Goal: Task Accomplishment & Management: Manage account settings

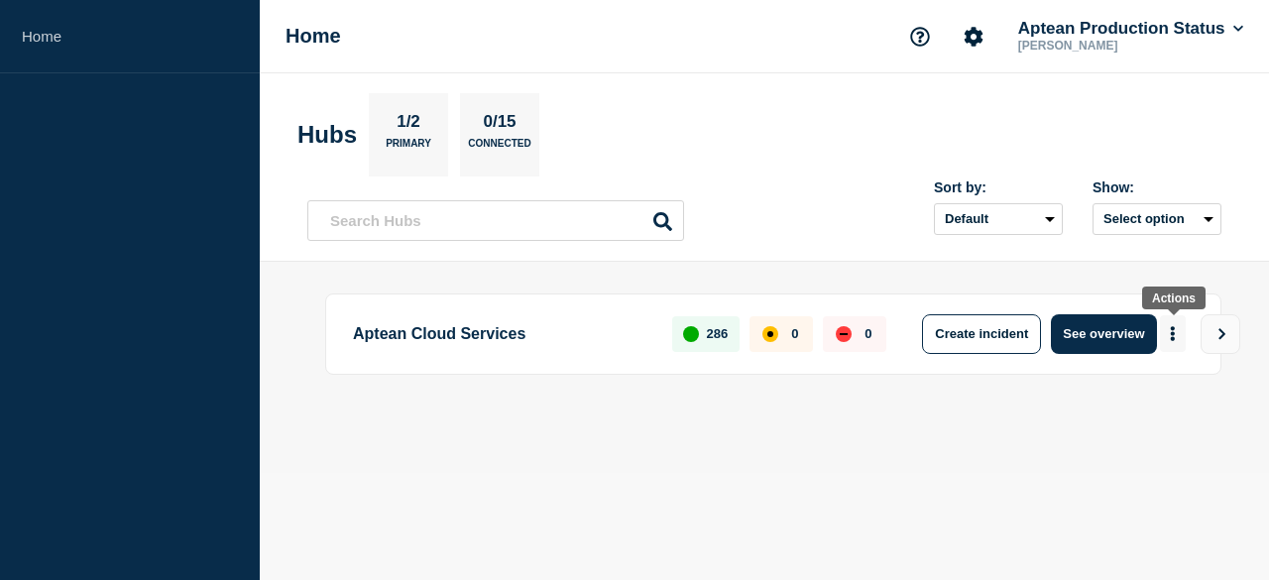
click at [1178, 334] on button "More actions" at bounding box center [1173, 333] width 26 height 37
click at [1131, 385] on button "Create maintenance" at bounding box center [1159, 392] width 134 height 17
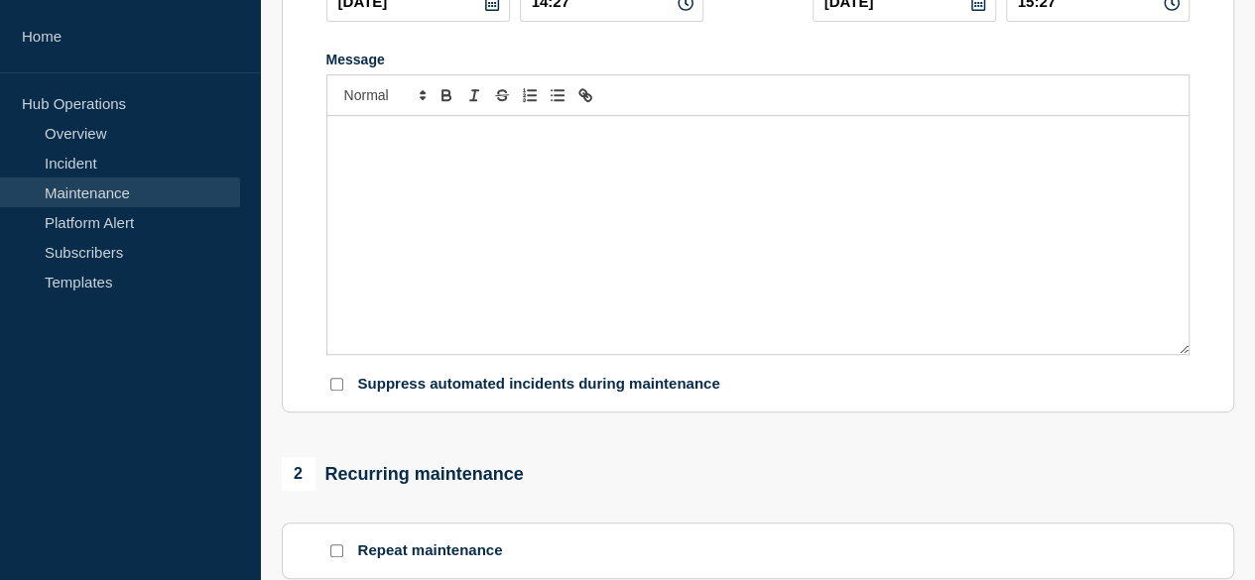
scroll to position [397, 0]
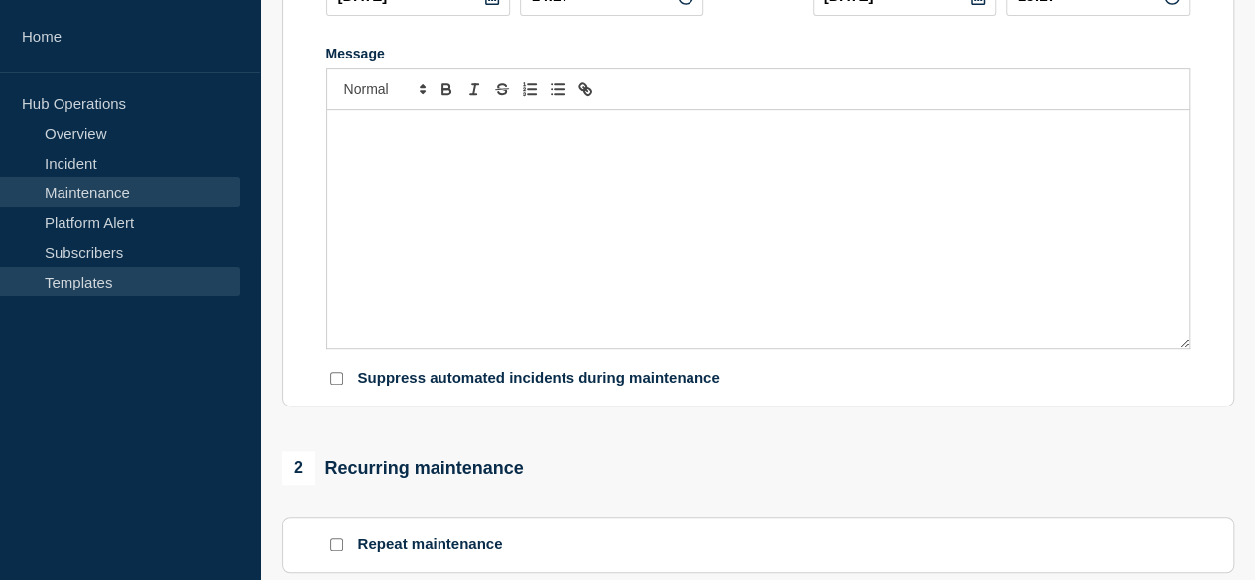
click at [107, 280] on link "Templates" at bounding box center [120, 282] width 240 height 30
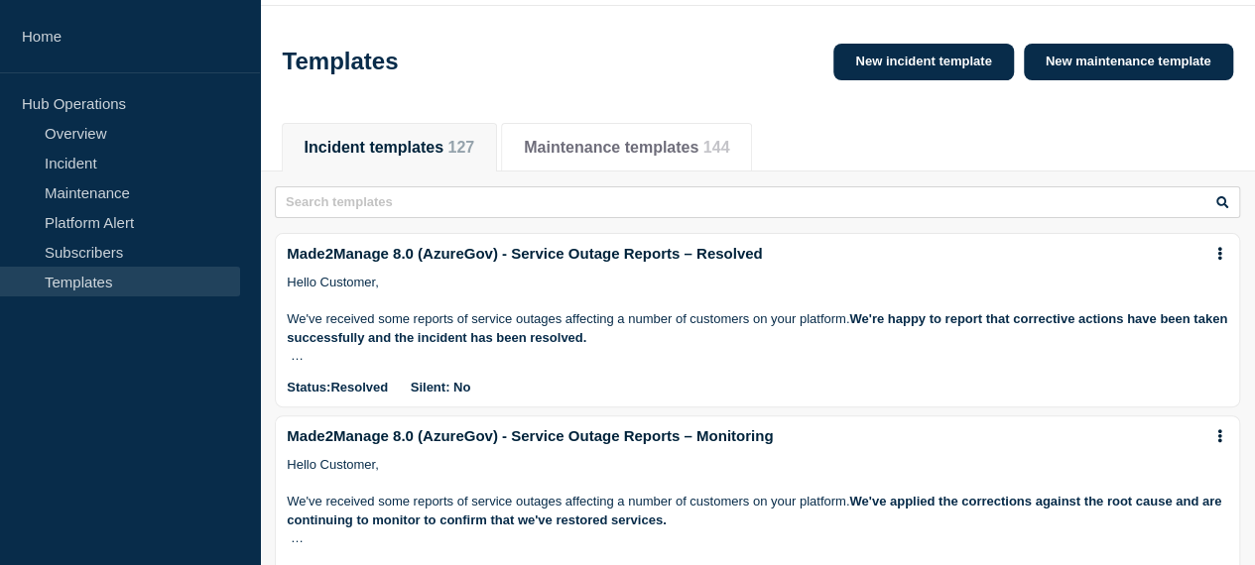
scroll to position [99, 0]
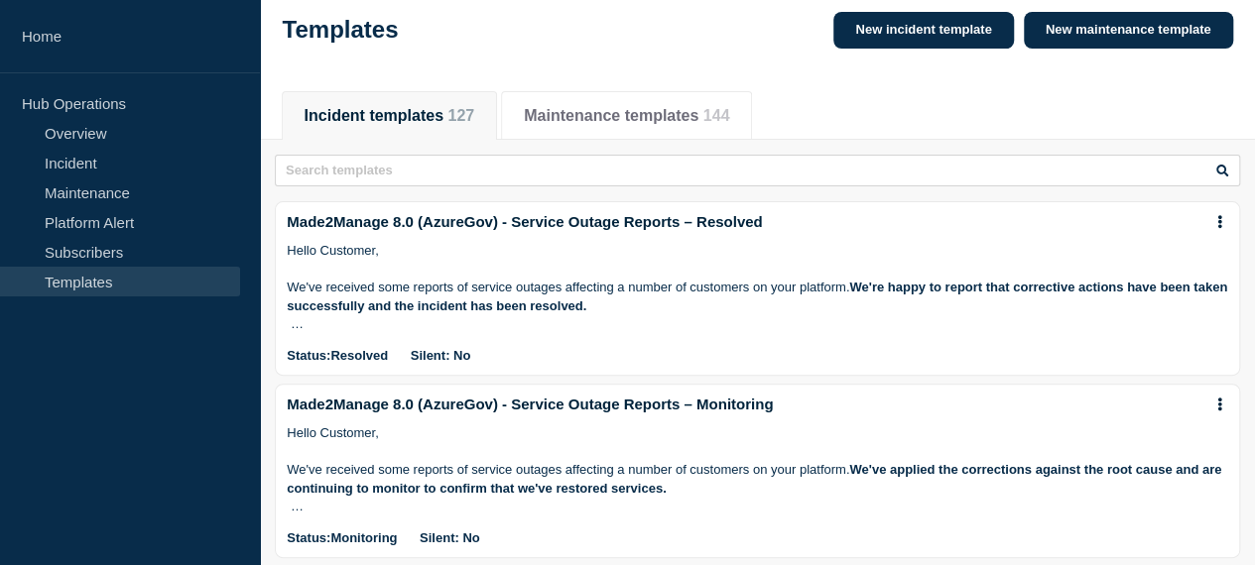
click at [0, 0] on input "text" at bounding box center [0, 0] width 0 height 0
click at [616, 125] on button "Maintenance templates 144" at bounding box center [626, 116] width 205 height 18
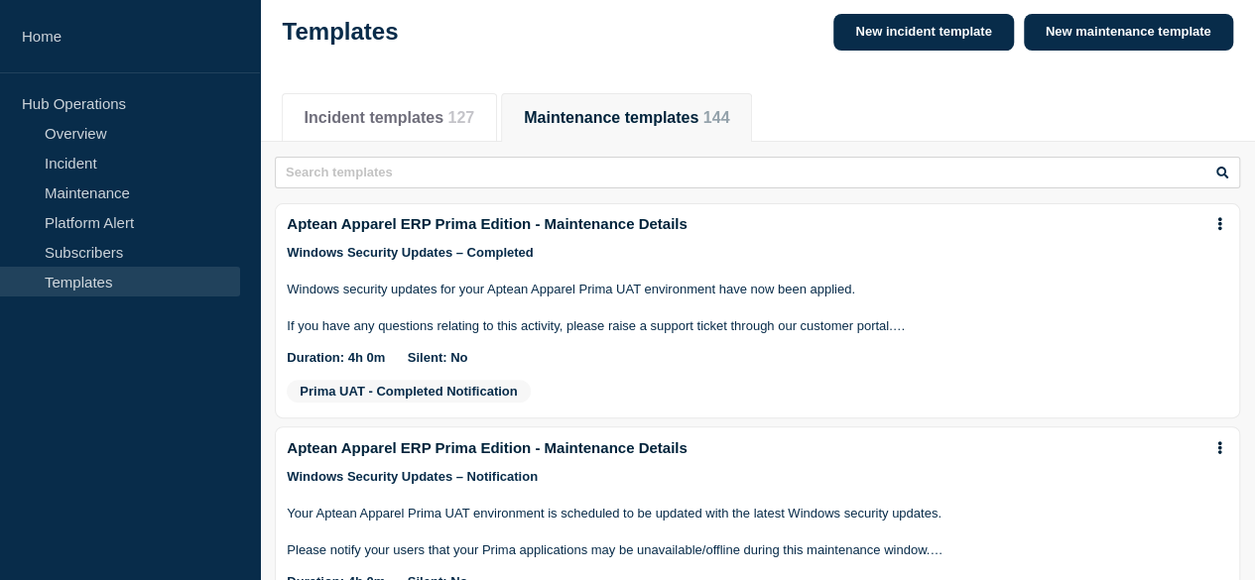
scroll to position [99, 0]
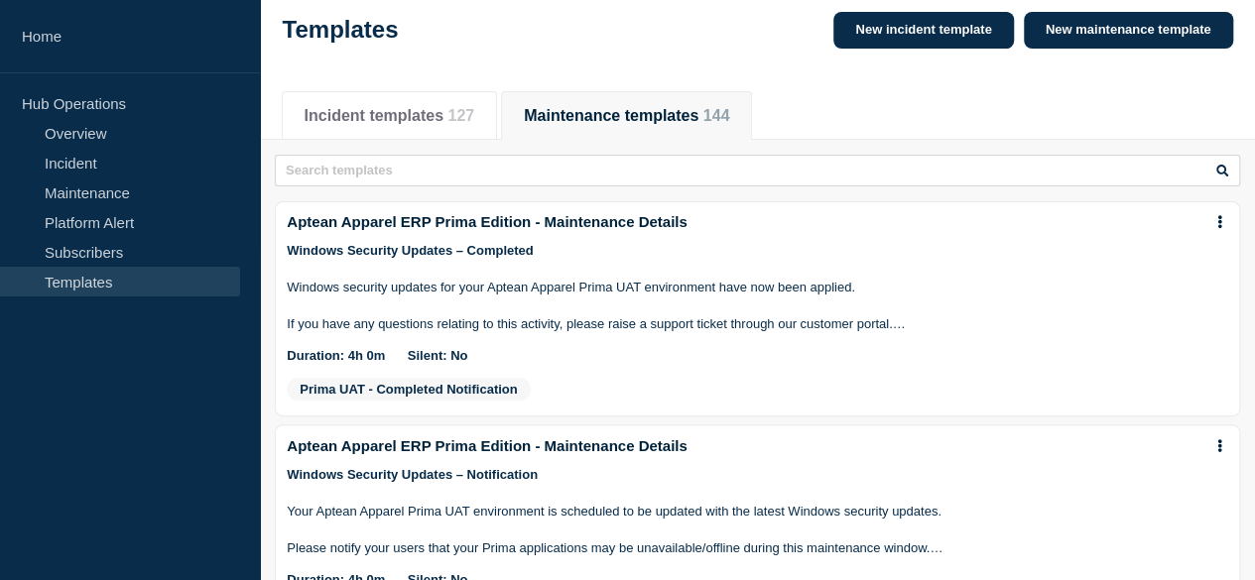
click at [0, 0] on input "text" at bounding box center [0, 0] width 0 height 0
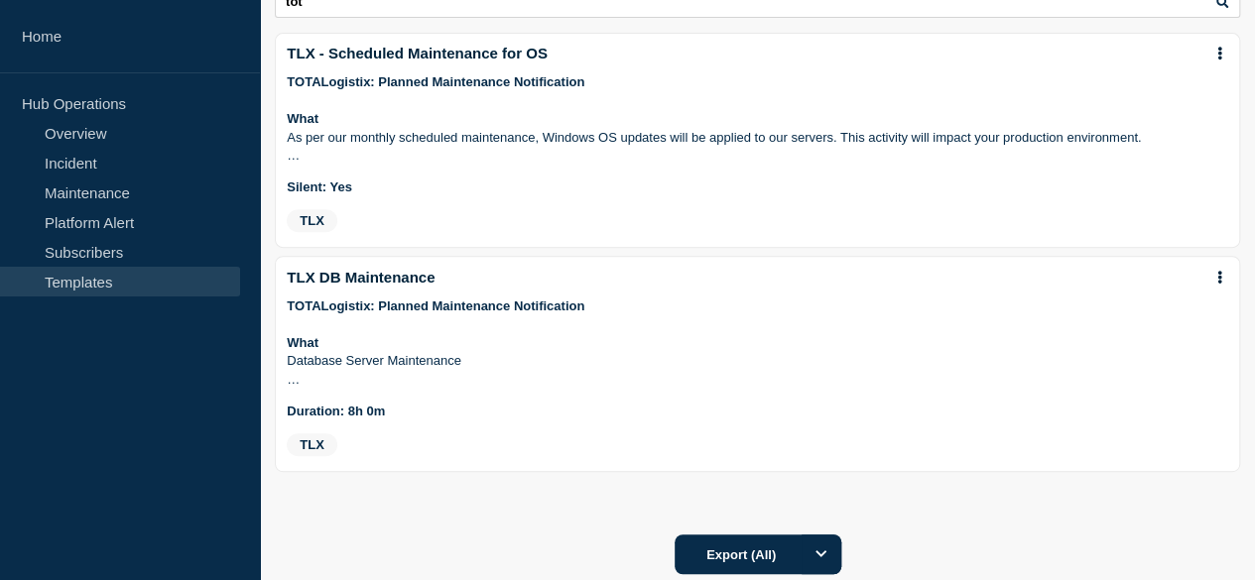
scroll to position [298, 0]
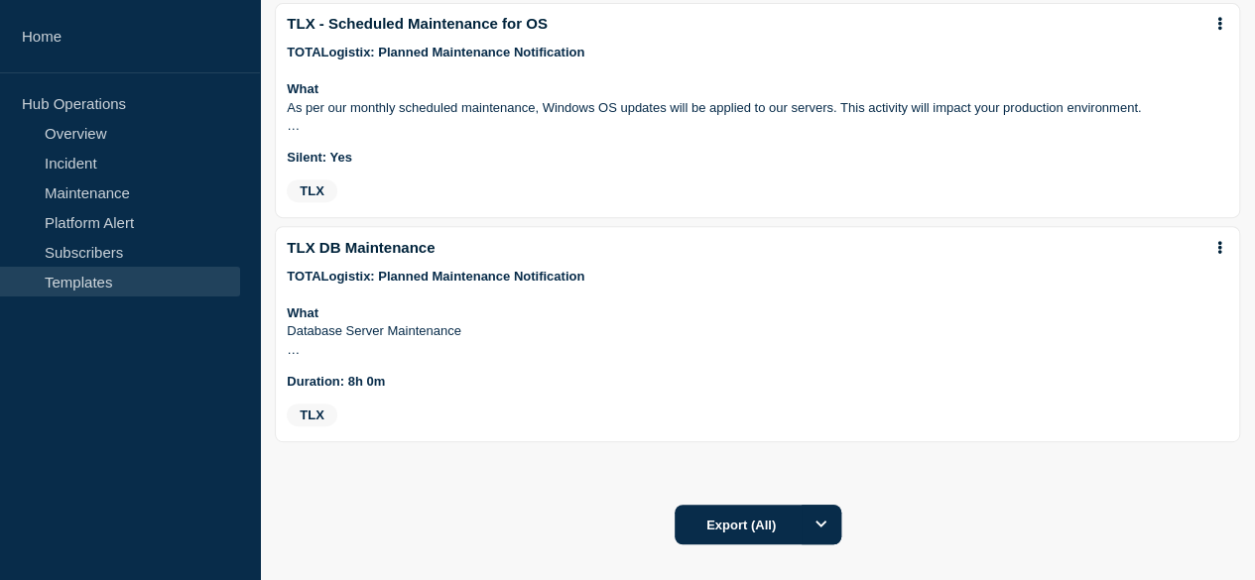
type input "tot"
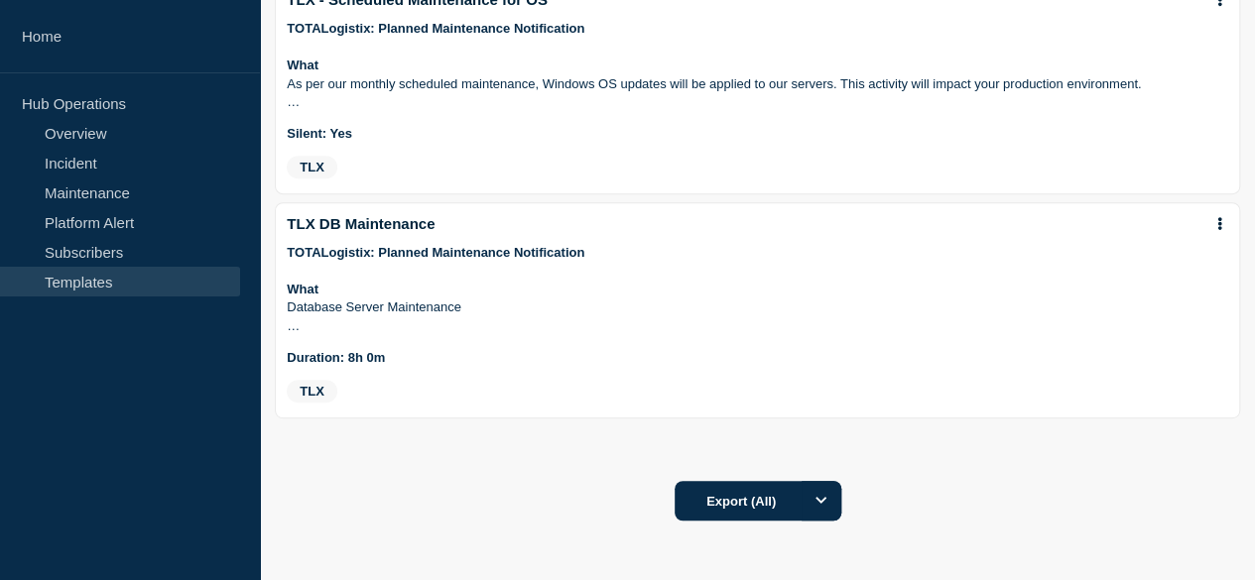
scroll to position [313, 0]
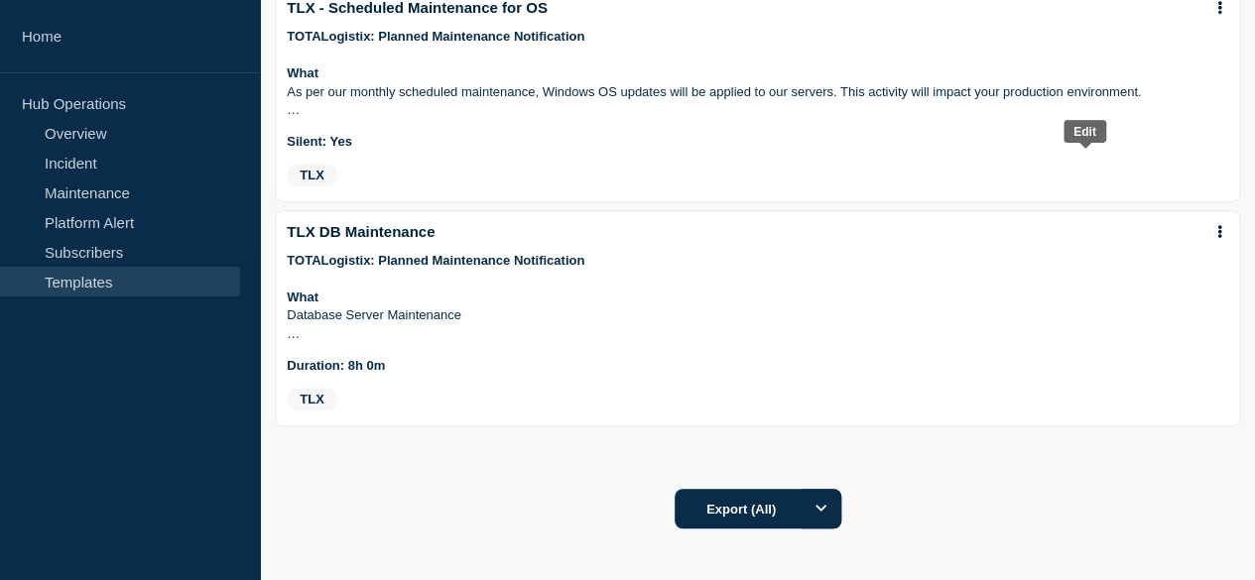
click at [0, 0] on icon "Edit" at bounding box center [0, 0] width 0 height 0
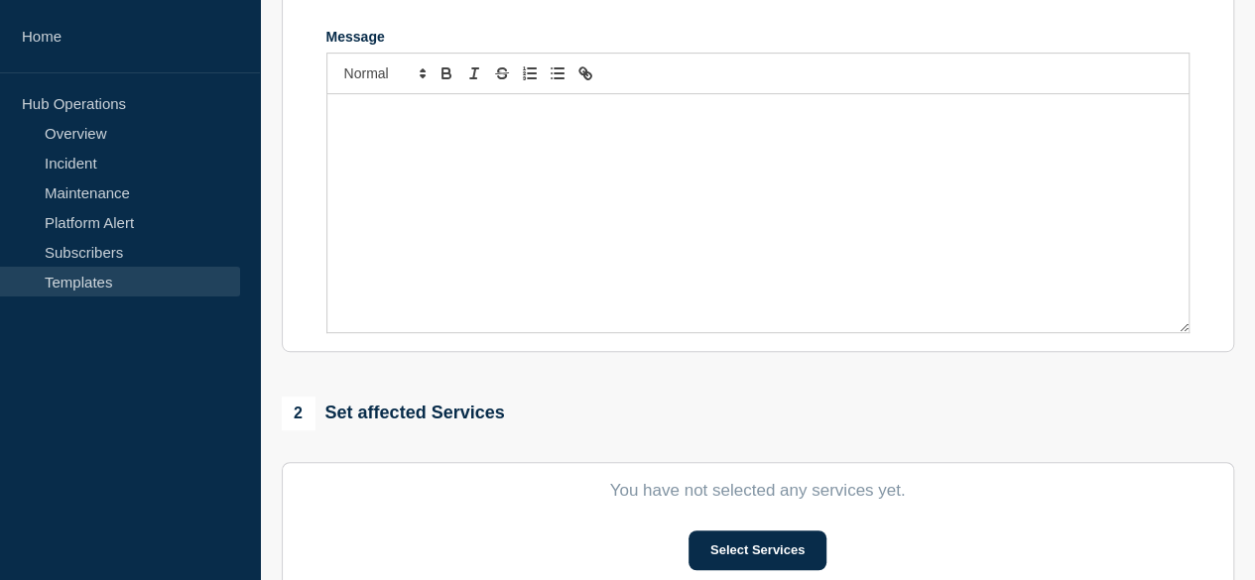
type input "TLX - Scheduled Maintenance for OS"
radio input "true"
radio input "false"
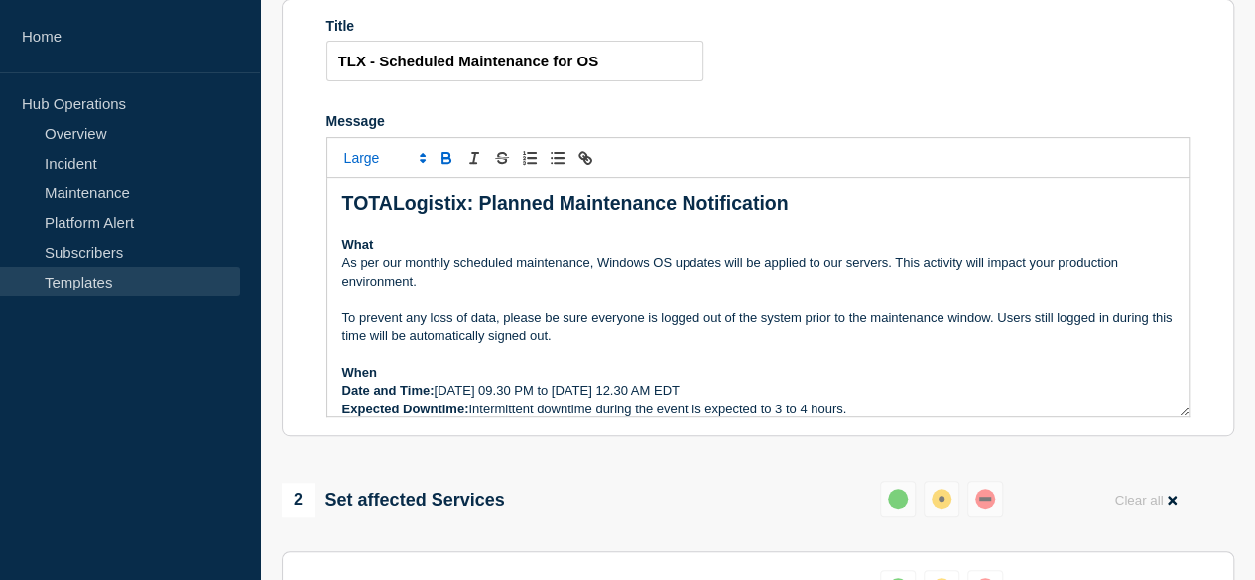
click at [549, 214] on strong "TOTALogistix: Planned Maintenance Notification" at bounding box center [565, 203] width 446 height 22
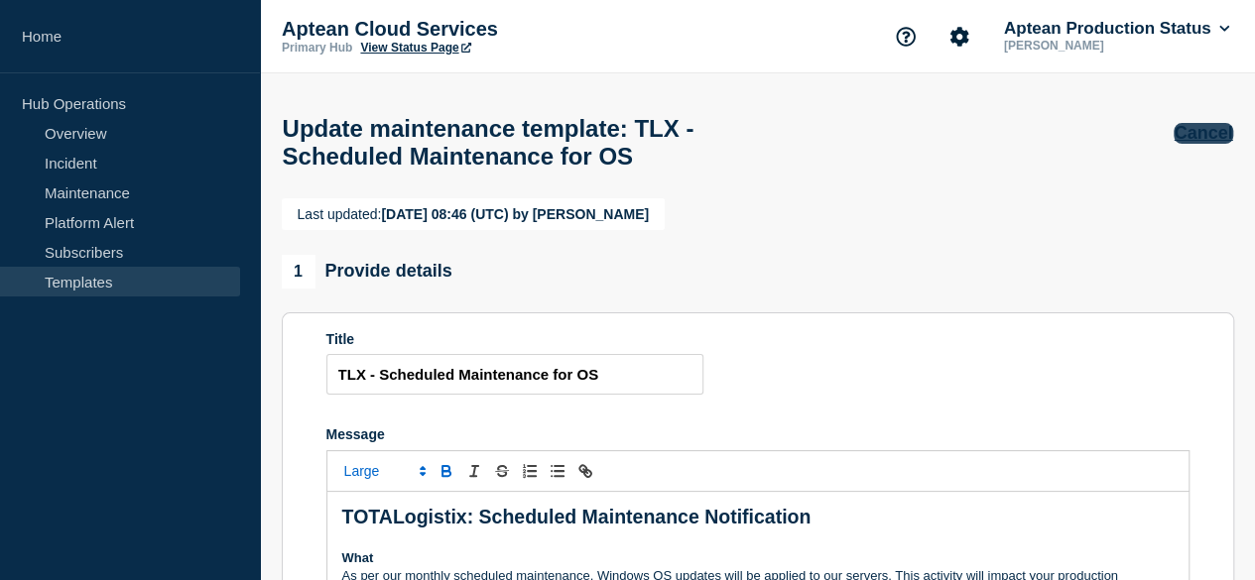
click at [1182, 136] on button "Cancel" at bounding box center [1202, 133] width 59 height 21
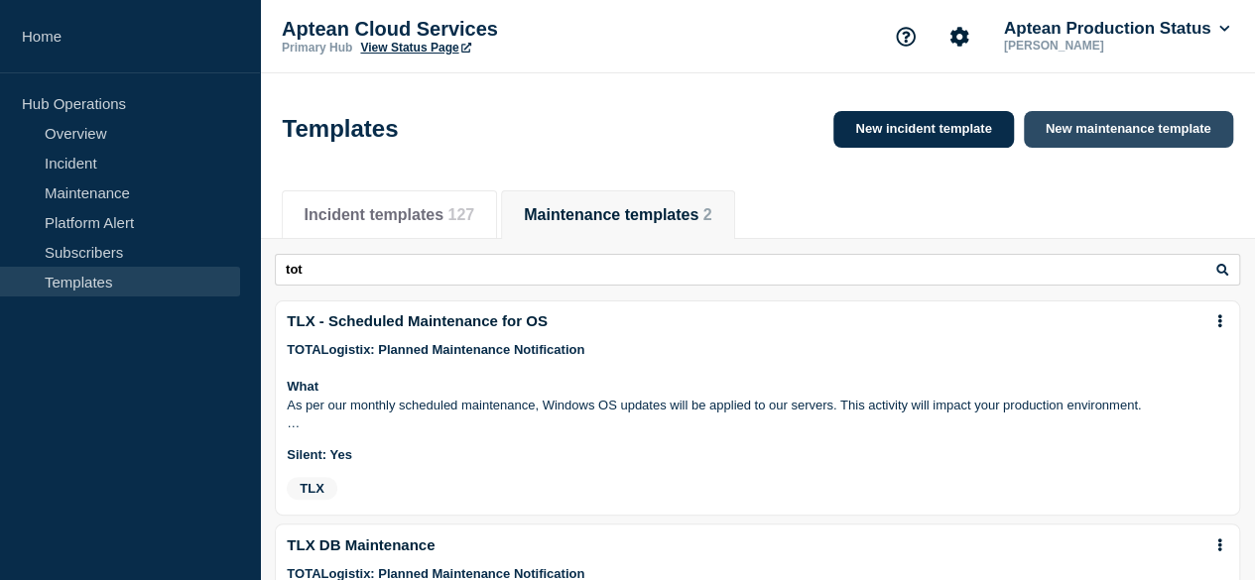
click at [1081, 139] on link "New maintenance template" at bounding box center [1128, 129] width 209 height 37
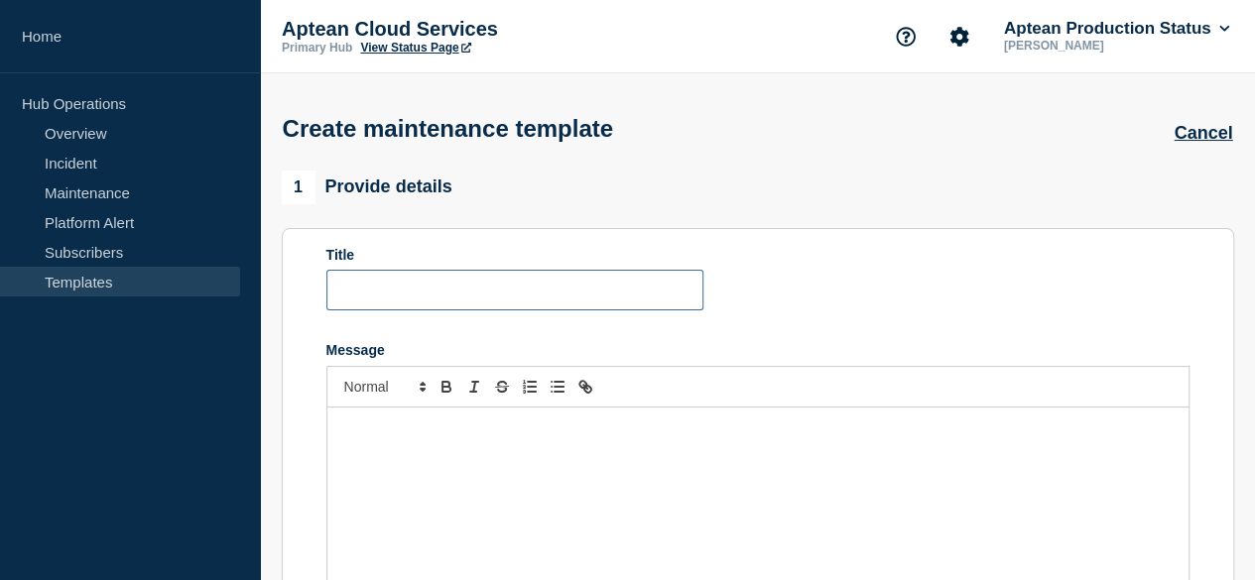
click at [476, 288] on input "Title" at bounding box center [514, 290] width 377 height 41
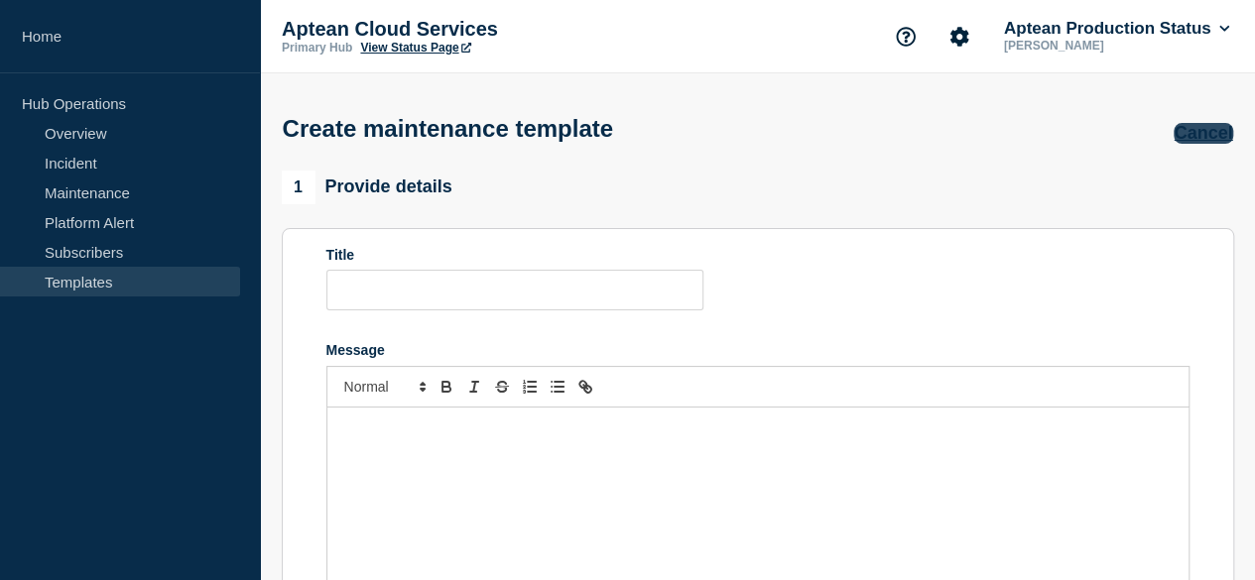
click at [1199, 134] on button "Cancel" at bounding box center [1202, 133] width 59 height 21
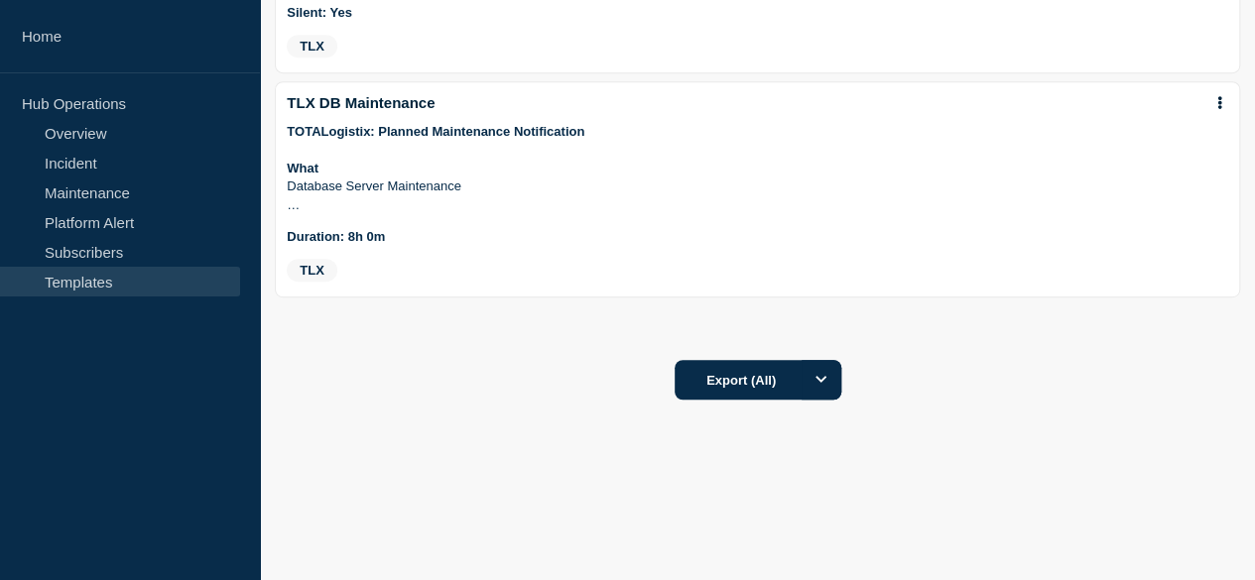
scroll to position [1999, 0]
click at [841, 392] on button "Export (All)" at bounding box center [757, 380] width 167 height 40
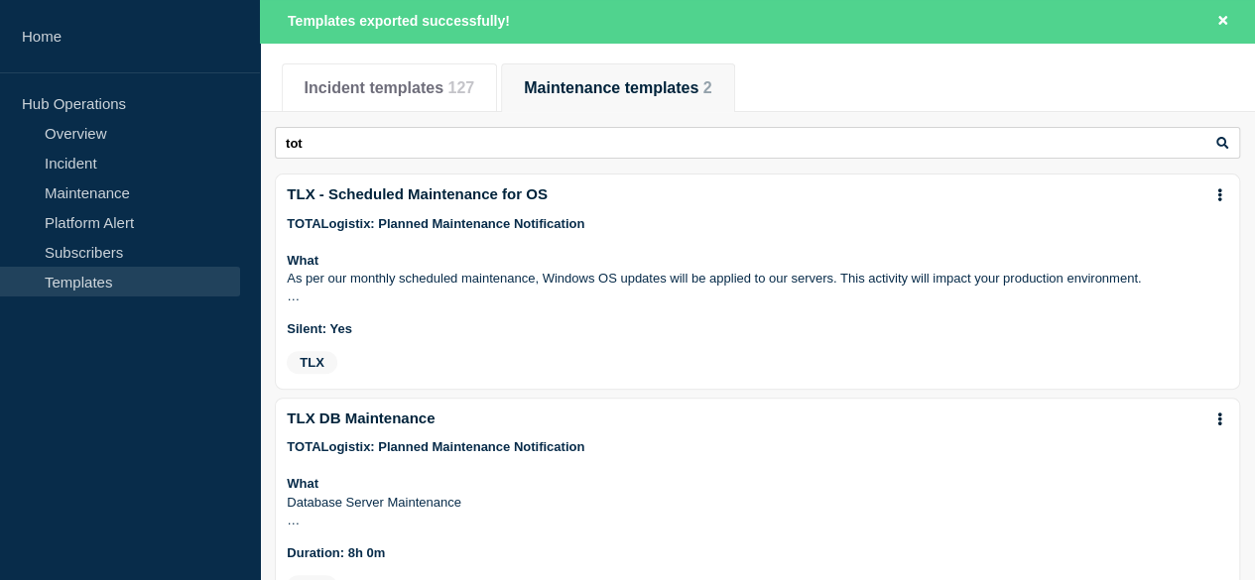
scroll to position [158, 0]
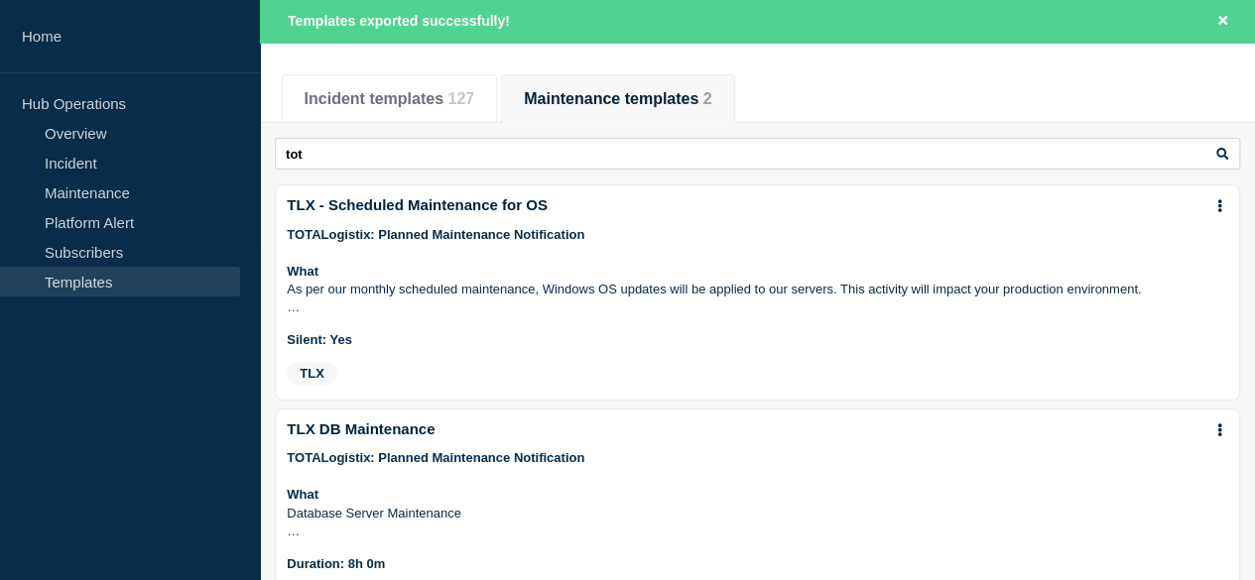
click at [0, 0] on button "Select option" at bounding box center [0, 0] width 0 height 0
click at [980, 235] on div "tot tot TLX - Scheduled Maintenance for OS TOTALogistix: Planned Maintenance No…" at bounding box center [757, 397] width 965 height 549
click at [0, 0] on icon "Edit" at bounding box center [0, 0] width 0 height 0
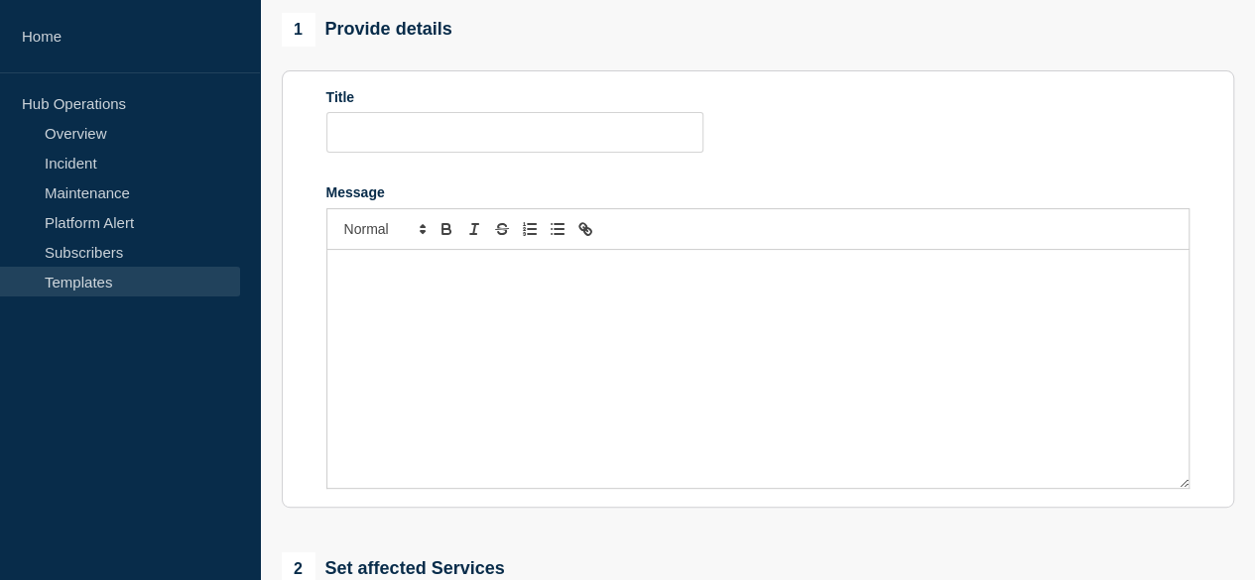
type input "TLX - Scheduled Maintenance for OS"
radio input "true"
radio input "false"
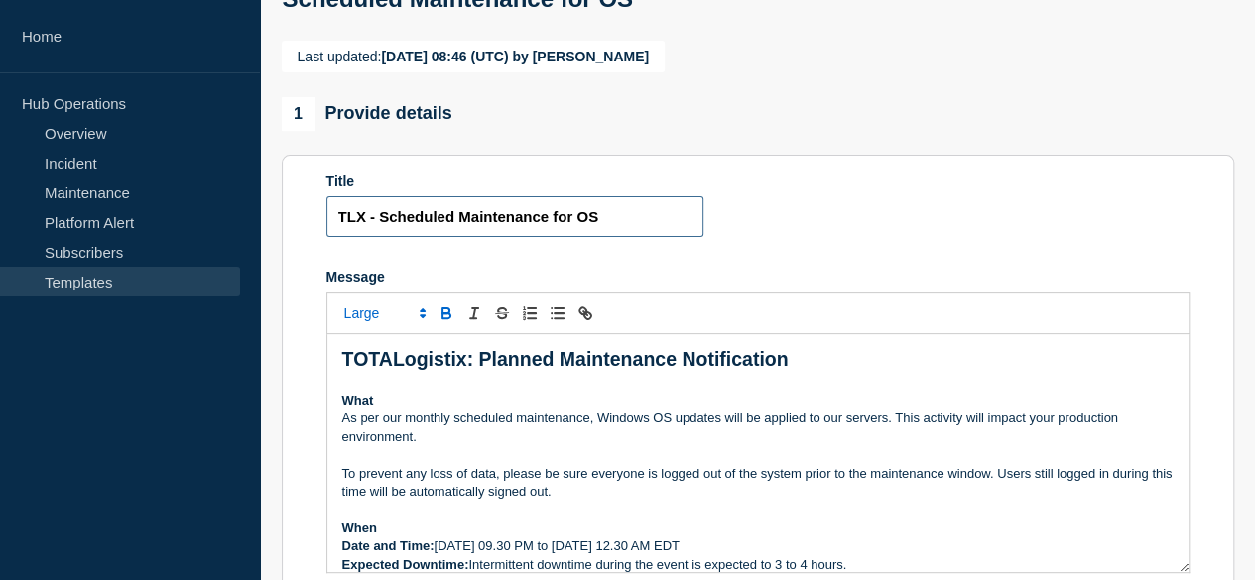
click at [631, 225] on input "TLX - Scheduled Maintenance for OS" at bounding box center [514, 216] width 377 height 41
type input "TLX - Scheduled Maintenance for API Migration"
click at [773, 277] on form "Title TLX - Scheduled Maintenance for API Migration Message TOTALogistix: Plann…" at bounding box center [757, 374] width 863 height 400
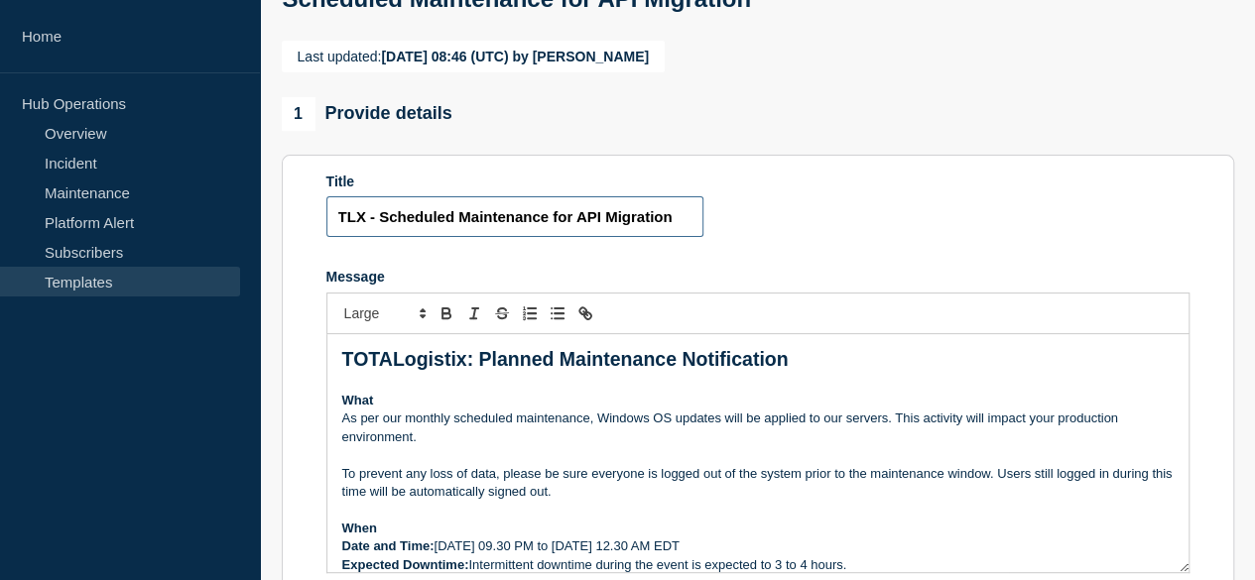
scroll to position [0, 2]
drag, startPoint x: 635, startPoint y: 256, endPoint x: 735, endPoint y: 265, distance: 100.6
click at [735, 265] on form "Title TLX - Scheduled Maintenance for API Migration Message TOTALogistix: Plann…" at bounding box center [757, 374] width 863 height 400
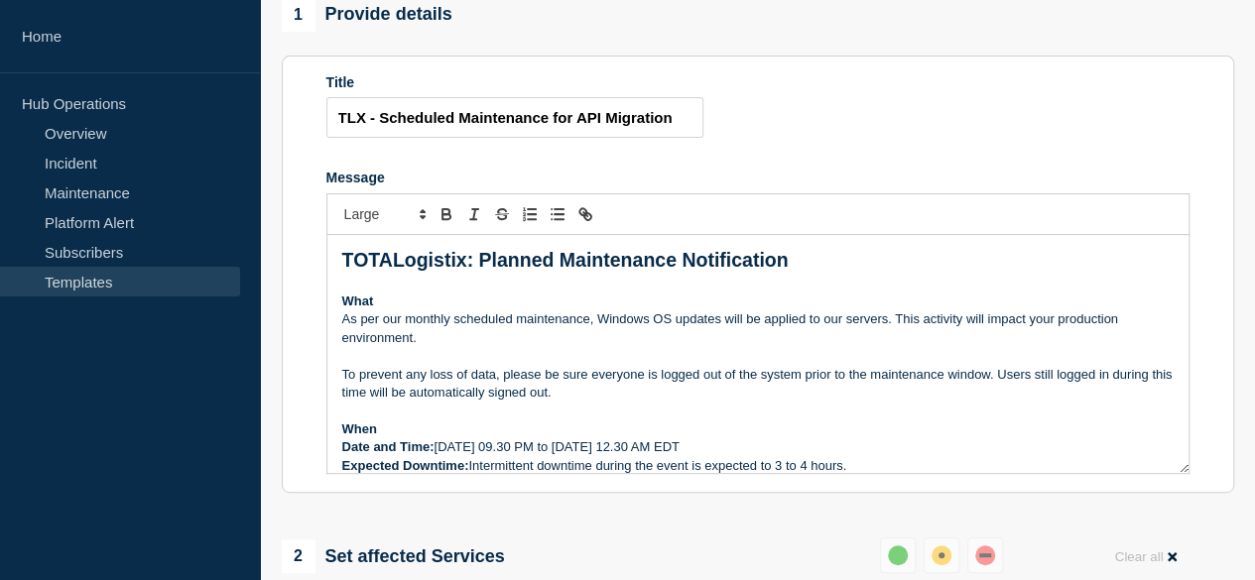
scroll to position [0, 0]
click at [526, 271] on strong "TOTALogistix: Planned Maintenance Notification" at bounding box center [565, 260] width 446 height 22
click at [375, 310] on p "What" at bounding box center [757, 302] width 831 height 18
click at [351, 308] on strong "WOverview" at bounding box center [376, 301] width 69 height 15
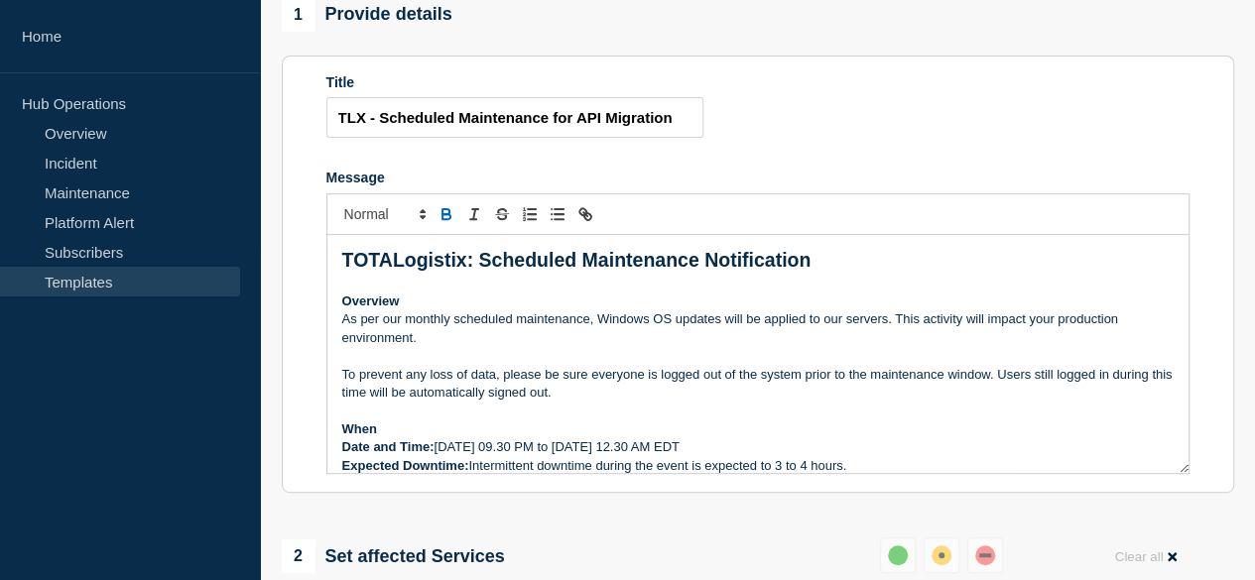
click at [433, 347] on p "As per our monthly scheduled maintenance, Windows OS updates will be applied to…" at bounding box center [757, 328] width 831 height 37
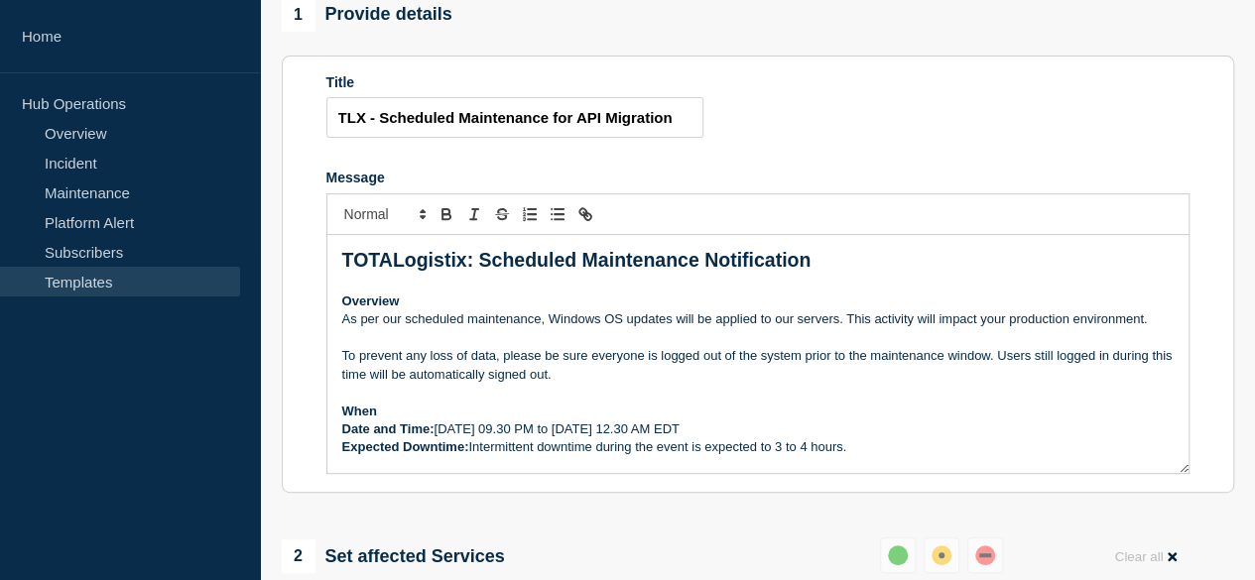
click at [361, 328] on p "As per our scheduled maintenance, Windows OS updates will be applied to our ser…" at bounding box center [757, 319] width 831 height 18
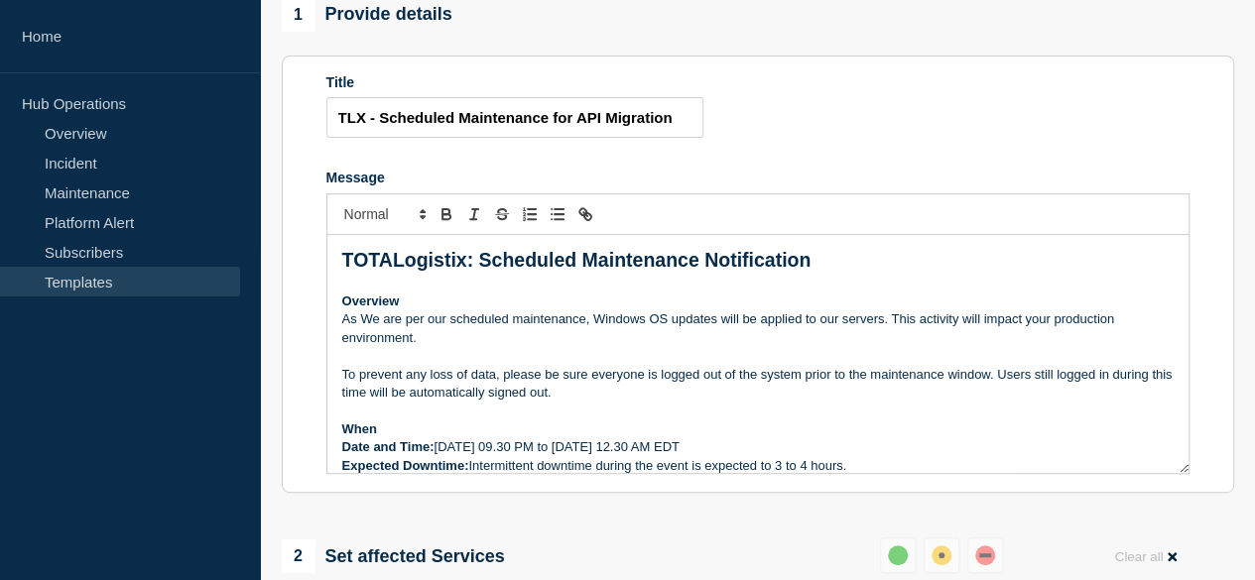
click at [361, 347] on p "As We are per our scheduled maintenance, Windows OS updates will be applied to …" at bounding box center [757, 328] width 831 height 37
click at [389, 347] on p "We are per our scheduled maintenance, Windows OS updates will be applied to our…" at bounding box center [757, 328] width 831 height 37
click at [387, 347] on p "We are per our scheduled maintenance, Windows OS updates will be applied to our…" at bounding box center [757, 328] width 831 height 37
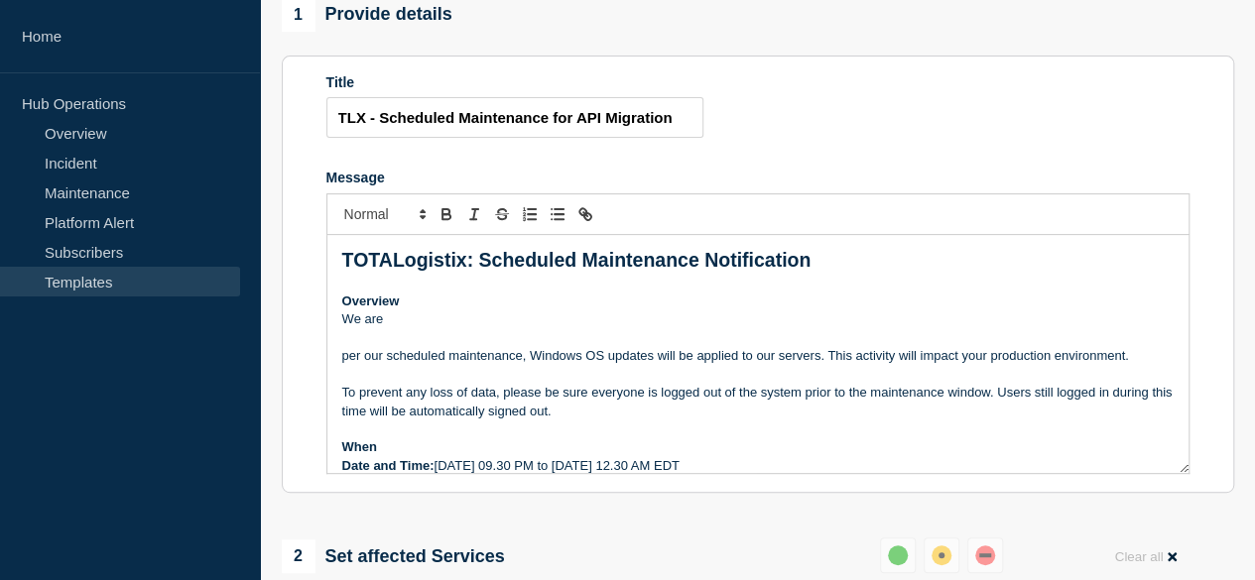
click at [404, 328] on p "We are" at bounding box center [757, 319] width 831 height 18
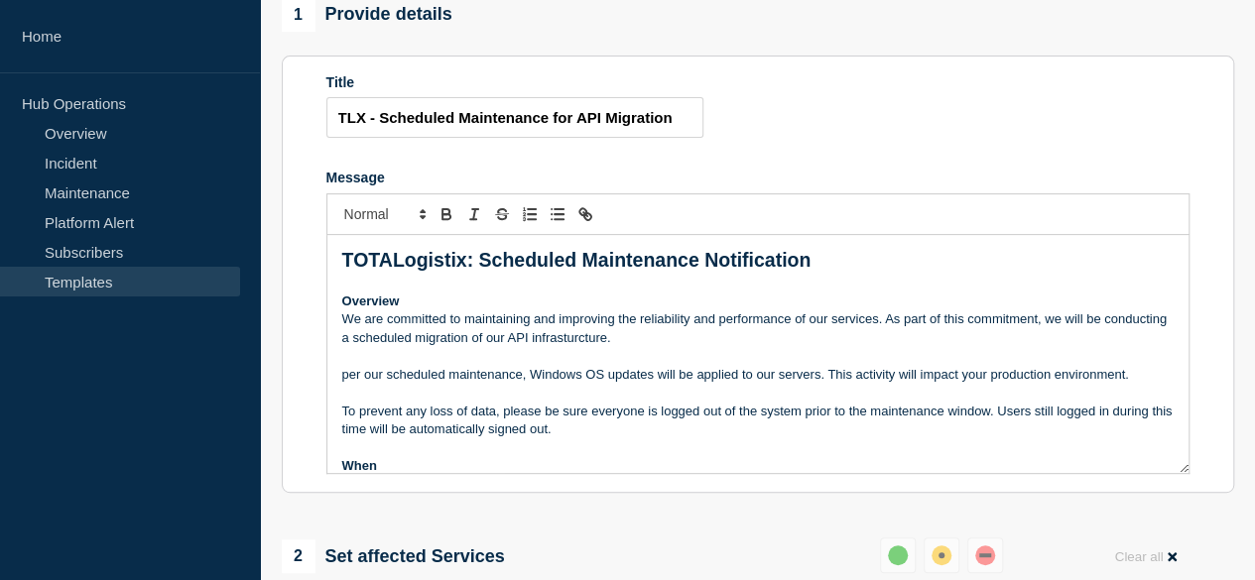
click at [628, 347] on p "We are committed to maintaining and improving the reliability and performance o…" at bounding box center [757, 328] width 831 height 37
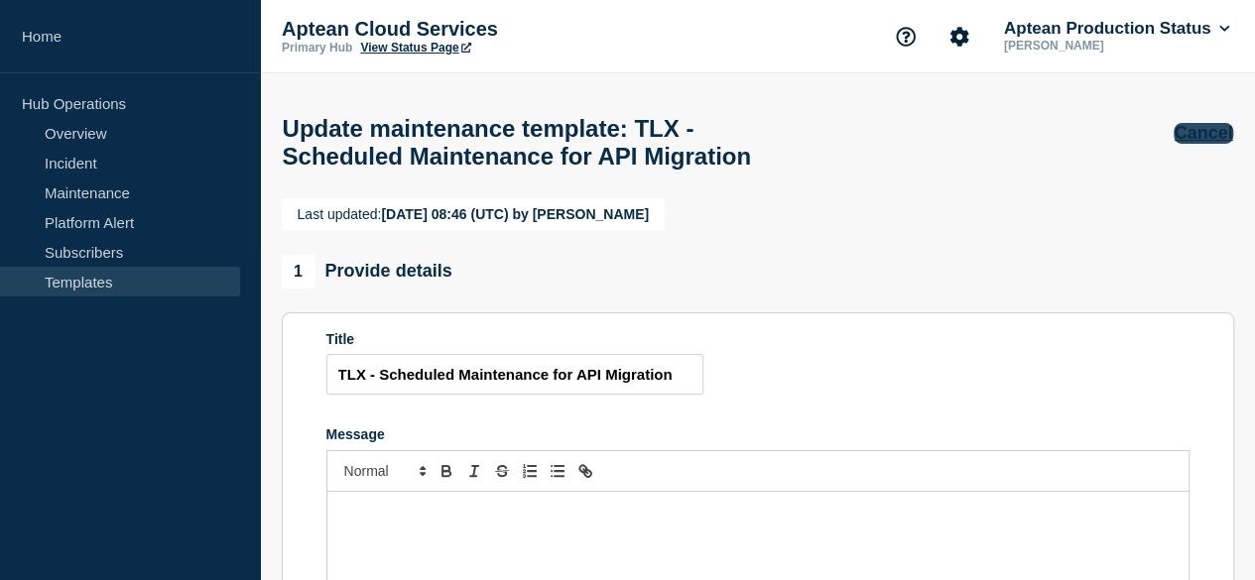
click at [1204, 132] on button "Cancel" at bounding box center [1202, 133] width 59 height 21
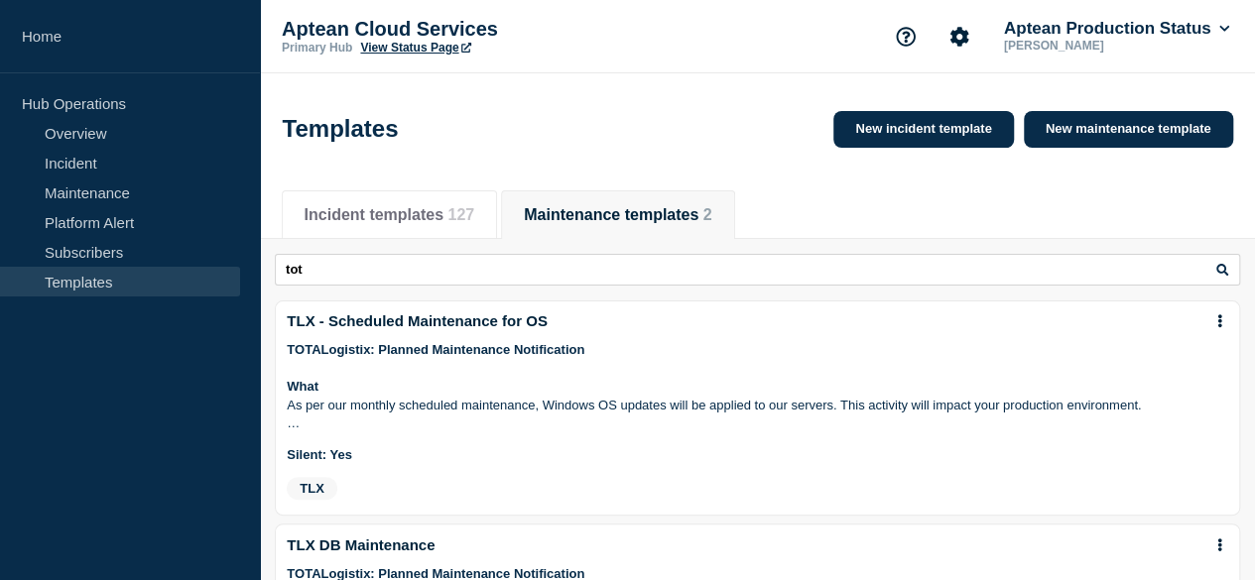
scroll to position [99, 0]
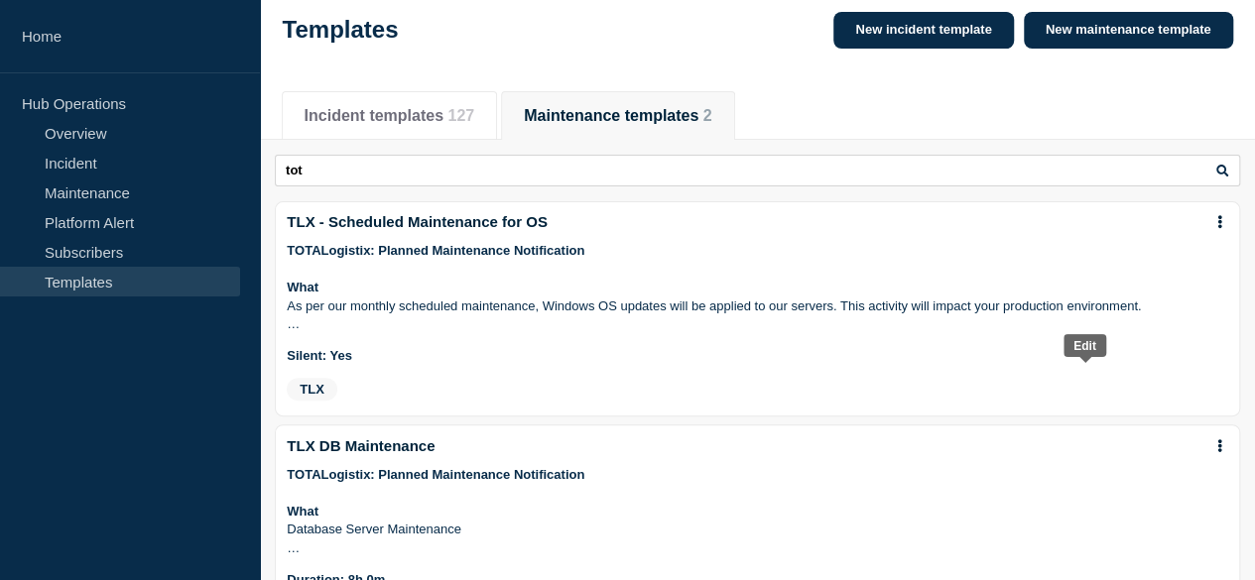
click at [0, 0] on link "Edit" at bounding box center [0, 0] width 0 height 0
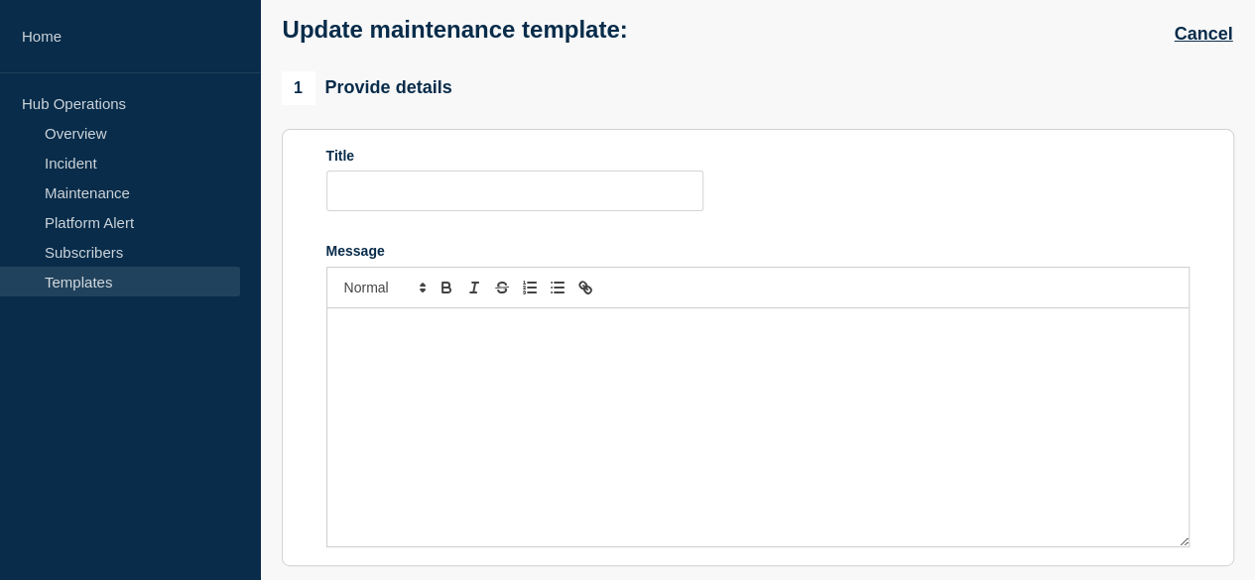
type input "TLX - Scheduled Maintenance for OS"
radio input "true"
radio input "false"
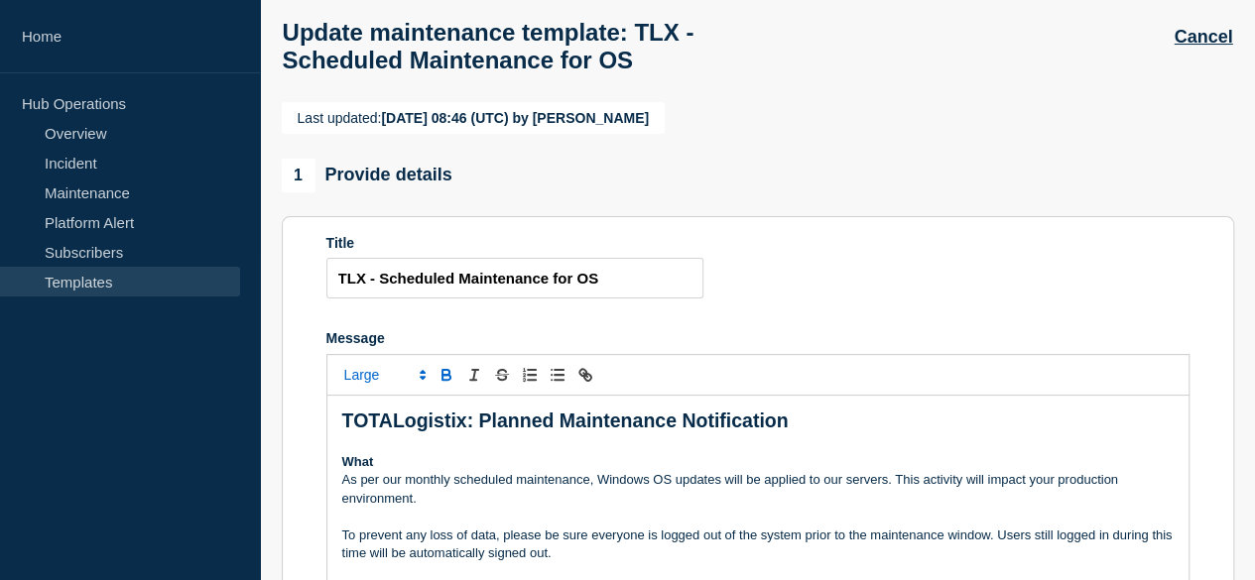
scroll to position [99, 0]
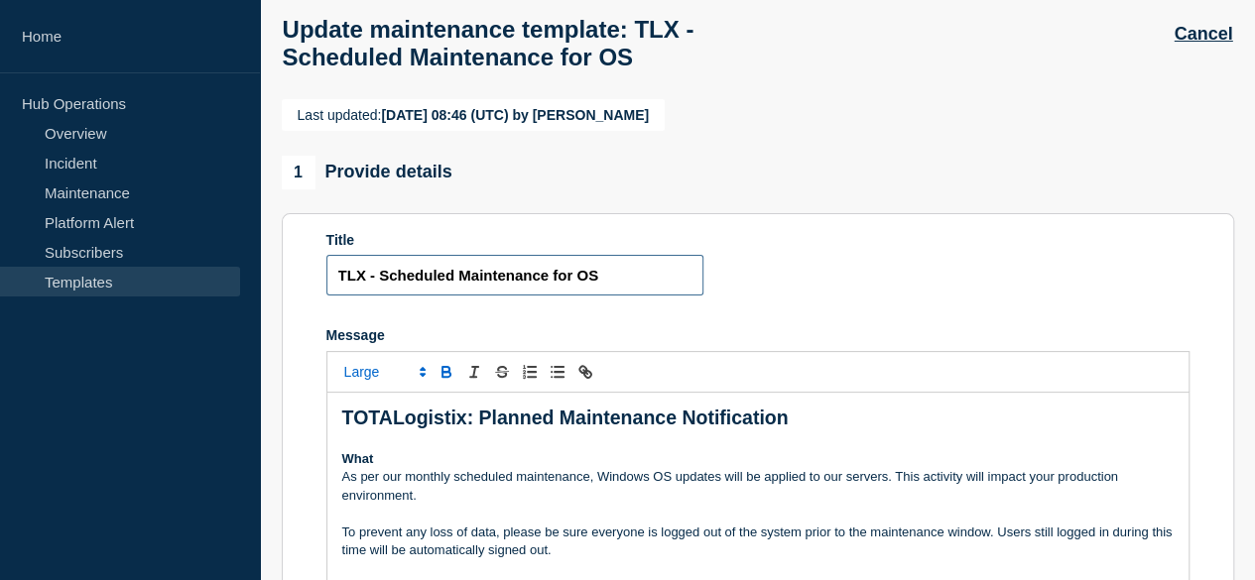
drag, startPoint x: 621, startPoint y: 288, endPoint x: 333, endPoint y: 291, distance: 287.6
click at [333, 291] on input "TLX - Scheduled Maintenance for OS" at bounding box center [514, 275] width 377 height 41
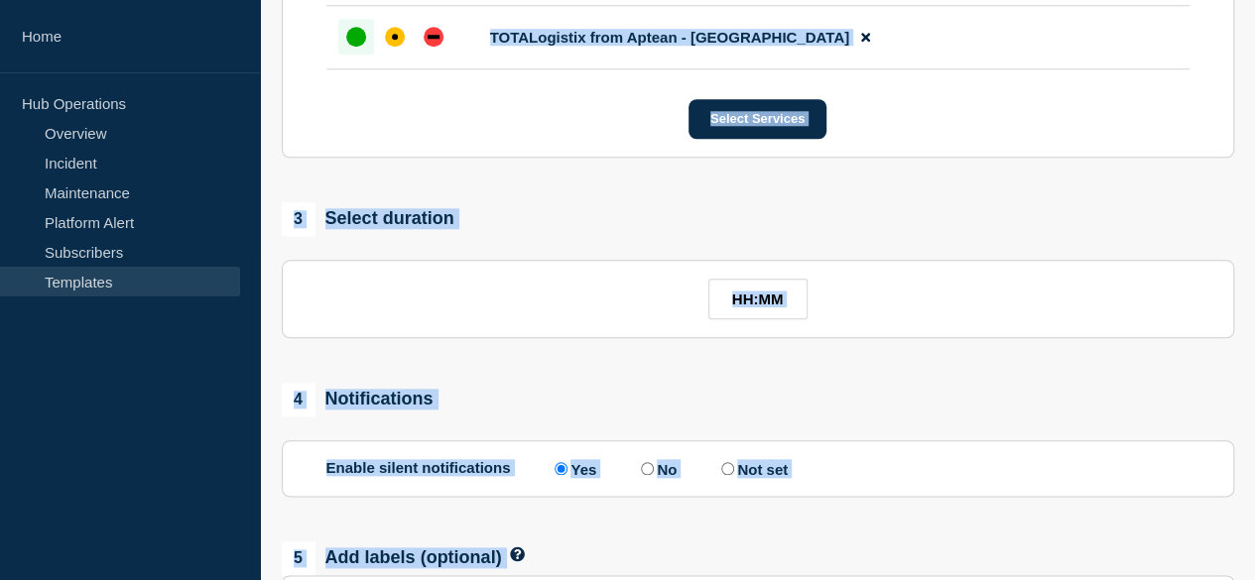
scroll to position [1137, 0]
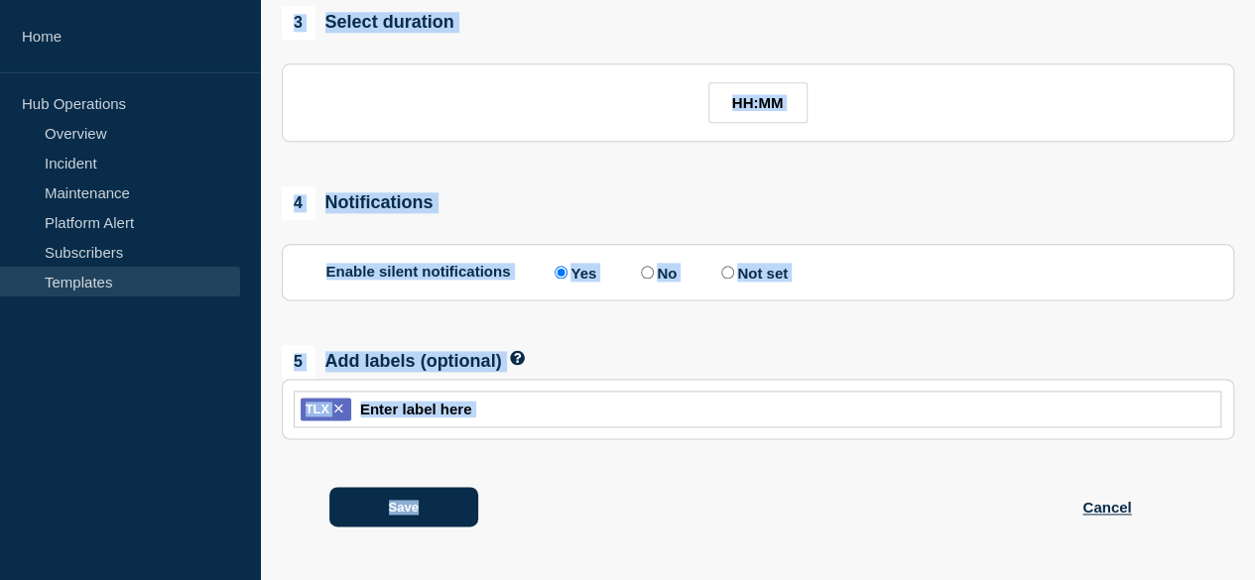
drag, startPoint x: 327, startPoint y: 245, endPoint x: 824, endPoint y: 517, distance: 566.3
copy div "Title Message TOTALogistix: Planned Maintenance Notification What As per our mo…"
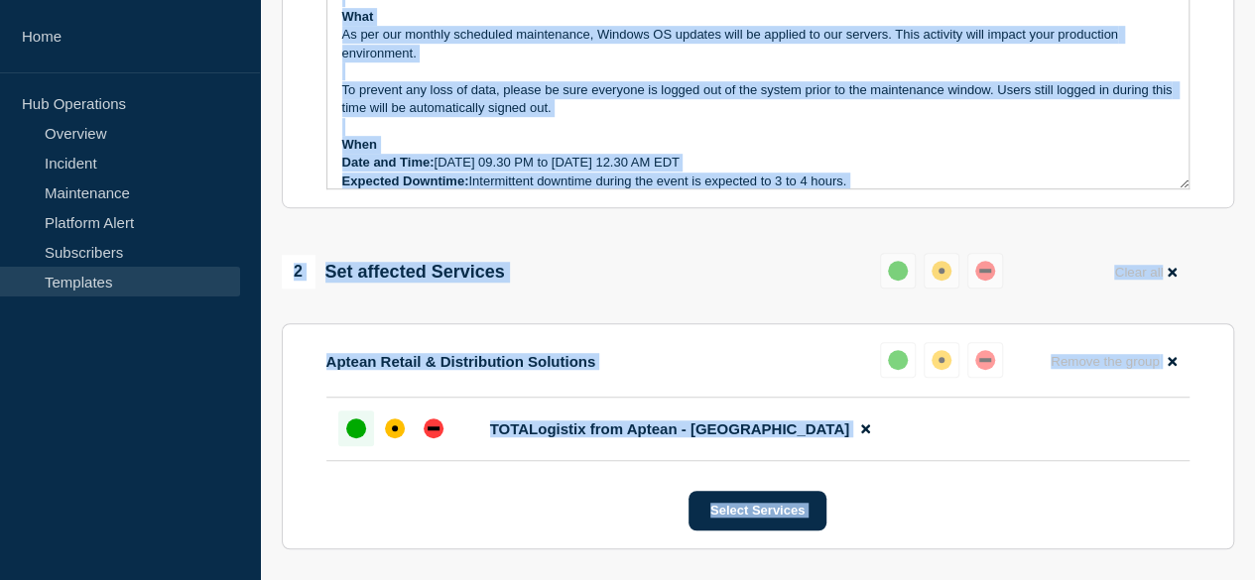
scroll to position [0, 0]
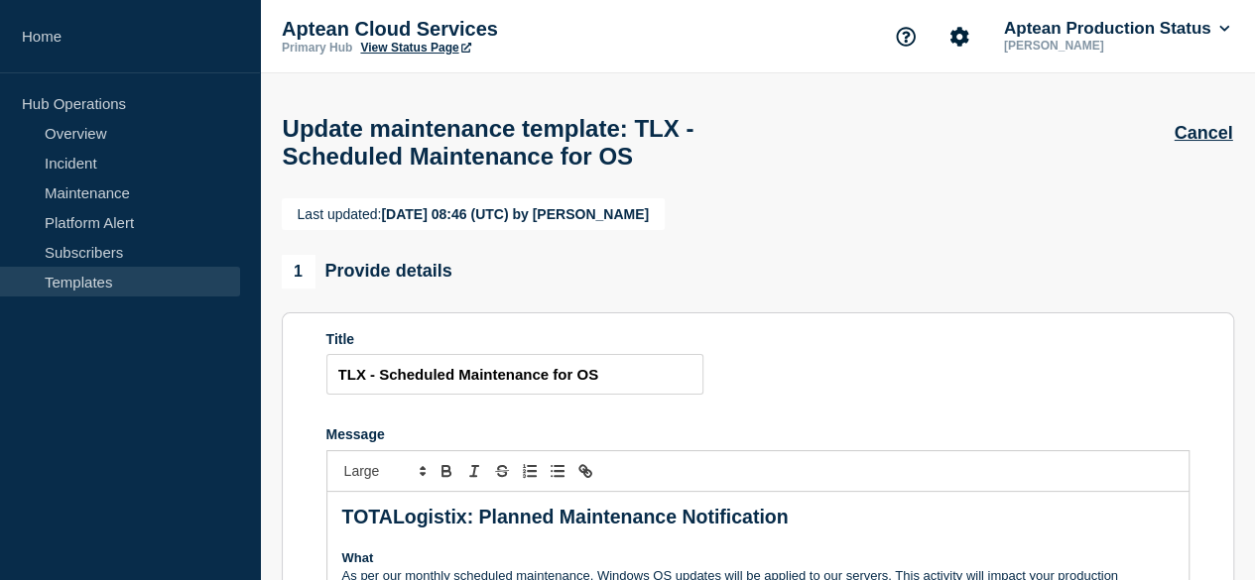
click at [645, 267] on div "1 Provide details" at bounding box center [758, 272] width 952 height 34
drag, startPoint x: 615, startPoint y: 392, endPoint x: 336, endPoint y: 388, distance: 278.7
click at [336, 388] on input "TLX - Scheduled Maintenance for OS" at bounding box center [514, 374] width 377 height 41
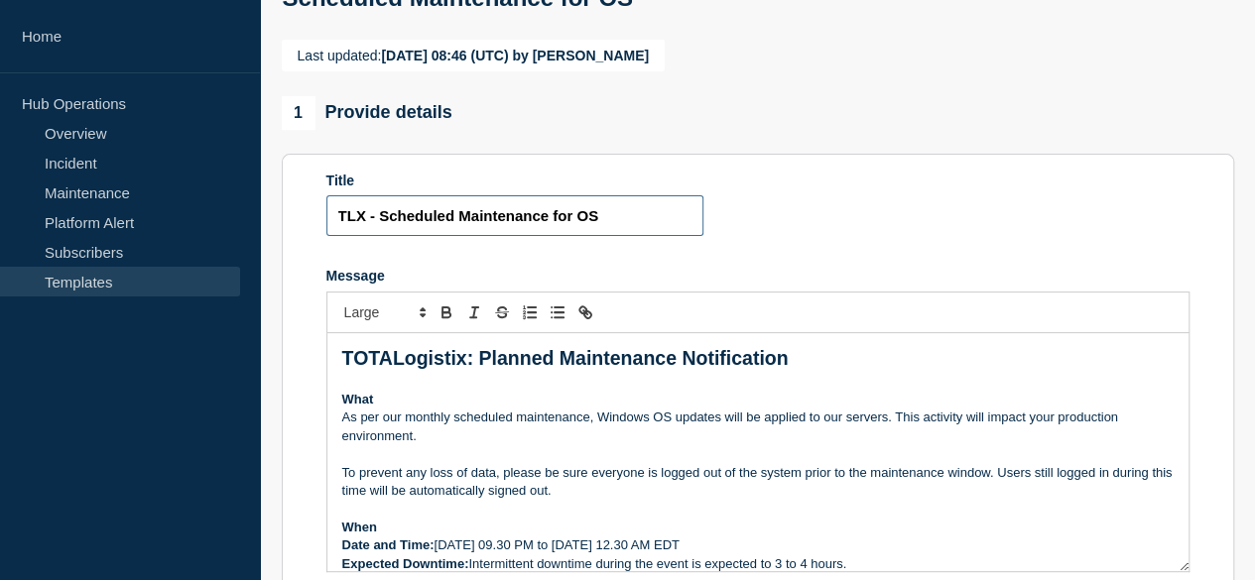
scroll to position [198, 0]
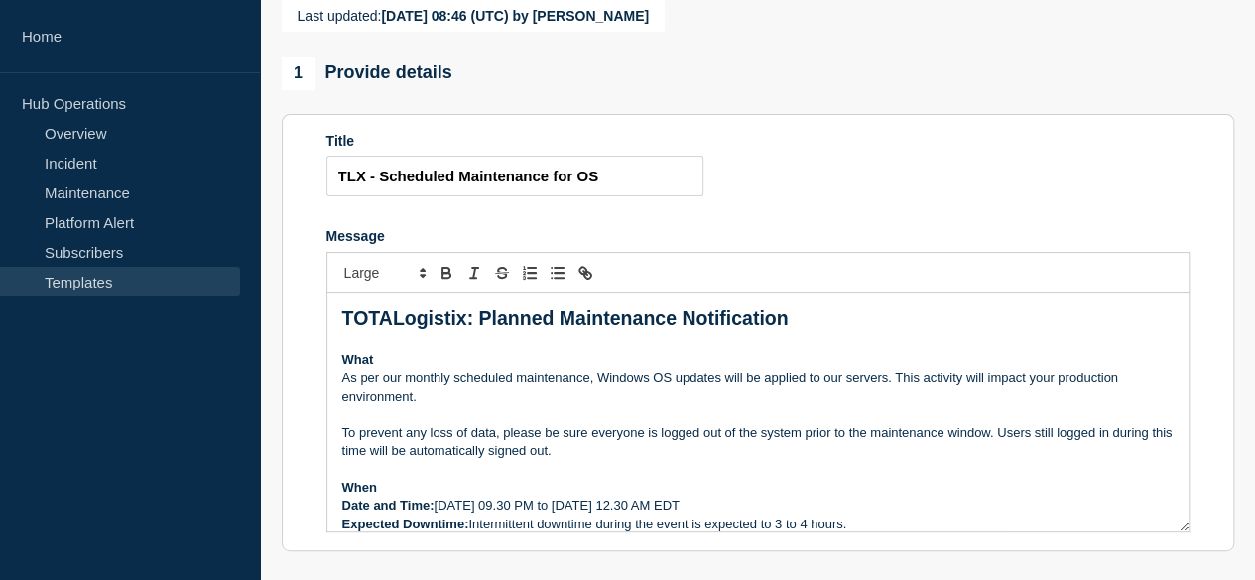
click at [803, 231] on form "Title TLX - Scheduled Maintenance for OS Message TOTALogistix: Planned Maintena…" at bounding box center [757, 333] width 863 height 400
drag, startPoint x: 587, startPoint y: 185, endPoint x: 611, endPoint y: 187, distance: 23.9
click at [611, 187] on input "TLX - Scheduled Maintenance for OS" at bounding box center [514, 176] width 377 height 41
type input "TLX - Scheduled Maintenance for API Migration"
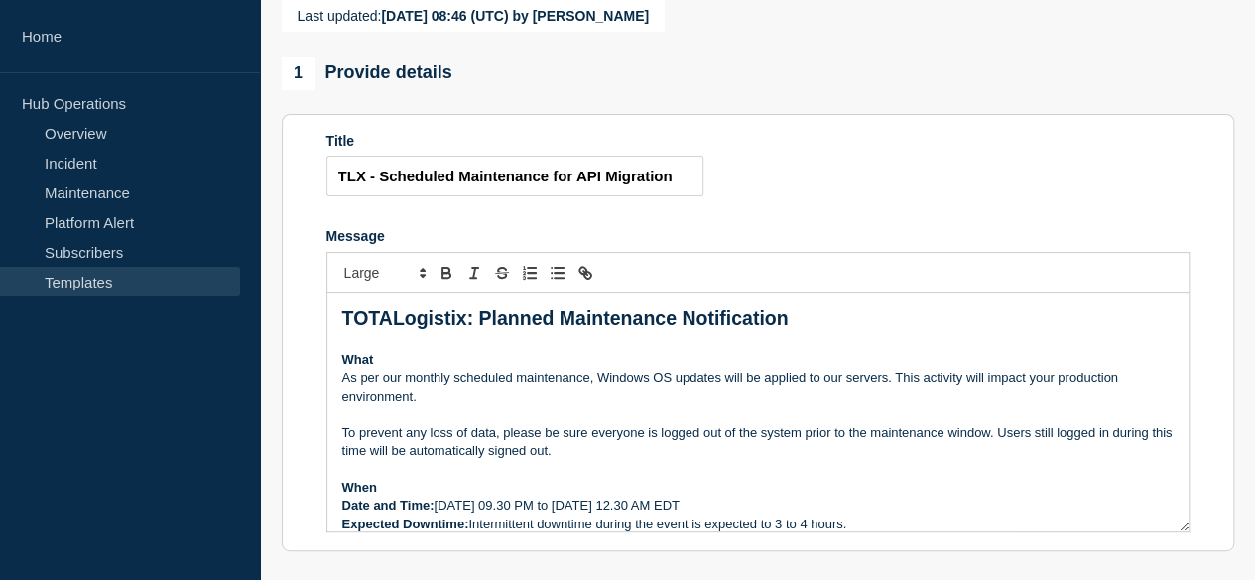
scroll to position [0, 0]
click at [520, 329] on strong "TOTALogistix: Planned Maintenance Notification" at bounding box center [565, 318] width 446 height 22
click at [373, 369] on p "What" at bounding box center [757, 360] width 831 height 18
click at [379, 367] on strong "What Overview" at bounding box center [388, 359] width 92 height 15
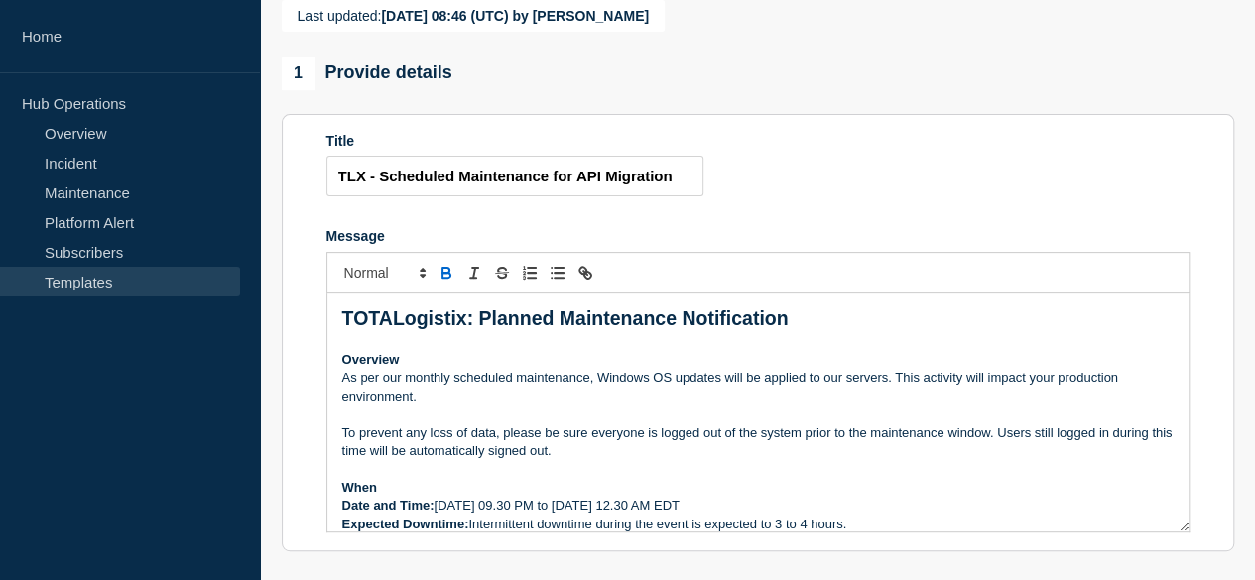
click at [359, 406] on p "As per our monthly scheduled maintenance, Windows OS updates will be applied to…" at bounding box center [757, 387] width 831 height 37
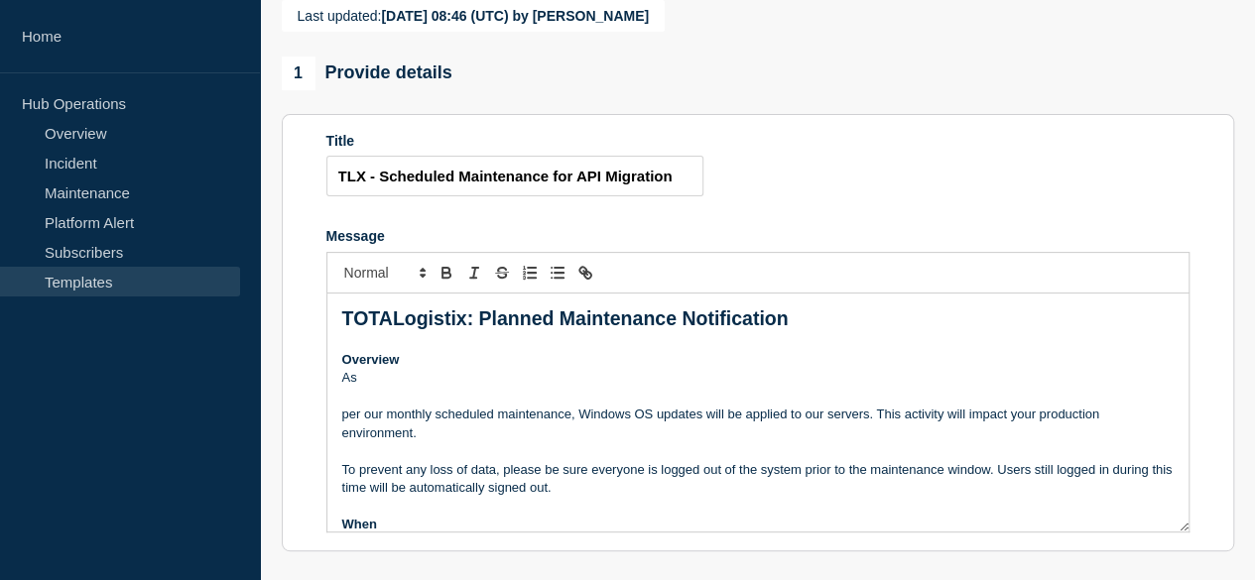
click at [359, 387] on p "As" at bounding box center [757, 378] width 831 height 18
click at [363, 387] on p "As We" at bounding box center [757, 378] width 831 height 18
click at [369, 387] on p "We" at bounding box center [757, 378] width 831 height 18
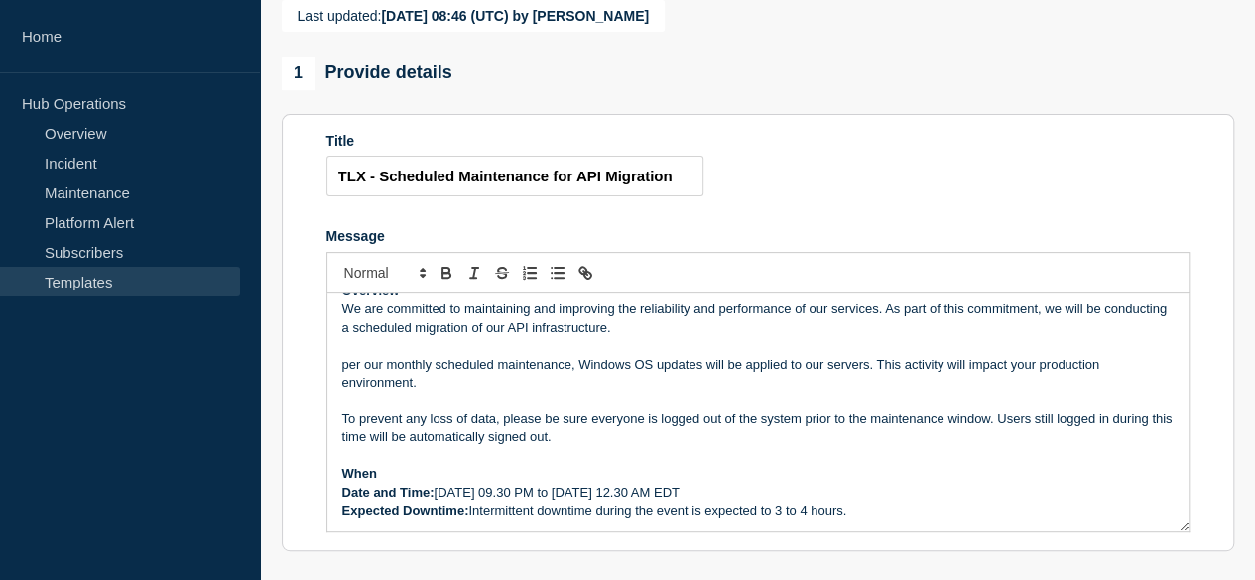
scroll to position [99, 0]
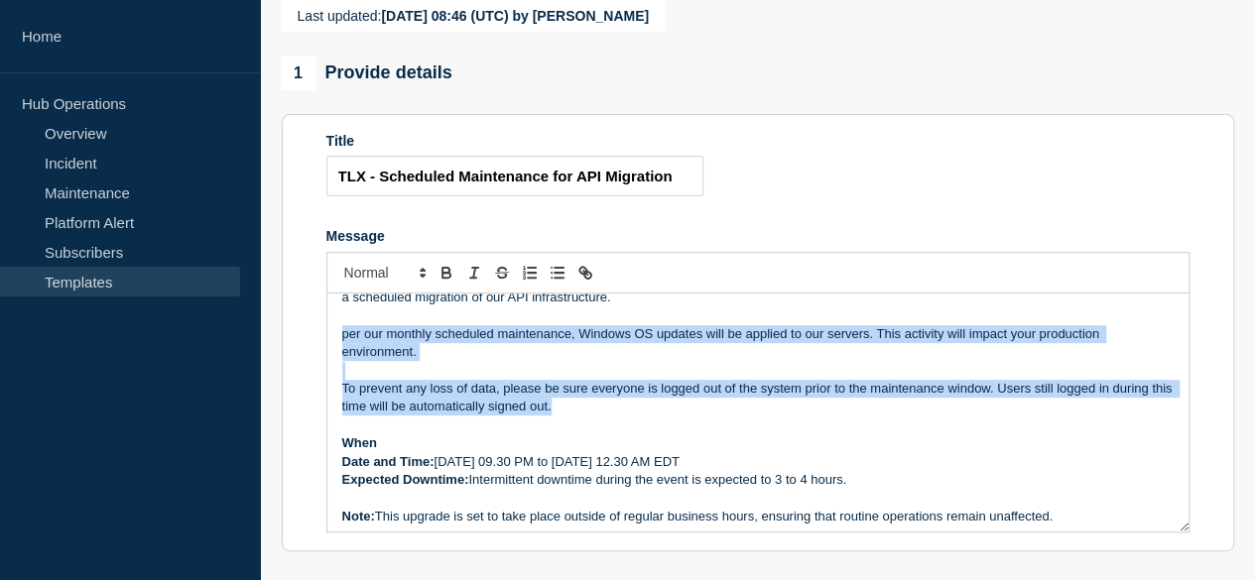
drag, startPoint x: 584, startPoint y: 455, endPoint x: 342, endPoint y: 376, distance: 254.7
click at [341, 376] on div "TOTALogistix: Planned Maintenance Notification Overview We are committed to mai…" at bounding box center [757, 413] width 861 height 238
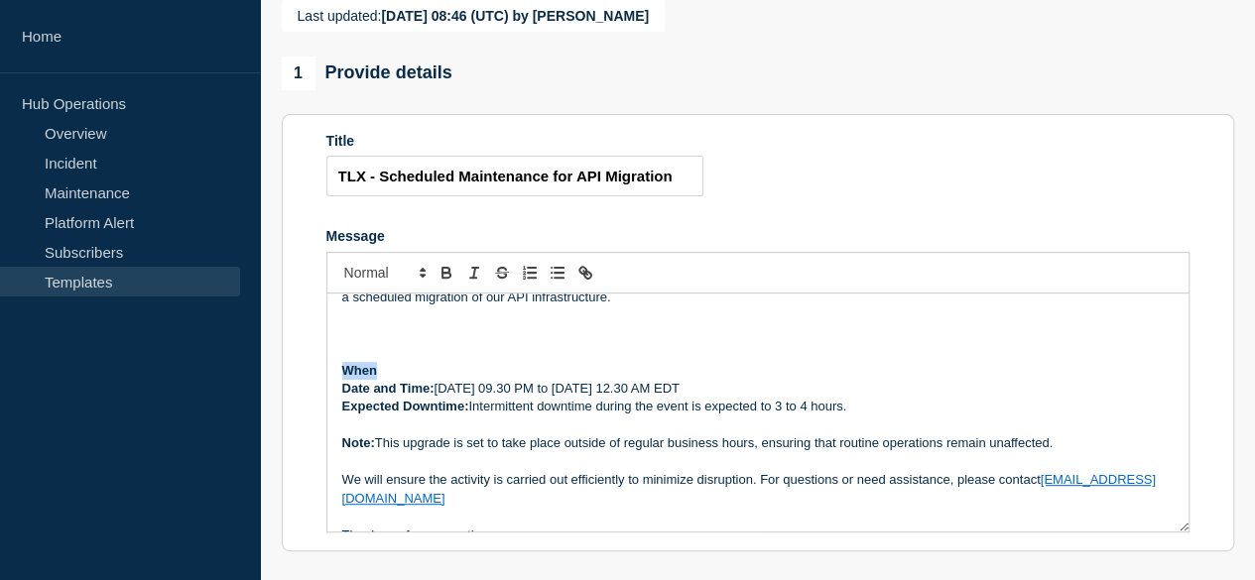
drag, startPoint x: 375, startPoint y: 416, endPoint x: 341, endPoint y: 414, distance: 33.8
click at [342, 378] on strong "When" at bounding box center [359, 370] width 35 height 15
copy strong "When"
click at [343, 343] on p "Message" at bounding box center [757, 334] width 831 height 18
drag, startPoint x: 379, startPoint y: 373, endPoint x: 398, endPoint y: 405, distance: 36.9
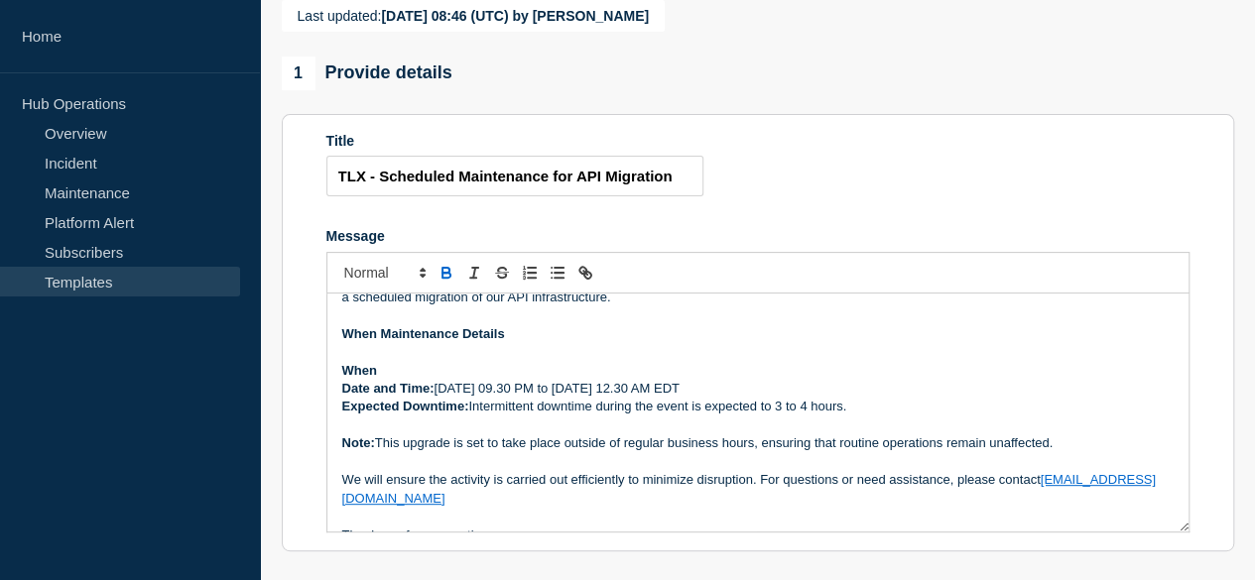
click at [381, 341] on strong "When Maintenance Details" at bounding box center [423, 333] width 163 height 15
click at [474, 343] on p "Maintenance Details" at bounding box center [757, 334] width 831 height 18
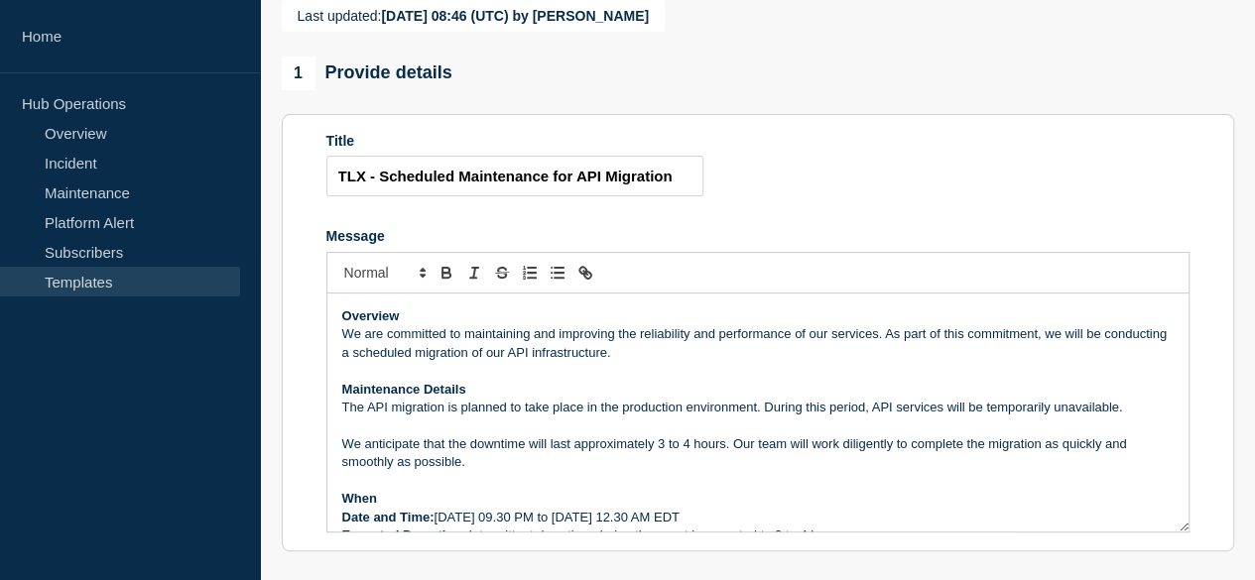
scroll to position [143, 0]
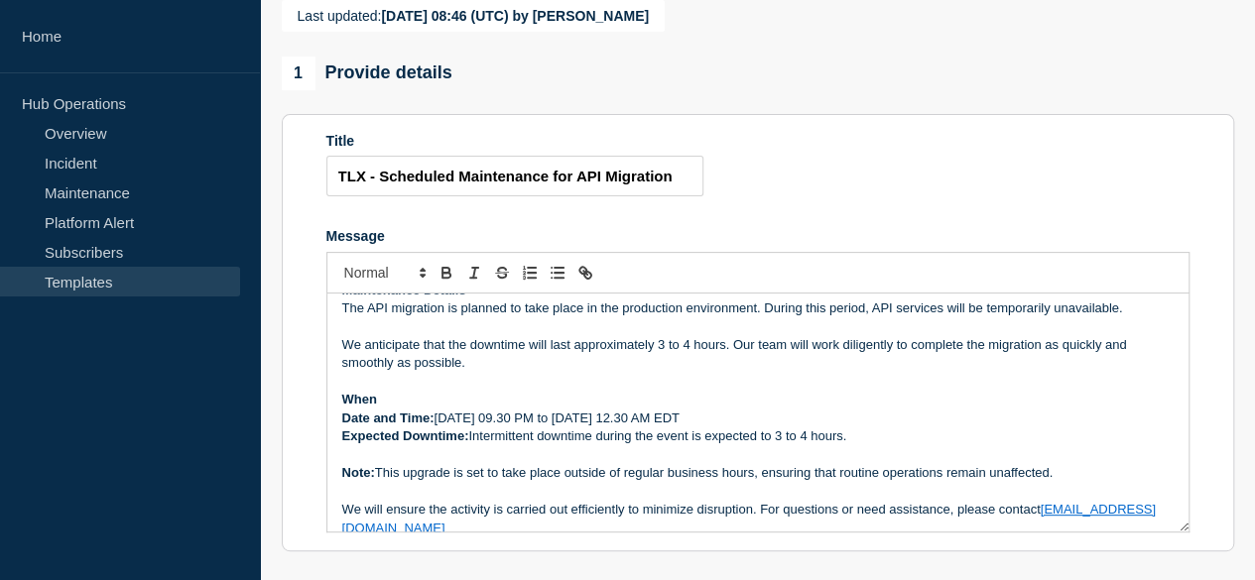
click at [386, 409] on p "When" at bounding box center [757, 400] width 831 height 18
click at [379, 407] on strong "When Scheduled Maintenance Window" at bounding box center [461, 399] width 238 height 15
click at [558, 409] on p "Scheduled Maintenance Window" at bounding box center [757, 400] width 831 height 18
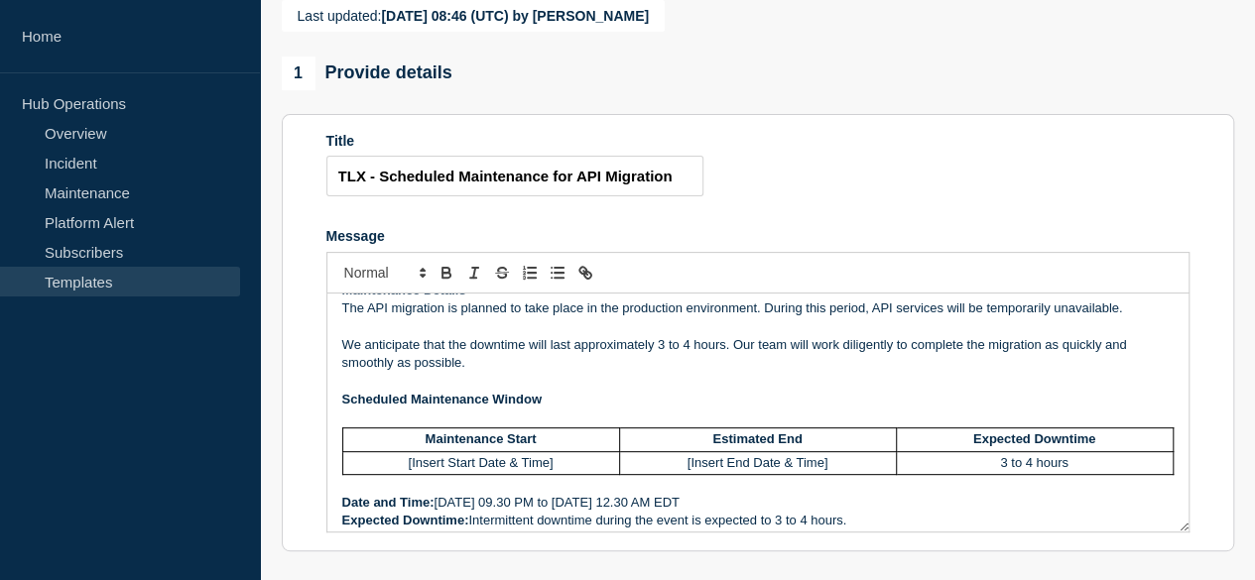
scroll to position [242, 0]
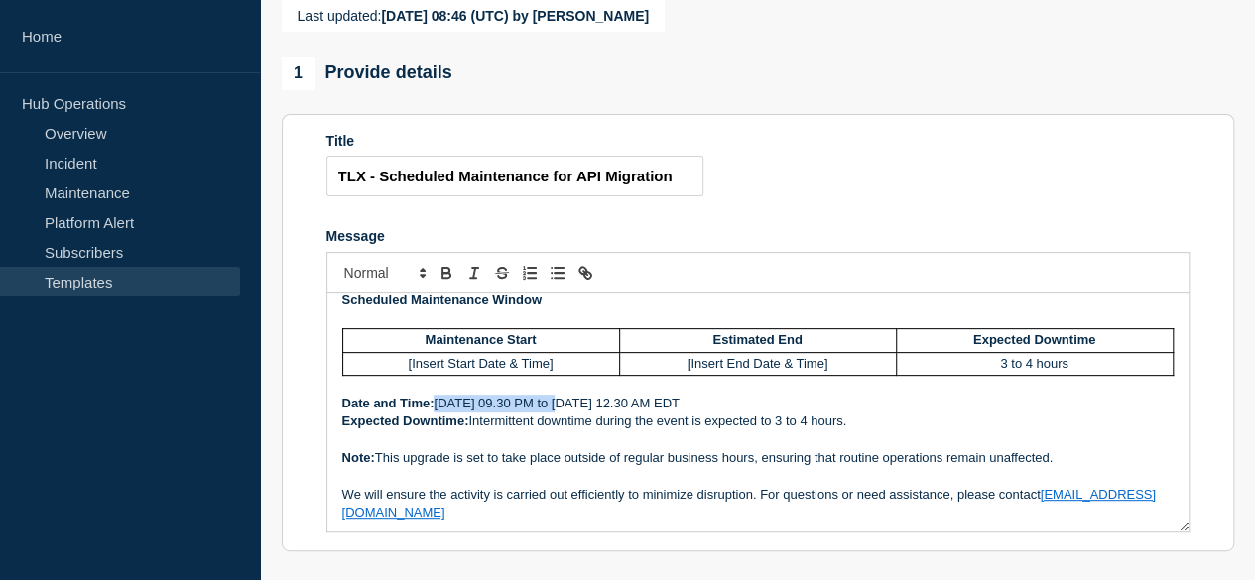
drag, startPoint x: 436, startPoint y: 448, endPoint x: 559, endPoint y: 447, distance: 123.0
click at [559, 413] on p "Date and Time: 05/31/2025, 09.30 PM to 06/01/2025 12.30 AM EDT" at bounding box center [757, 404] width 831 height 18
copy p "05/31/2025, 09.30 PM"
drag, startPoint x: 557, startPoint y: 410, endPoint x: 407, endPoint y: 412, distance: 150.8
click at [403, 375] on td "[Insert Start Date & Time]" at bounding box center [480, 363] width 277 height 23
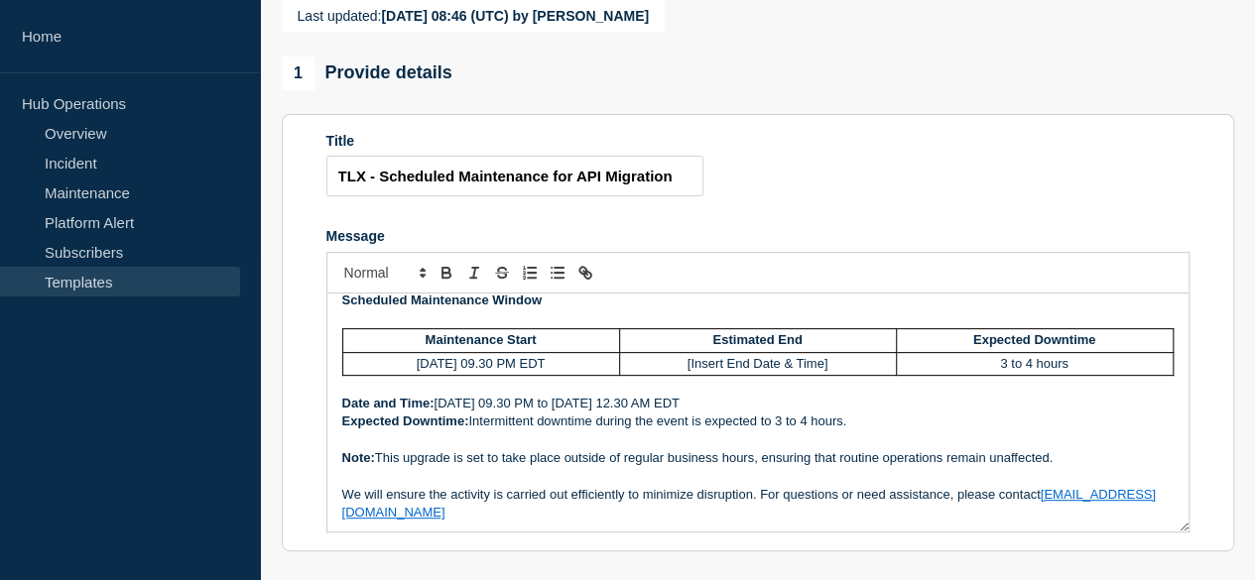
click at [413, 375] on td "05/31/2025, 09.30 PM EDT" at bounding box center [480, 363] width 277 height 23
click at [430, 375] on td "08/31/2025, 09.30 PM EDT" at bounding box center [480, 363] width 277 height 23
drag, startPoint x: 583, startPoint y: 447, endPoint x: 732, endPoint y: 443, distance: 148.8
click at [732, 413] on p "Date and Time: 05/31/2025, 09.30 PM to 06/01/2025 12.30 AM EDT" at bounding box center [757, 404] width 831 height 18
copy p "06/01/2025 12.30 AM EDT"
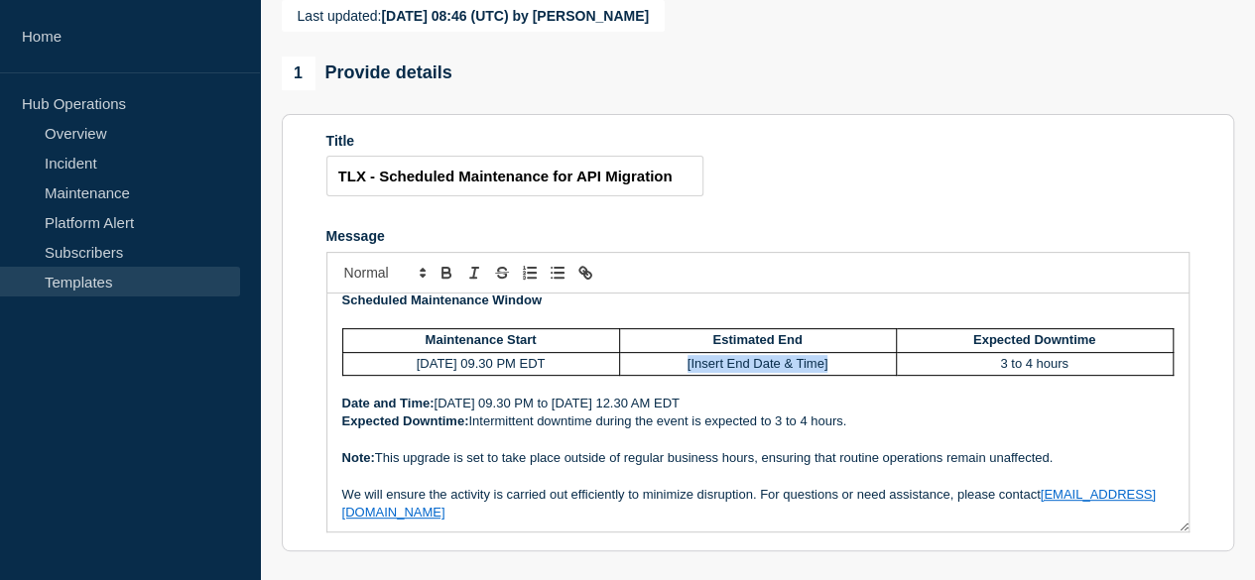
drag, startPoint x: 828, startPoint y: 410, endPoint x: 676, endPoint y: 416, distance: 151.9
click at [676, 375] on td "[Insert End Date & Time]" at bounding box center [757, 363] width 277 height 23
click at [685, 375] on td "06/01/2025 12.30 AM EDT" at bounding box center [757, 363] width 277 height 23
click at [704, 375] on td "08/01/2025 12.30 AM EDT" at bounding box center [757, 363] width 277 height 23
click at [754, 375] on td "08/25/2025 12.30 AM EDT" at bounding box center [757, 363] width 277 height 23
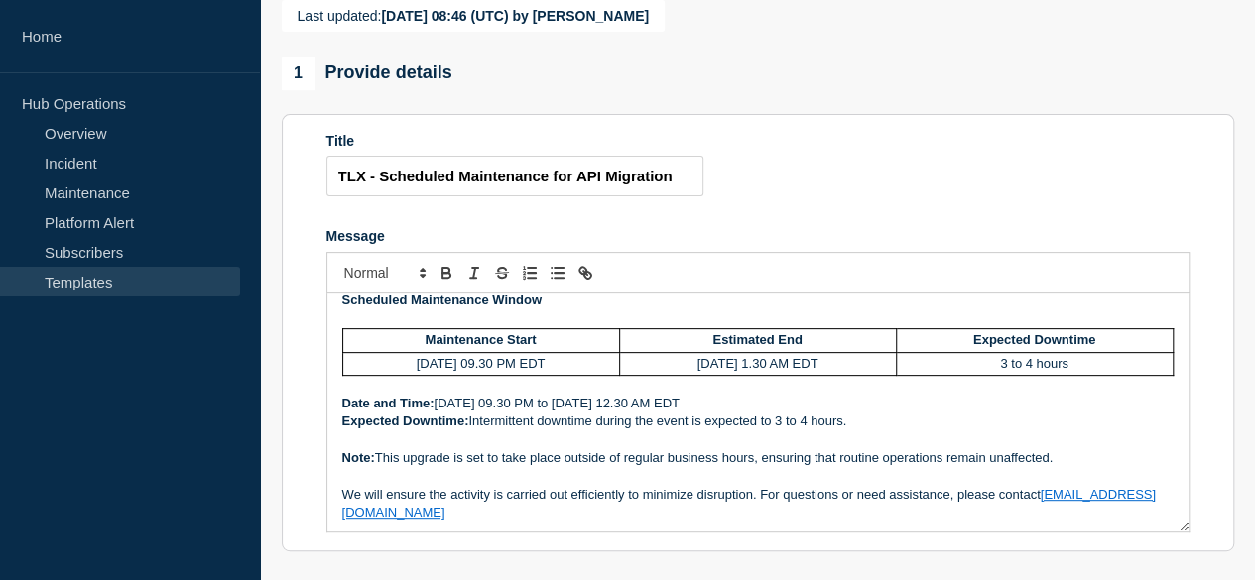
click at [746, 375] on td "08/25/2025 1.30 AM EDT" at bounding box center [757, 363] width 277 height 23
click at [490, 375] on td "08/24/2025, 09.30 PM EDT" at bounding box center [480, 363] width 277 height 23
click at [762, 375] on td "08/25/2025 01.30 AM EDT" at bounding box center [757, 363] width 277 height 23
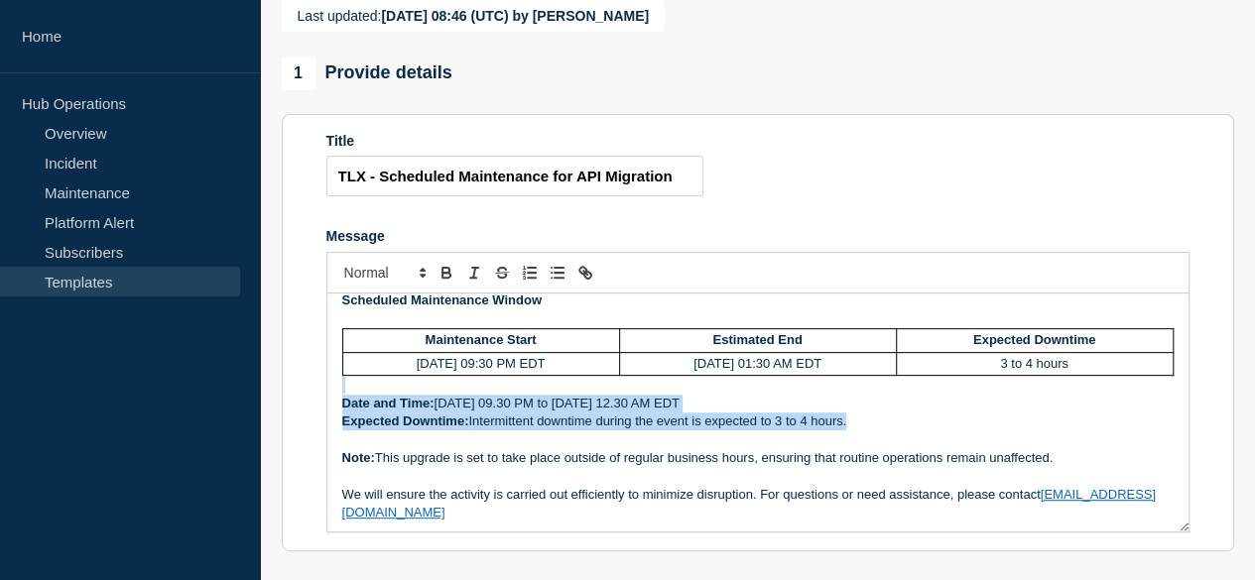
drag, startPoint x: 856, startPoint y: 469, endPoint x: 393, endPoint y: 434, distance: 464.5
click at [393, 434] on div "TOTALogistix: Planned Maintenance Notification Overview We are committed to mai…" at bounding box center [757, 413] width 861 height 238
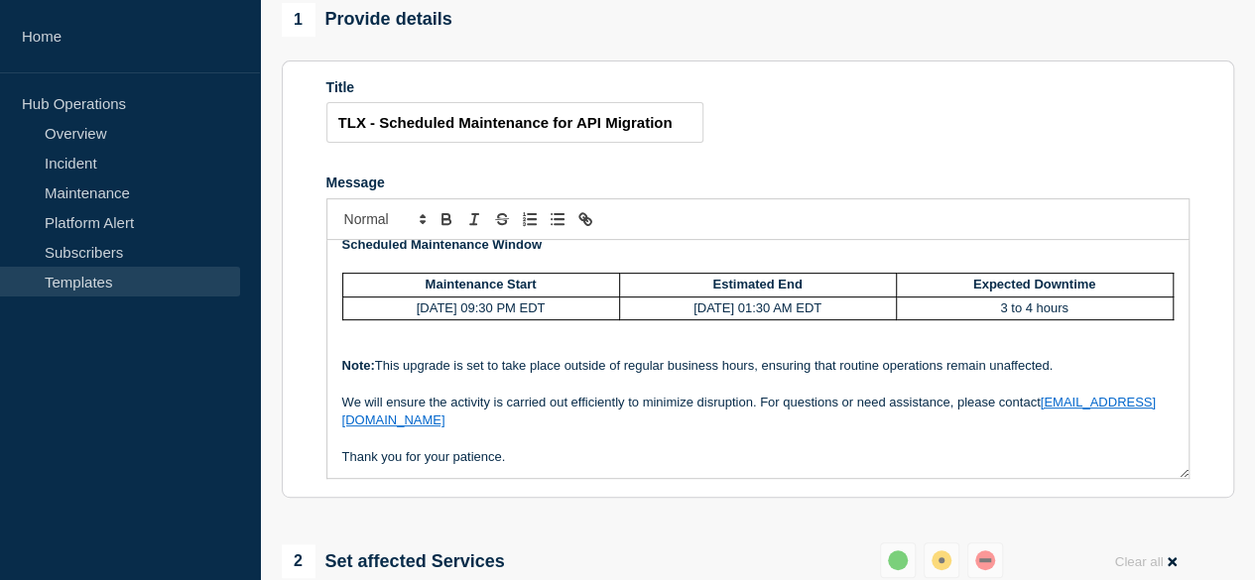
scroll to position [298, 0]
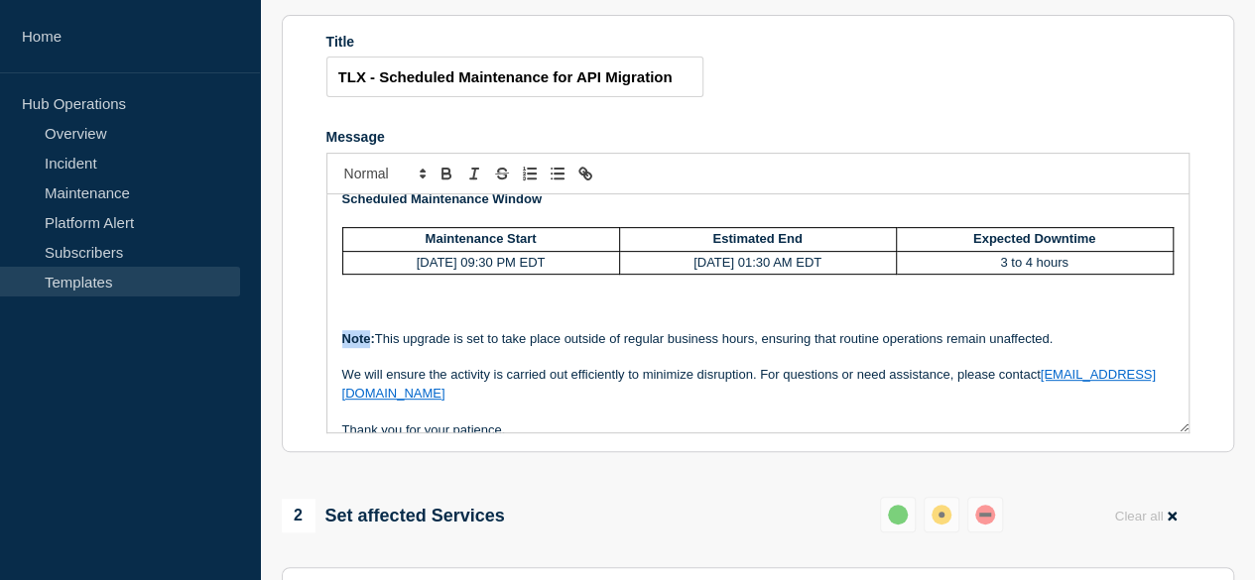
drag, startPoint x: 343, startPoint y: 380, endPoint x: 367, endPoint y: 380, distance: 23.8
click at [367, 346] on strong "Note:" at bounding box center [358, 338] width 33 height 15
copy strong "Note"
click at [345, 293] on p "Message" at bounding box center [757, 284] width 831 height 18
click at [349, 311] on p "Message" at bounding box center [757, 303] width 831 height 18
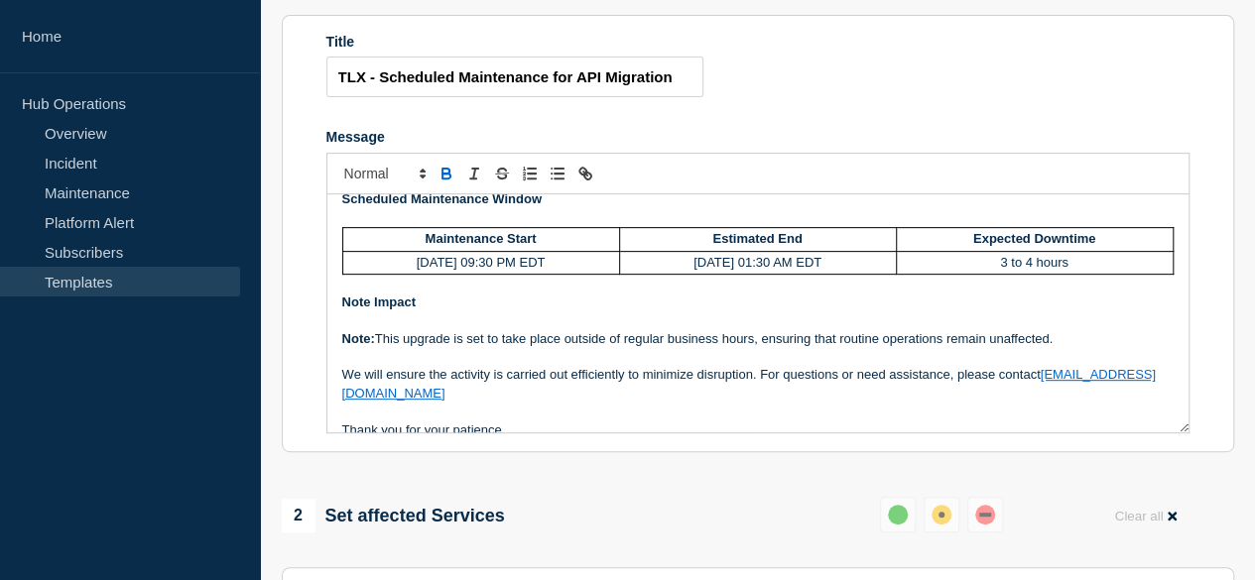
click at [373, 309] on strong "Note Impact" at bounding box center [378, 302] width 73 height 15
click at [395, 311] on p "Impact" at bounding box center [757, 303] width 831 height 18
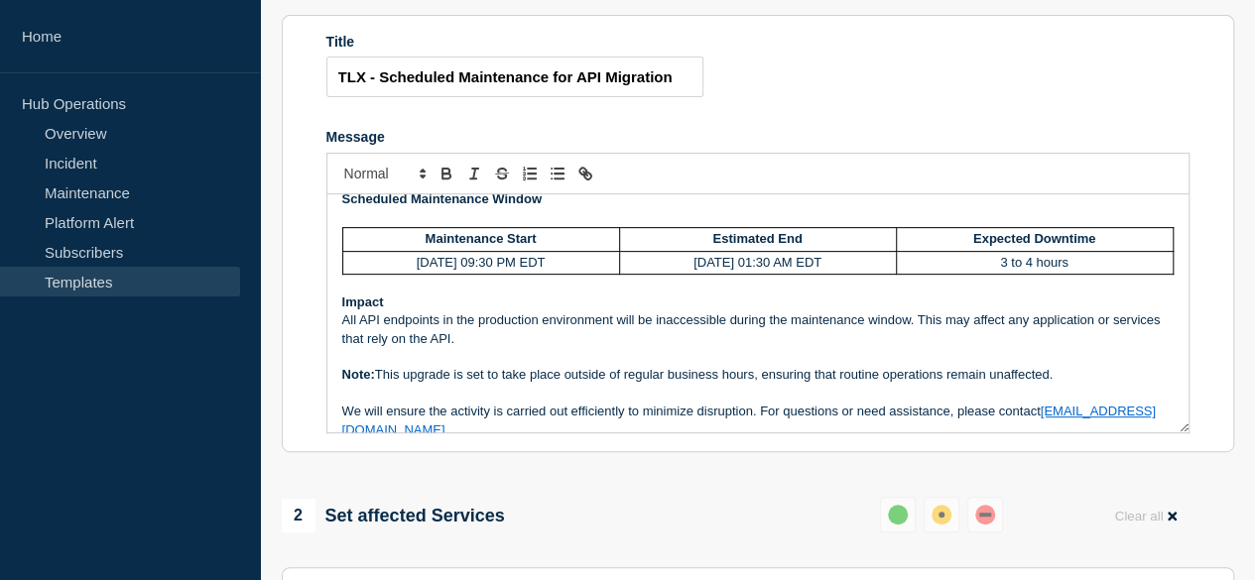
scroll to position [299, 0]
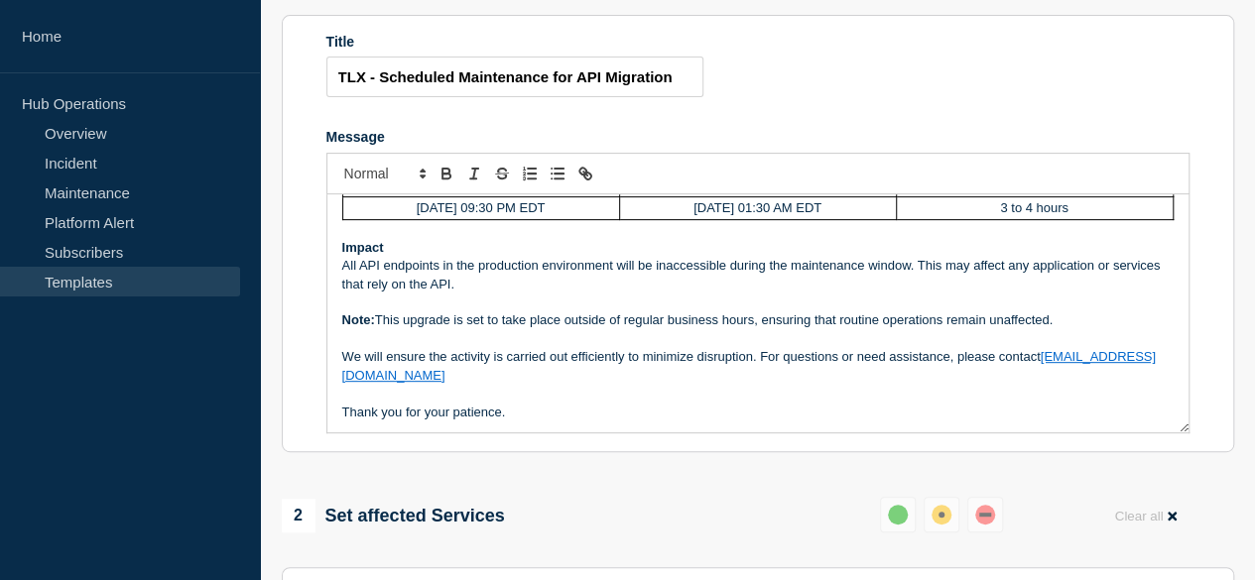
click at [375, 329] on p "Note: This upgrade is set to take place outside of regular business hours, ensu…" at bounding box center [757, 320] width 831 height 18
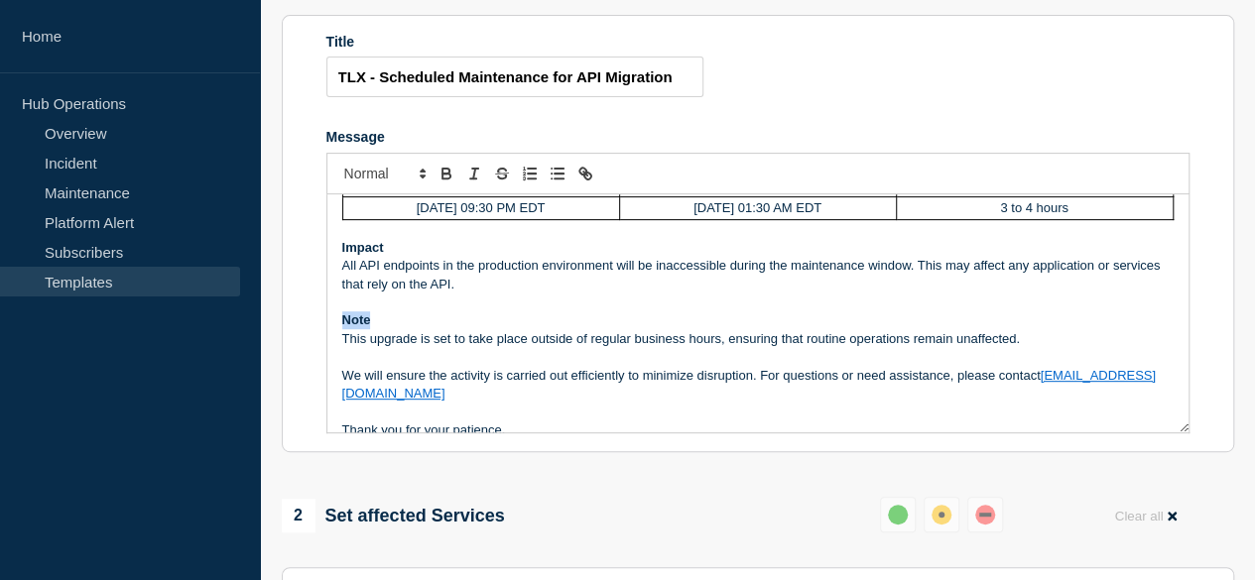
drag, startPoint x: 368, startPoint y: 364, endPoint x: 344, endPoint y: 362, distance: 23.9
click at [344, 327] on strong "Note" at bounding box center [356, 319] width 29 height 15
copy strong "Note"
click at [350, 366] on p "Message" at bounding box center [757, 357] width 831 height 18
click at [1033, 348] on p "This upgrade is set to take place outside of regular business hours, ensuring t…" at bounding box center [757, 339] width 831 height 18
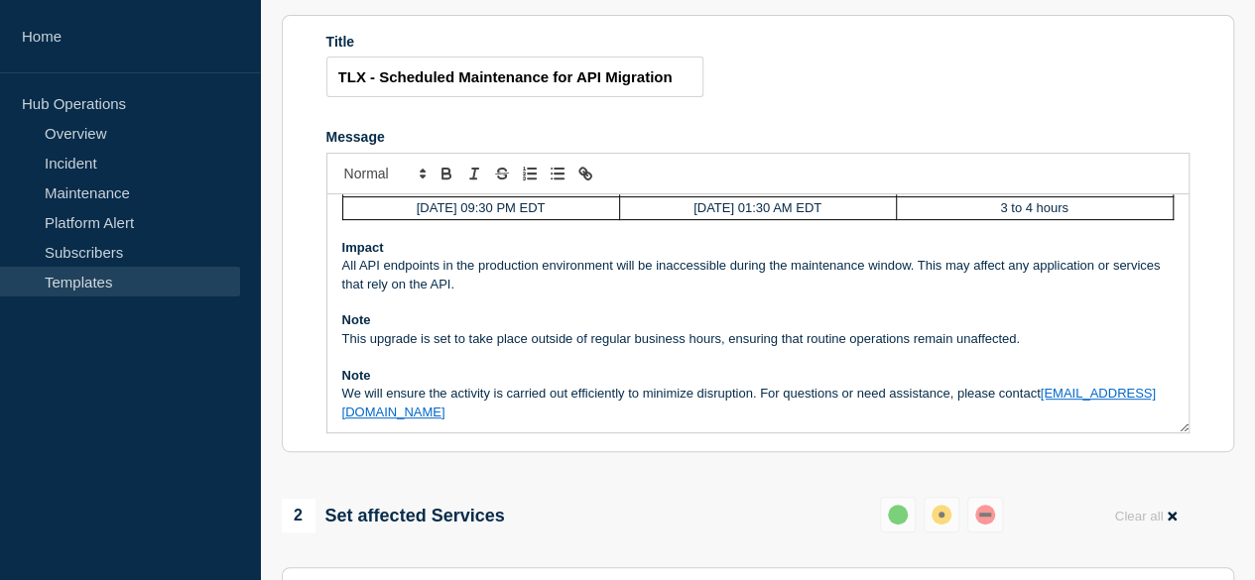
click at [370, 385] on p "Note" at bounding box center [757, 376] width 831 height 18
click at [373, 383] on strong "Note Recommended Actions" at bounding box center [430, 375] width 176 height 15
click at [527, 385] on p "Recommended Actions" at bounding box center [757, 376] width 831 height 18
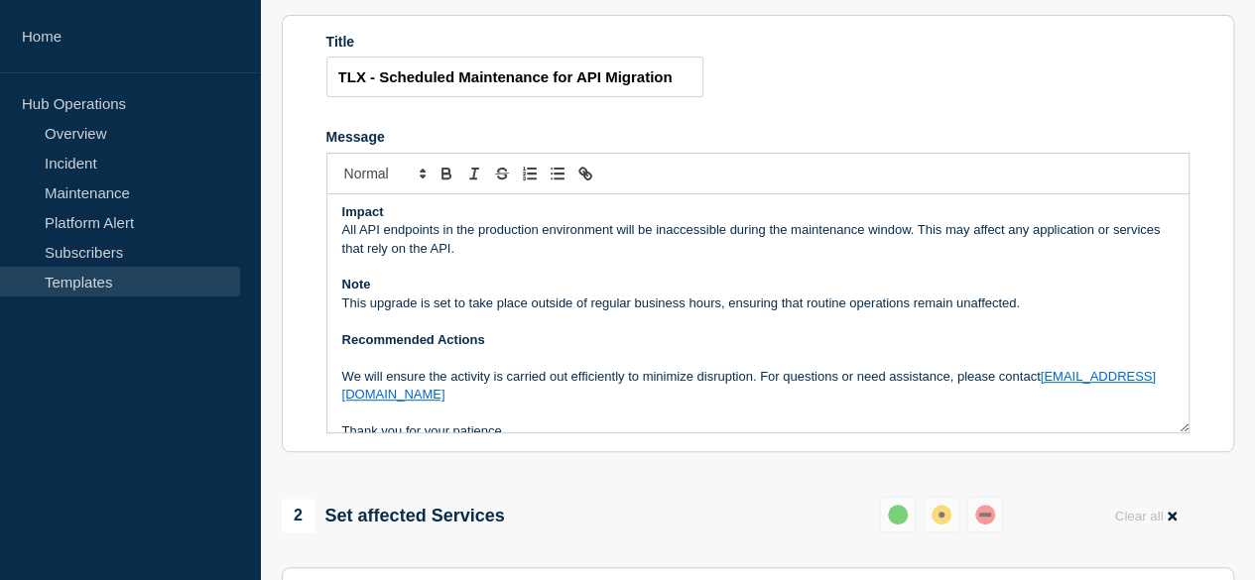
scroll to position [353, 0]
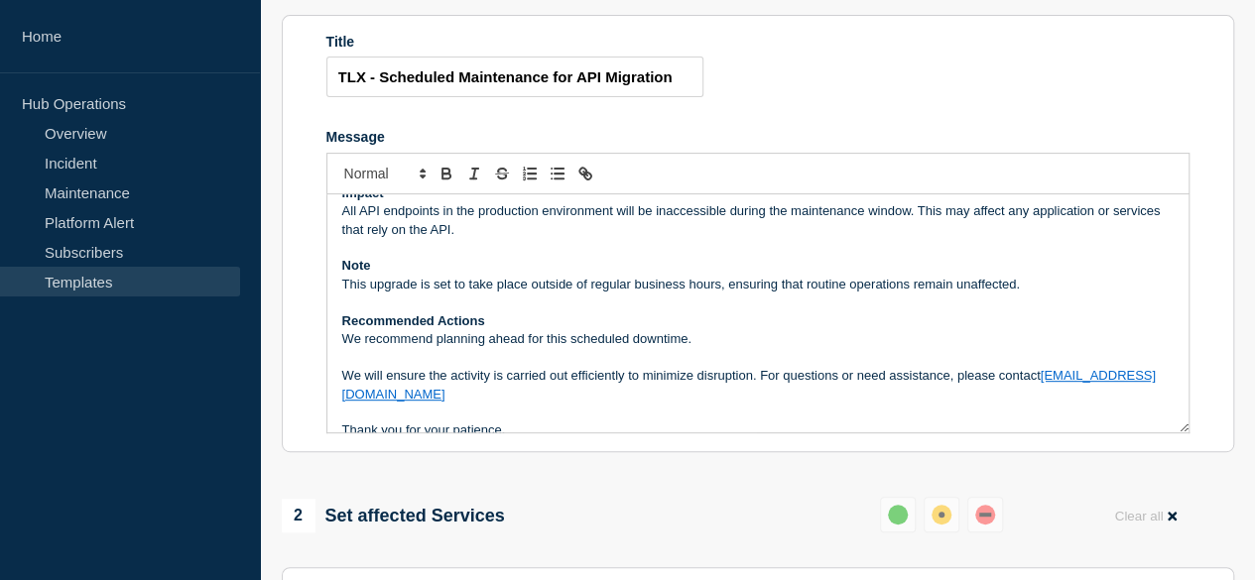
click at [730, 348] on p "We recommend planning ahead for this scheduled downtime." at bounding box center [757, 339] width 831 height 18
drag, startPoint x: 698, startPoint y: 377, endPoint x: 867, endPoint y: 387, distance: 168.9
click at [867, 348] on p "We recommend planning ahead for this scheduled downtime. Please ensure that you…" at bounding box center [757, 339] width 831 height 18
click at [343, 404] on p "We will ensure the activity is carried out efficiently to minimize disruption. …" at bounding box center [757, 385] width 831 height 37
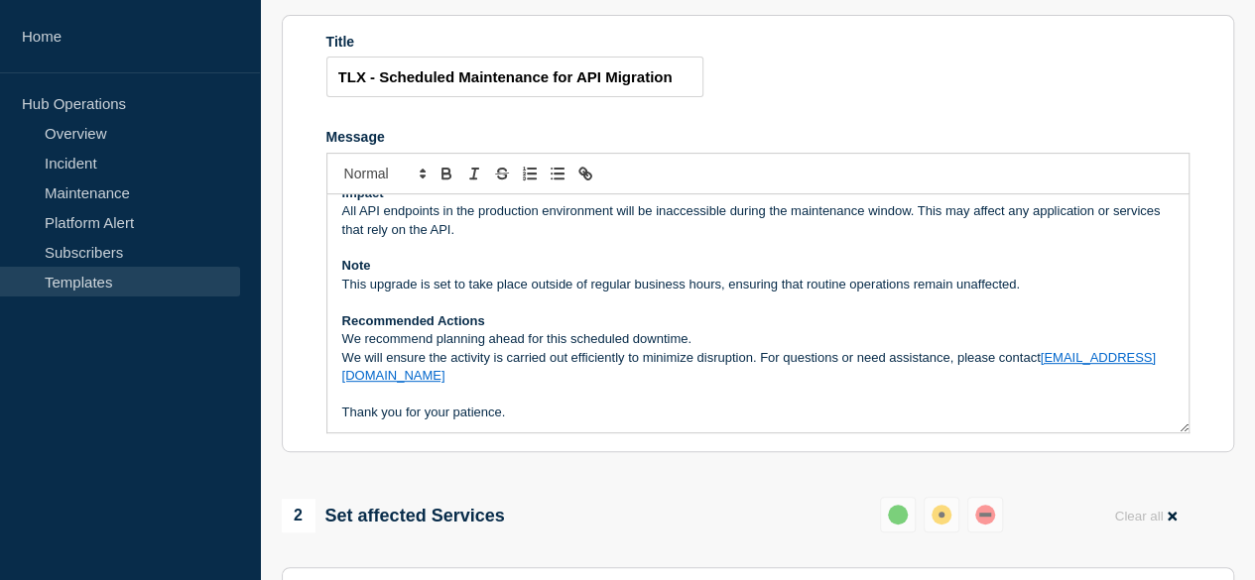
scroll to position [335, 0]
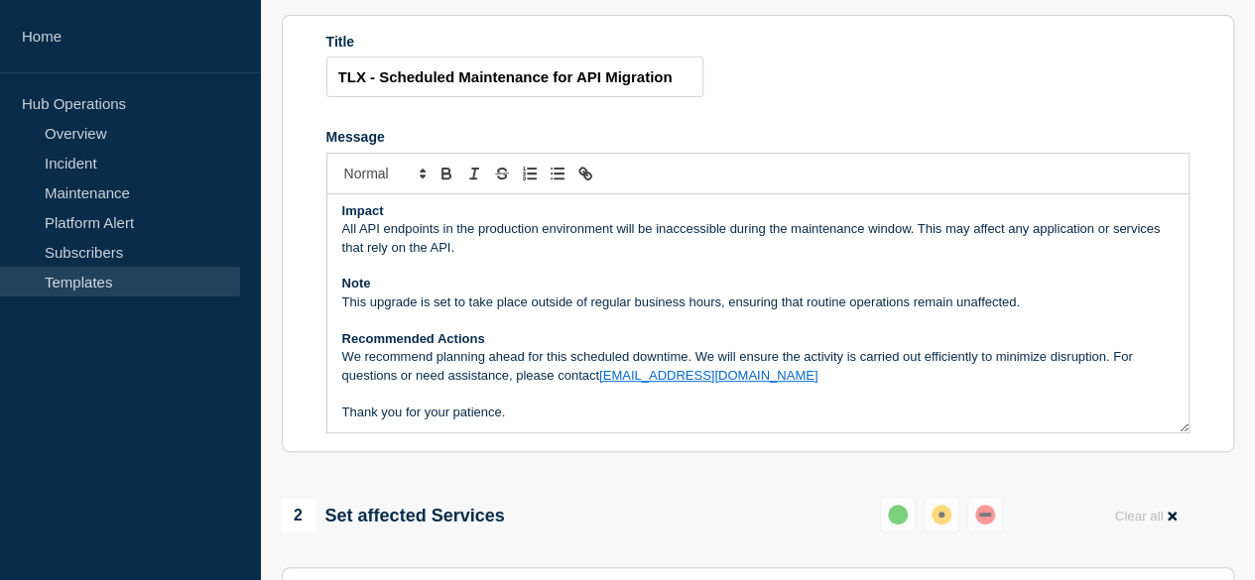
click at [1115, 385] on p "We recommend planning ahead for this scheduled downtime. We will ensure the act…" at bounding box center [757, 366] width 831 height 37
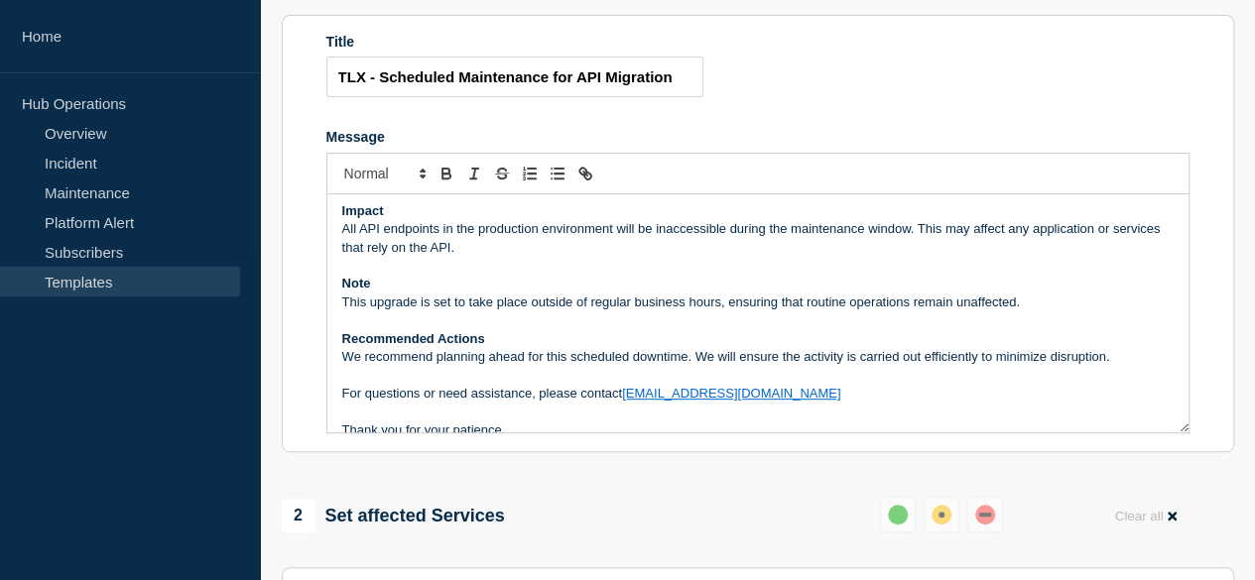
scroll to position [353, 0]
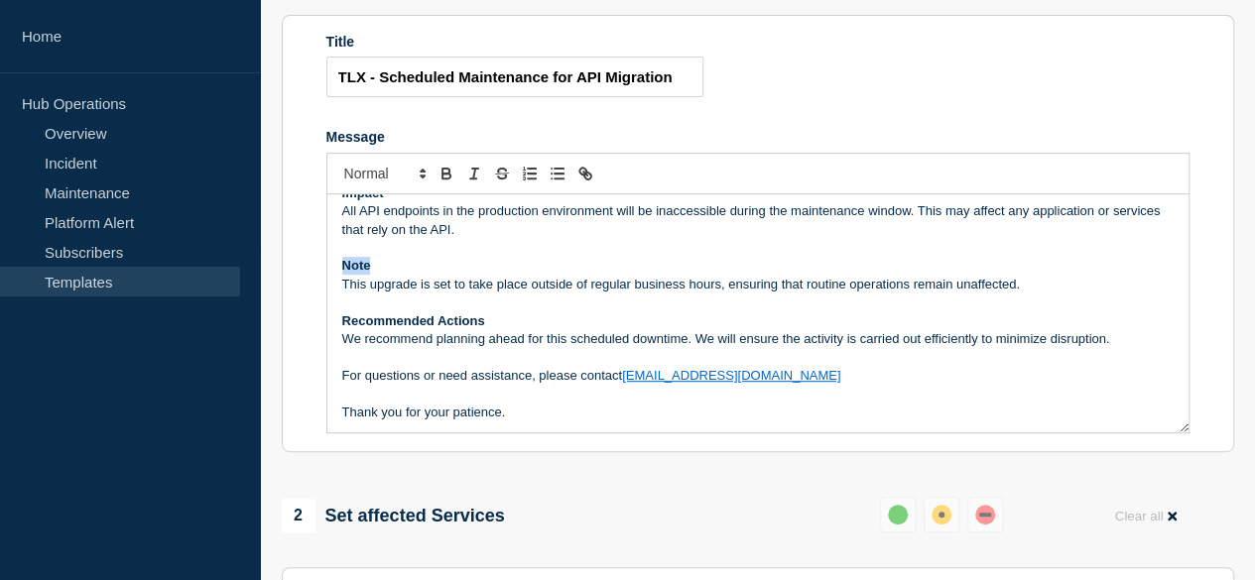
drag, startPoint x: 374, startPoint y: 304, endPoint x: 343, endPoint y: 300, distance: 31.1
click at [343, 275] on p "Note" at bounding box center [757, 266] width 831 height 18
copy strong "Note"
click at [348, 367] on p "Message" at bounding box center [757, 358] width 831 height 18
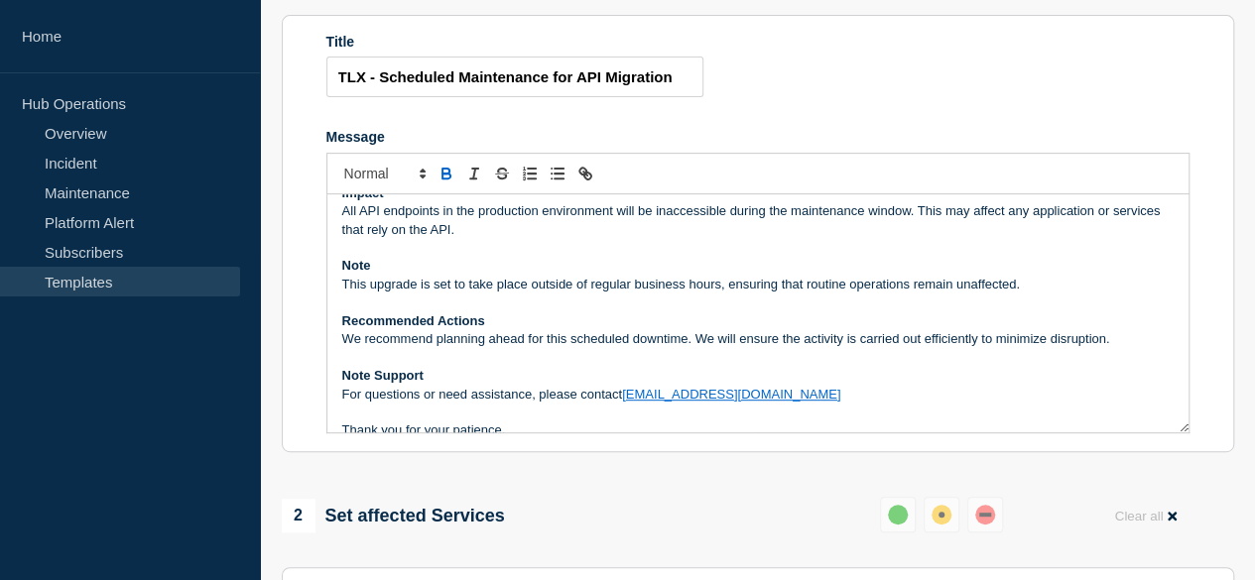
click at [371, 383] on strong "Note Support" at bounding box center [382, 375] width 81 height 15
click at [365, 404] on p "For questions or need assistance, please contact tlxsupport@aptean.com" at bounding box center [757, 395] width 831 height 18
click at [477, 404] on p "For any questions or need assistance, please contact tlxsupport@aptean.com" at bounding box center [757, 395] width 831 height 18
click at [621, 404] on p "For any questions or require assistance, please contact tlxsupport@aptean.com" at bounding box center [757, 395] width 831 height 18
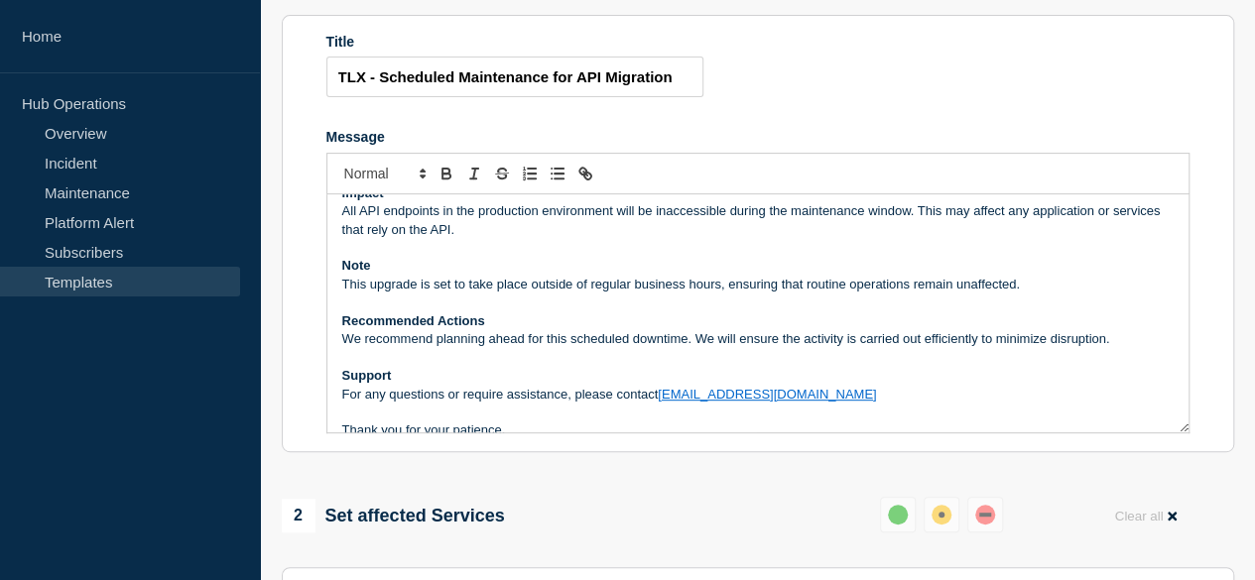
click at [621, 404] on p "For any questions or require assistance, please contact tlxsupport@aptean.com" at bounding box center [757, 395] width 831 height 18
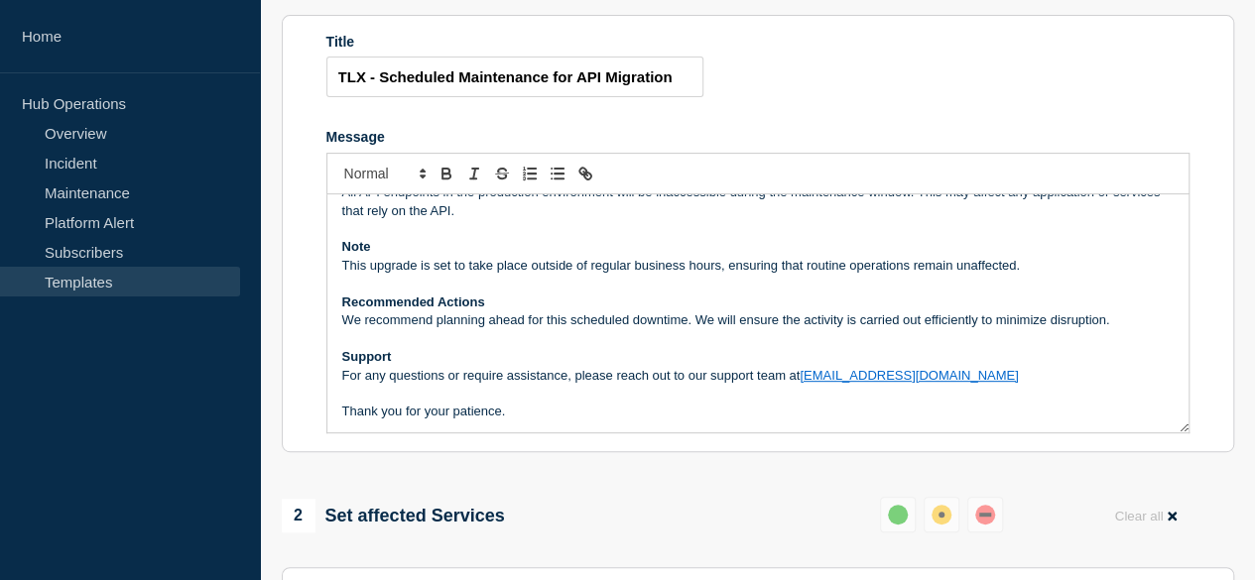
click at [342, 329] on p "We recommend planning ahead for this scheduled downtime. We will ensure the act…" at bounding box center [757, 320] width 831 height 18
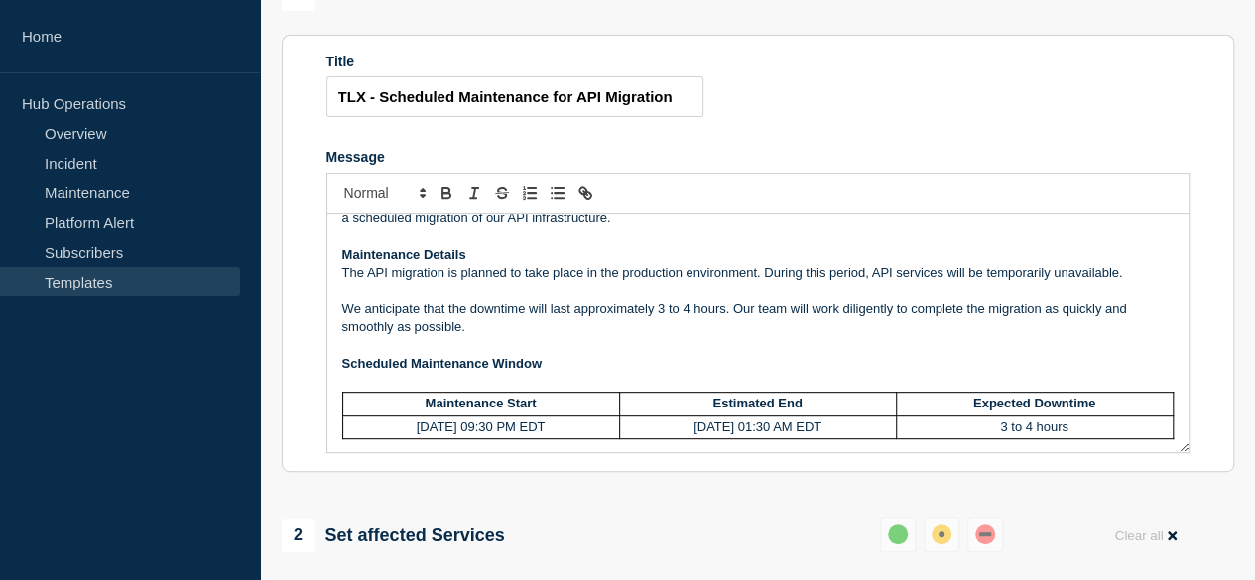
scroll to position [198, 0]
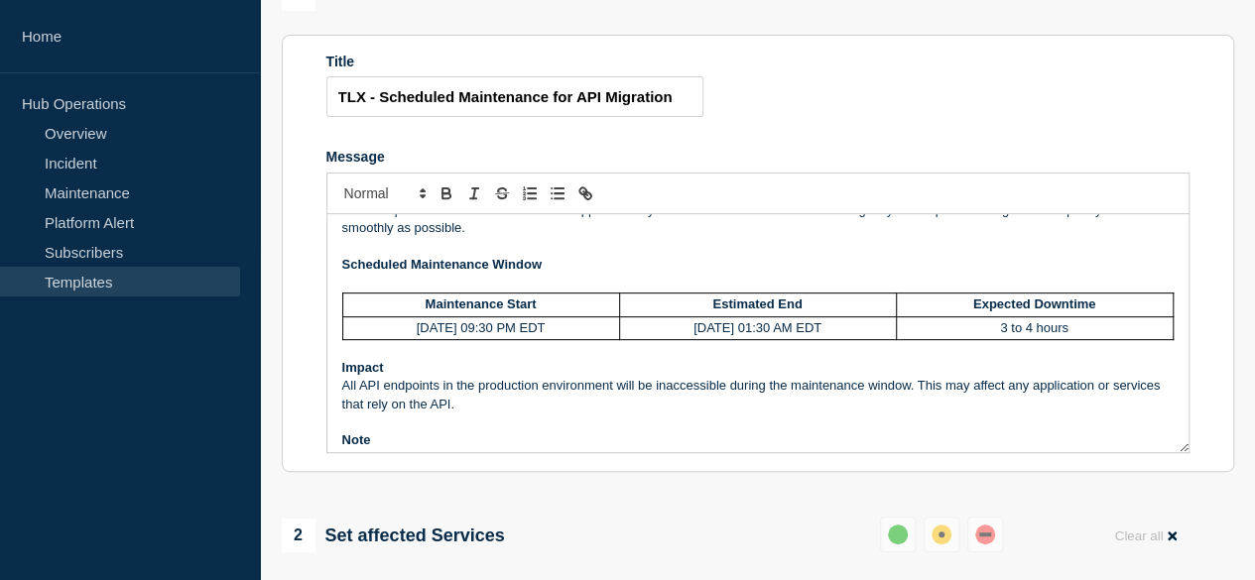
click at [350, 293] on p "Message" at bounding box center [757, 284] width 831 height 18
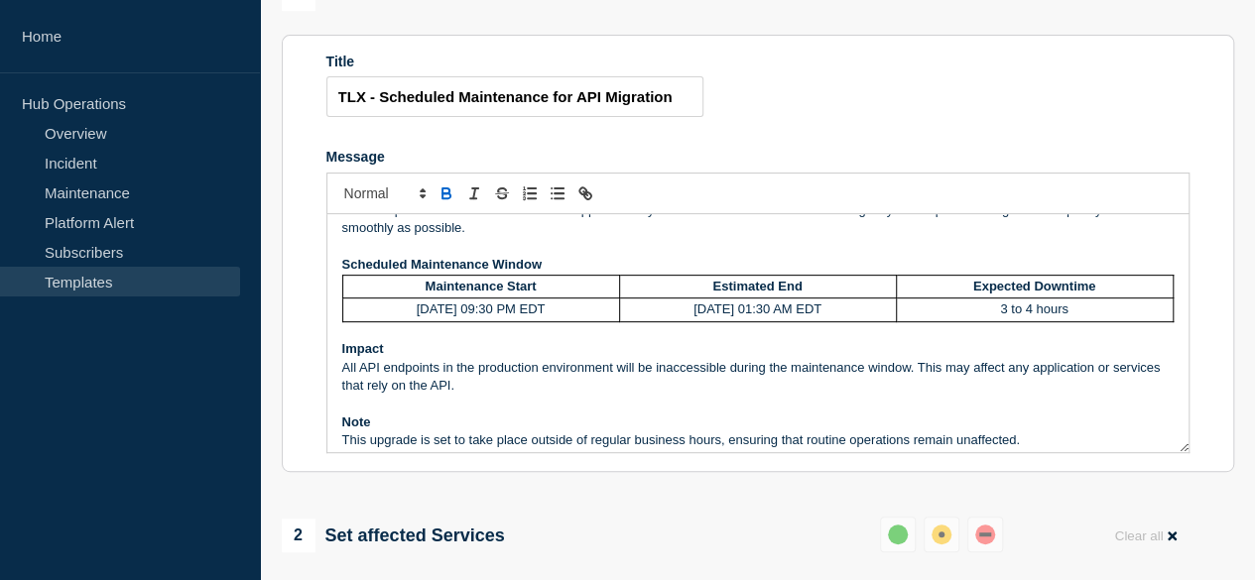
click at [512, 396] on p "All API endpoints in the production environment will be inaccessible during the…" at bounding box center [757, 377] width 831 height 37
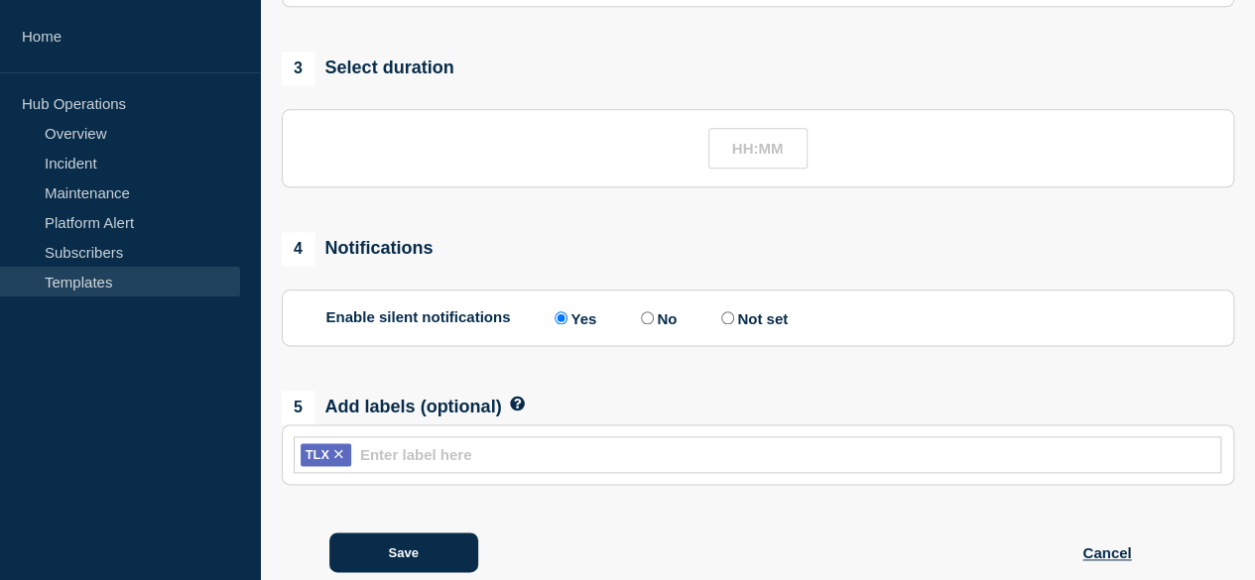
scroll to position [1170, 0]
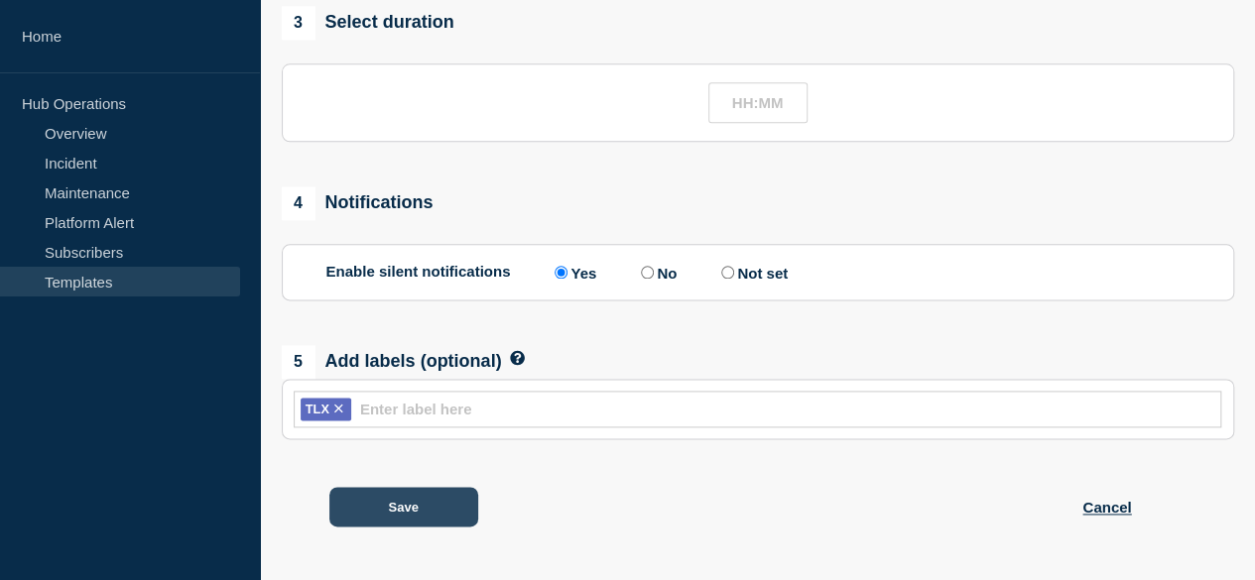
click at [396, 499] on button "Save" at bounding box center [403, 507] width 149 height 40
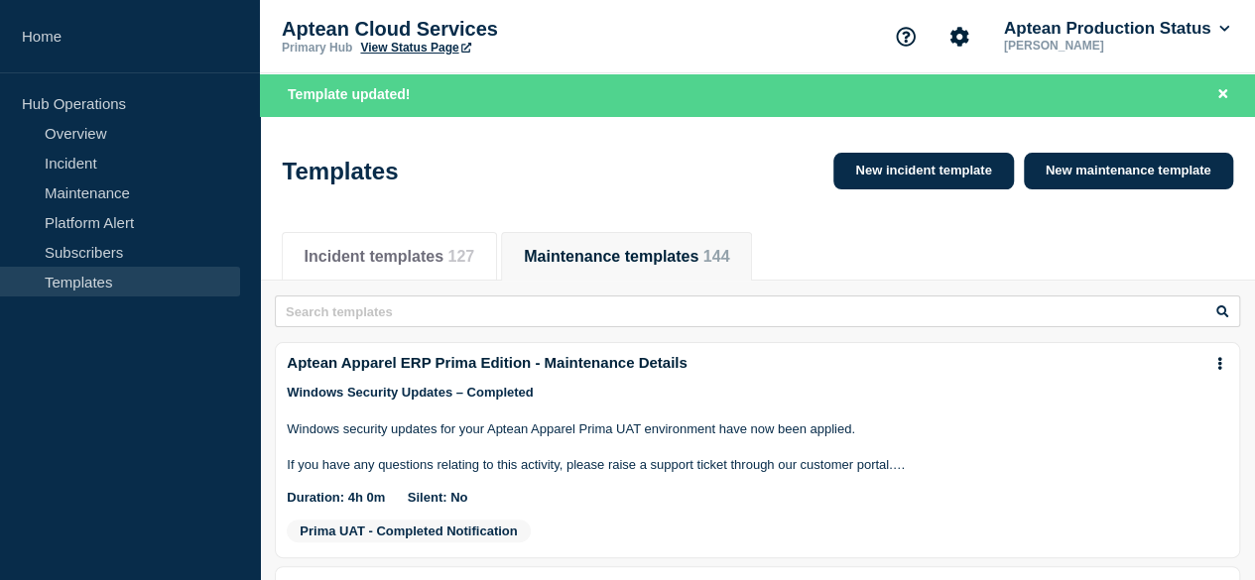
click at [0, 0] on input "text" at bounding box center [0, 0] width 0 height 0
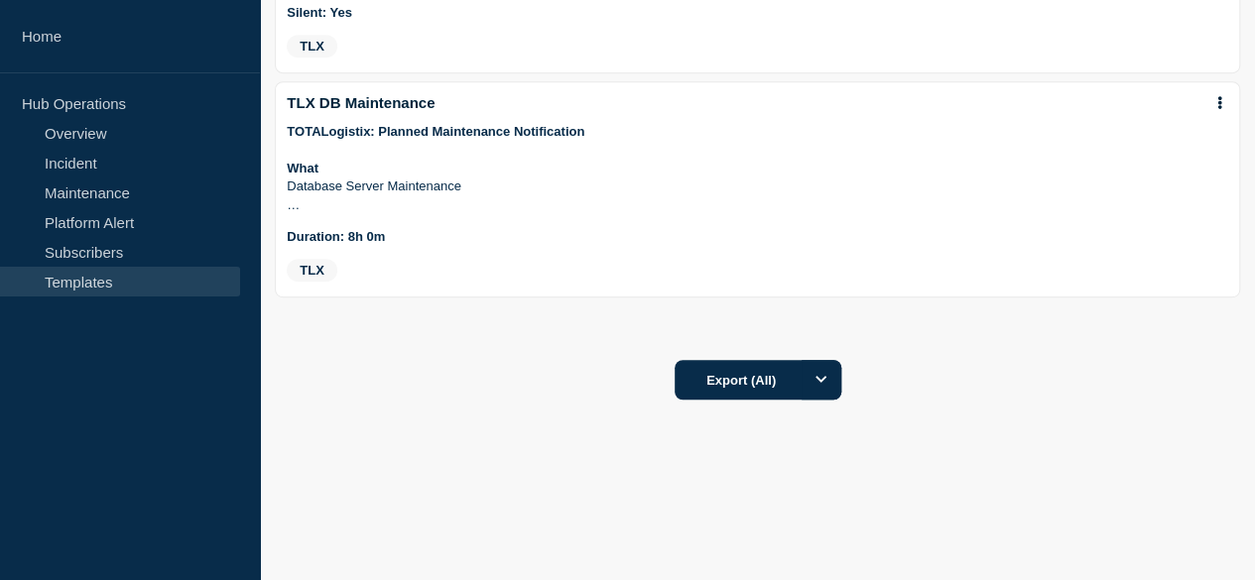
scroll to position [103, 0]
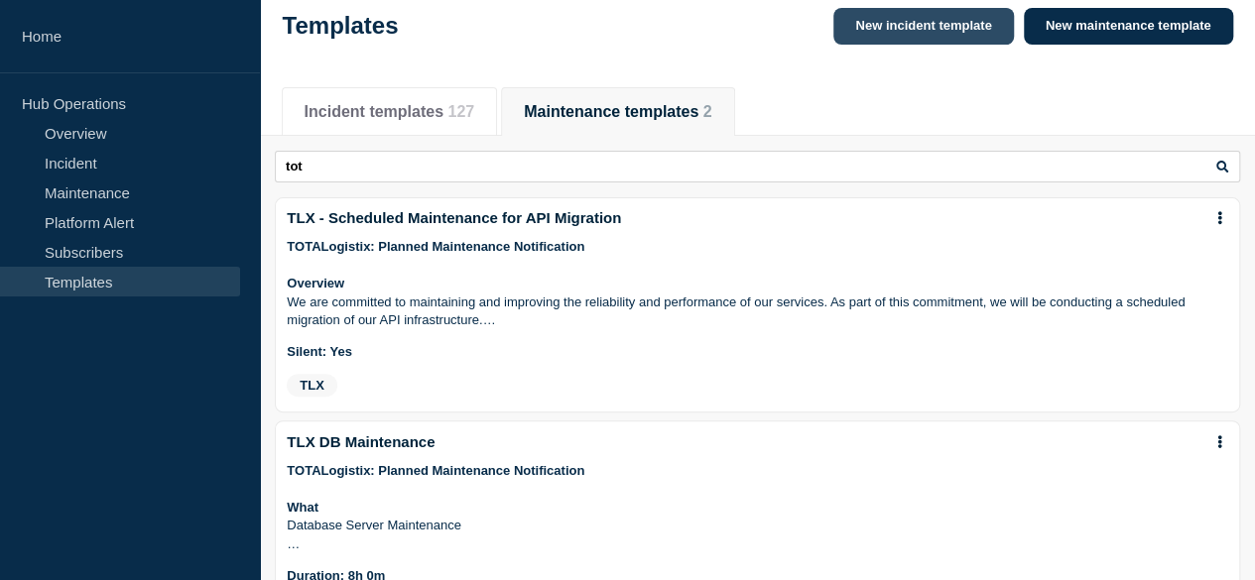
type input "tot"
click at [964, 33] on link "New incident template" at bounding box center [923, 26] width 180 height 37
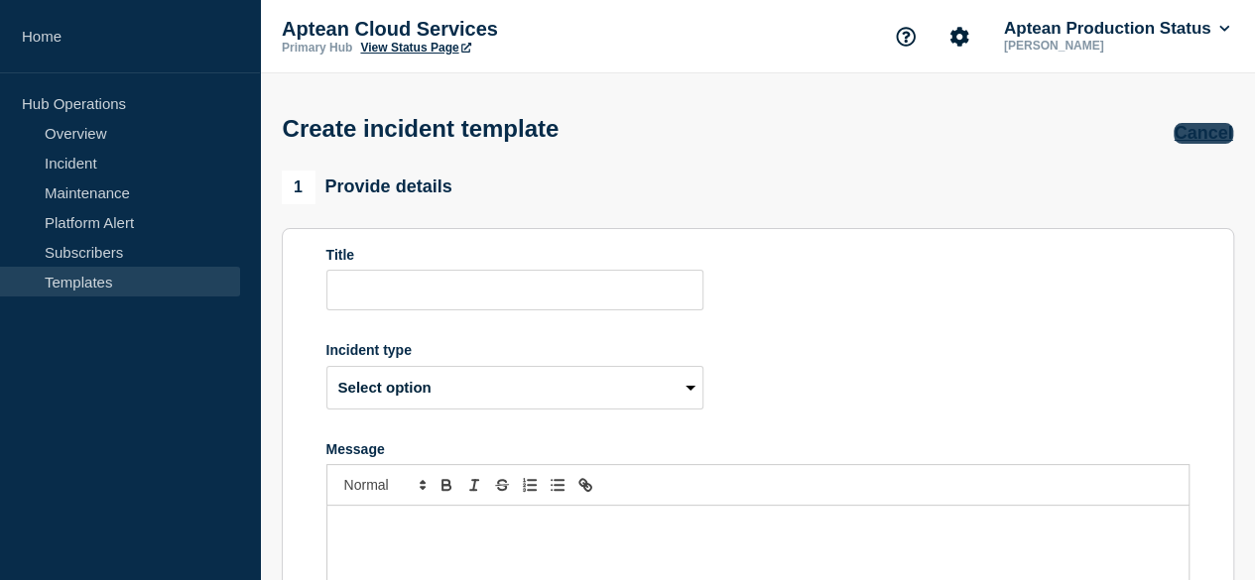
click at [1187, 131] on button "Cancel" at bounding box center [1202, 133] width 59 height 21
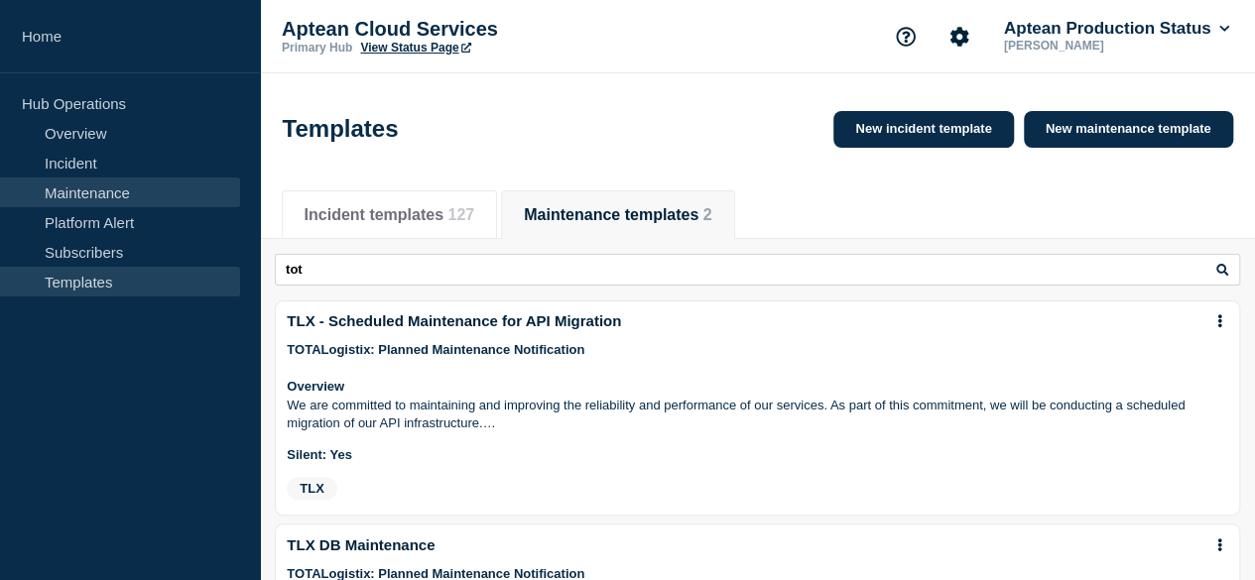
click at [123, 191] on link "Maintenance" at bounding box center [120, 193] width 240 height 30
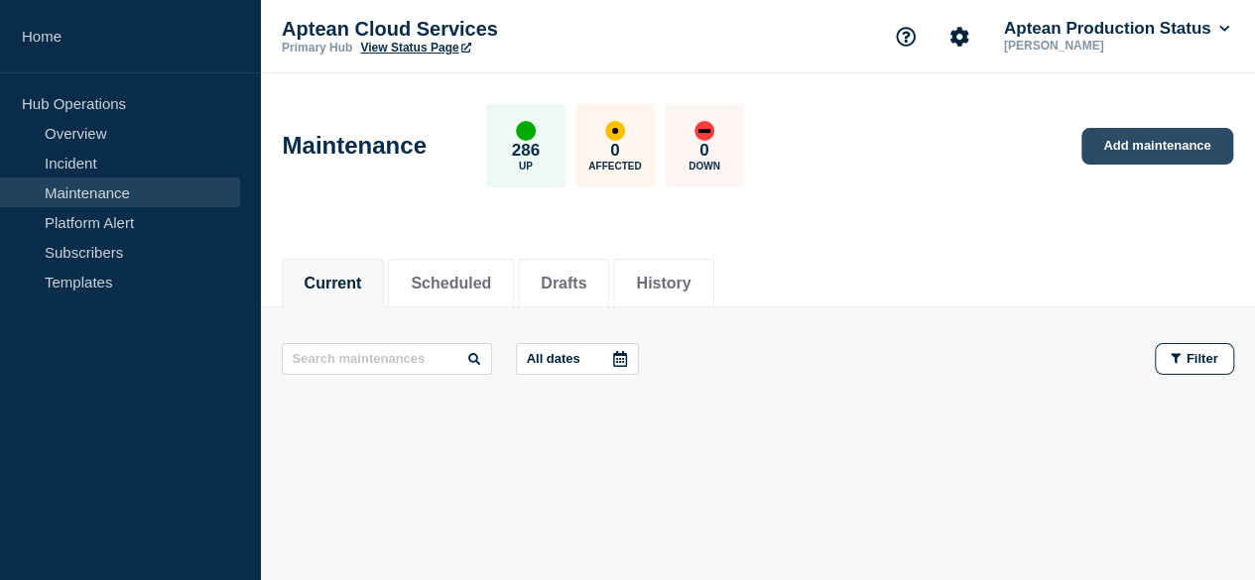
click at [1188, 145] on link "Add maintenance" at bounding box center [1156, 146] width 151 height 37
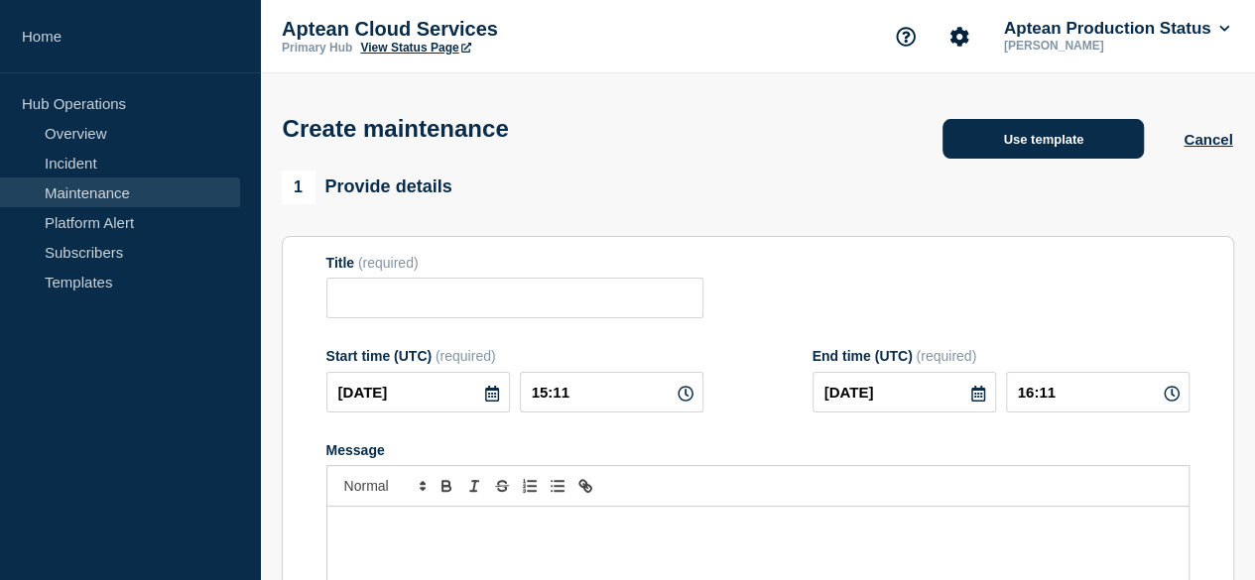
click at [1041, 152] on button "Use template" at bounding box center [1042, 139] width 201 height 40
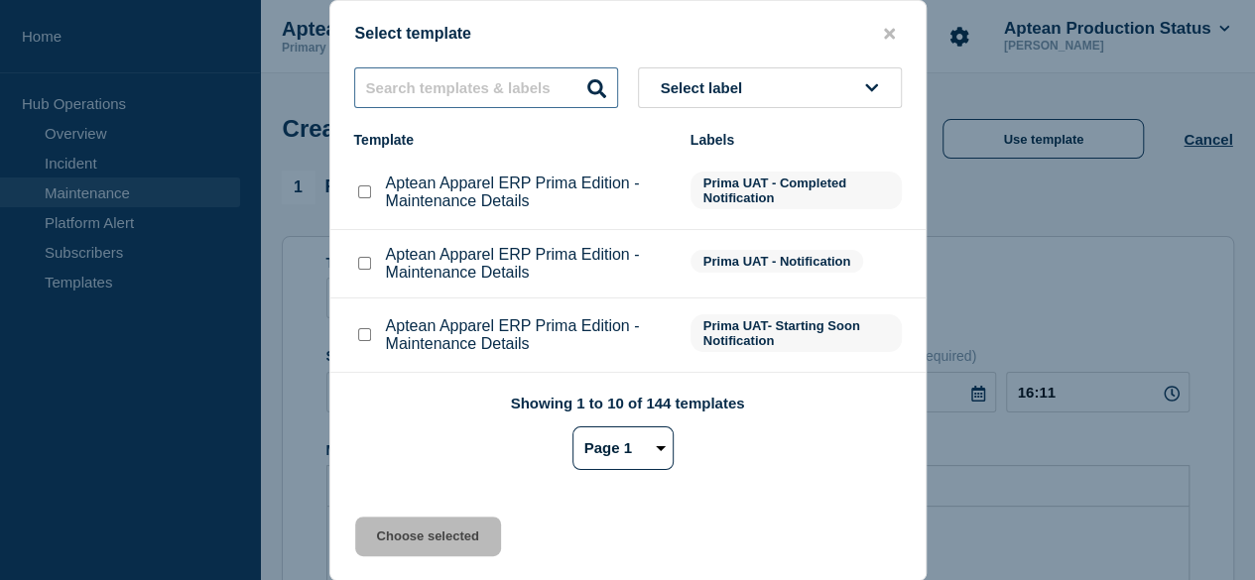
click at [466, 95] on input "text" at bounding box center [486, 87] width 264 height 41
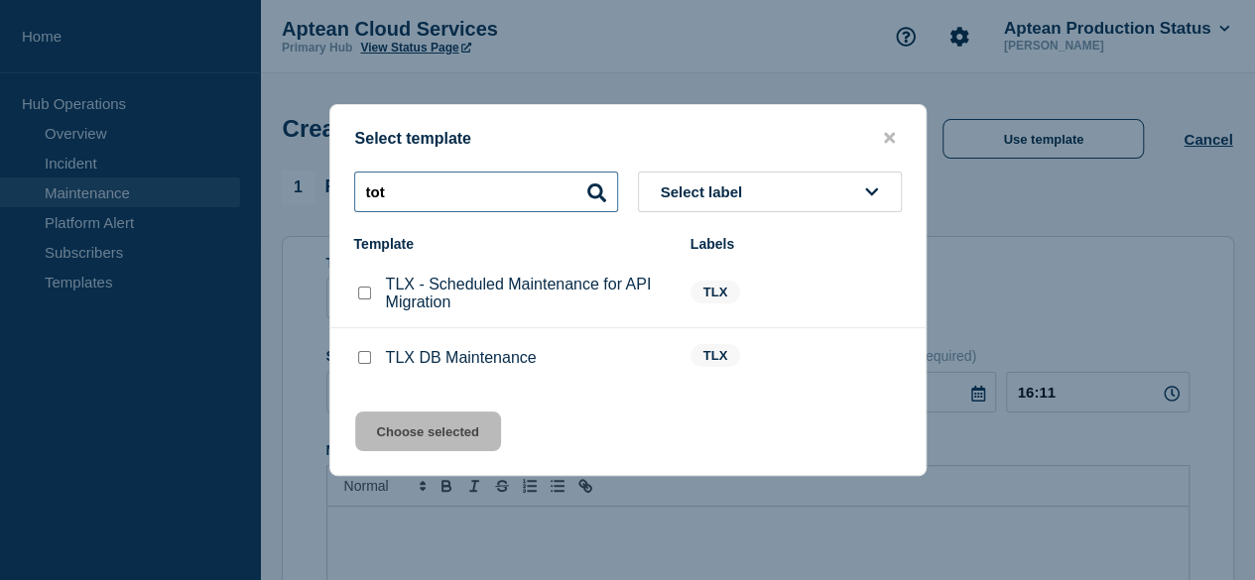
type input "tot"
click at [367, 295] on input "TLX - Scheduled Maintenance for API Migration checkbox" at bounding box center [364, 293] width 13 height 13
checkbox input "true"
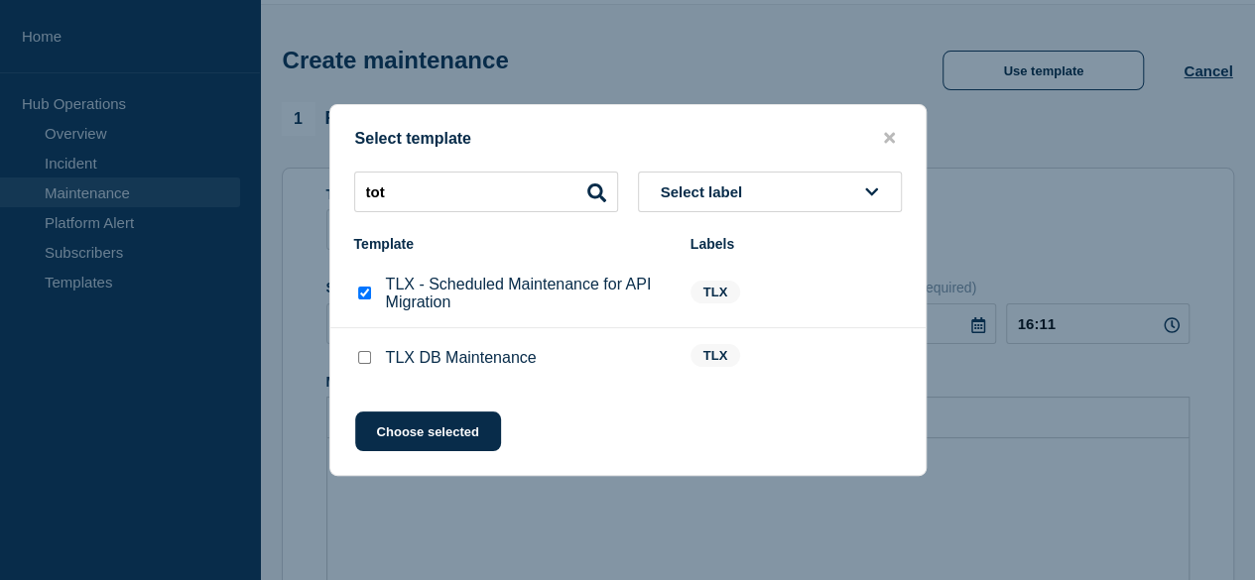
scroll to position [99, 0]
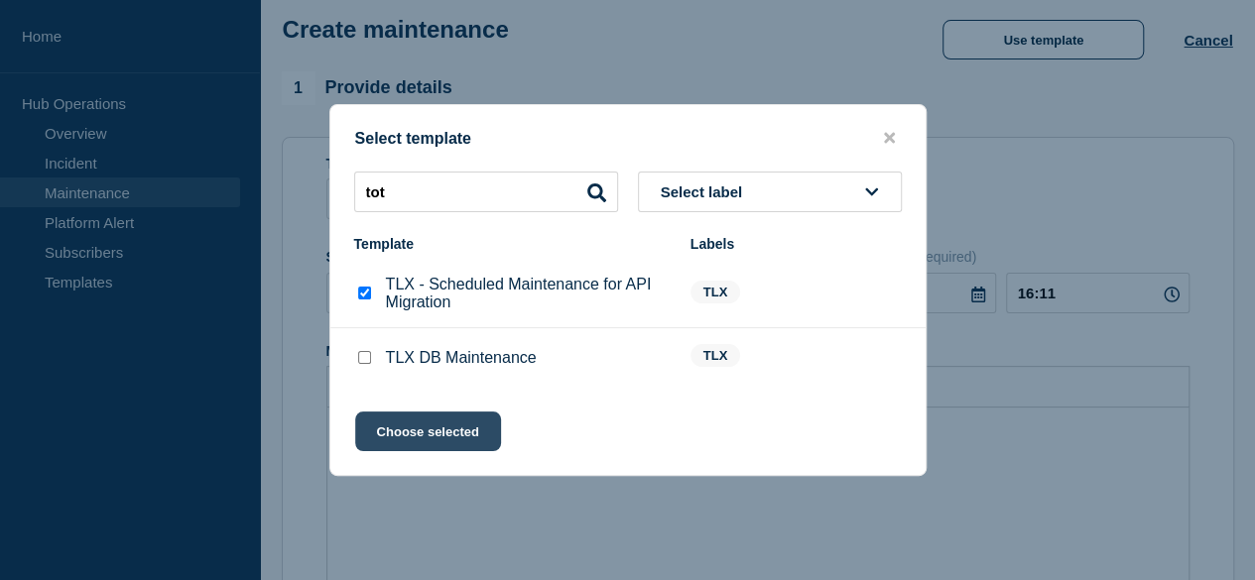
click at [453, 433] on button "Choose selected" at bounding box center [428, 432] width 146 height 40
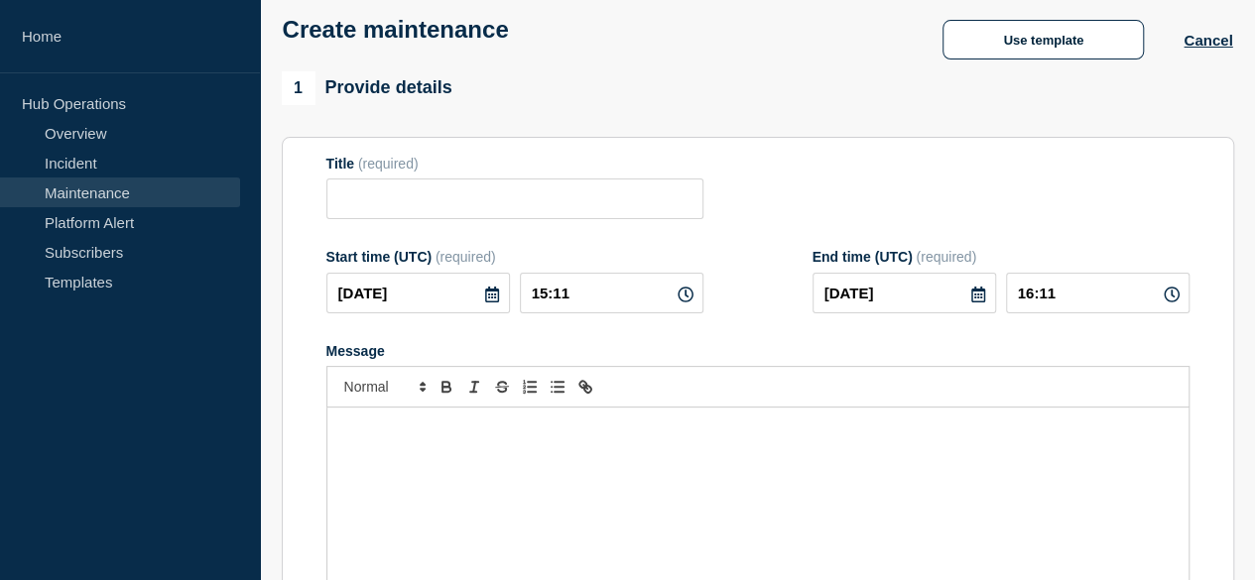
type input "TLX - Scheduled Maintenance for API Migration"
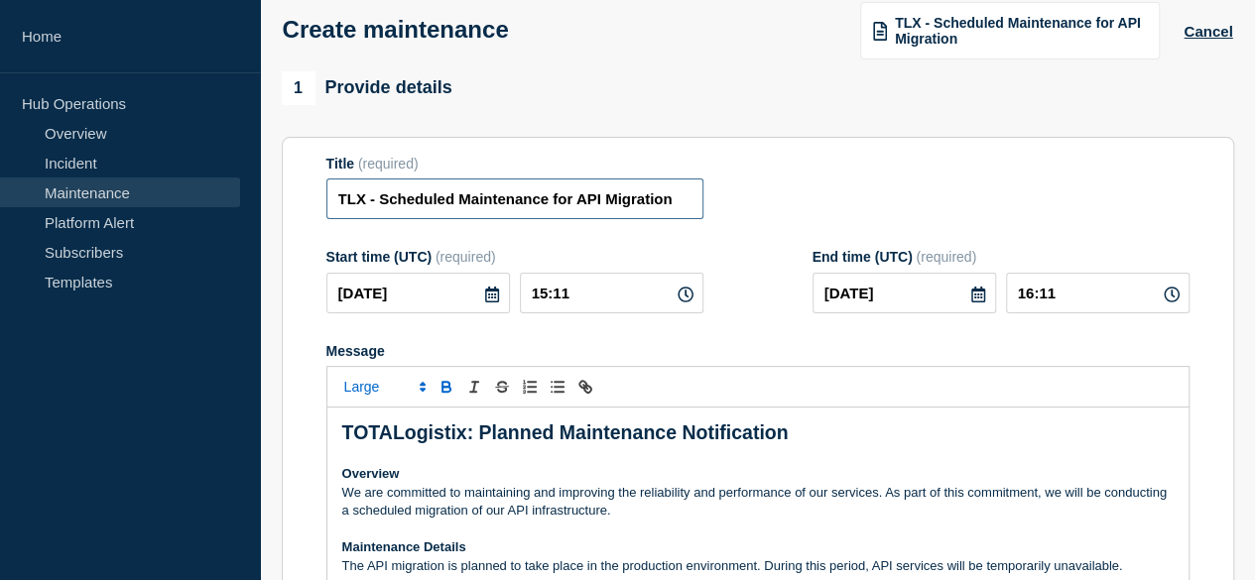
scroll to position [0, 1]
drag, startPoint x: 613, startPoint y: 209, endPoint x: 688, endPoint y: 223, distance: 76.6
click at [688, 219] on input "TLX - Scheduled Maintenance for API Migration" at bounding box center [514, 199] width 377 height 41
click at [684, 210] on input "TLX - Scheduled Maintenance for API Migration" at bounding box center [514, 199] width 377 height 41
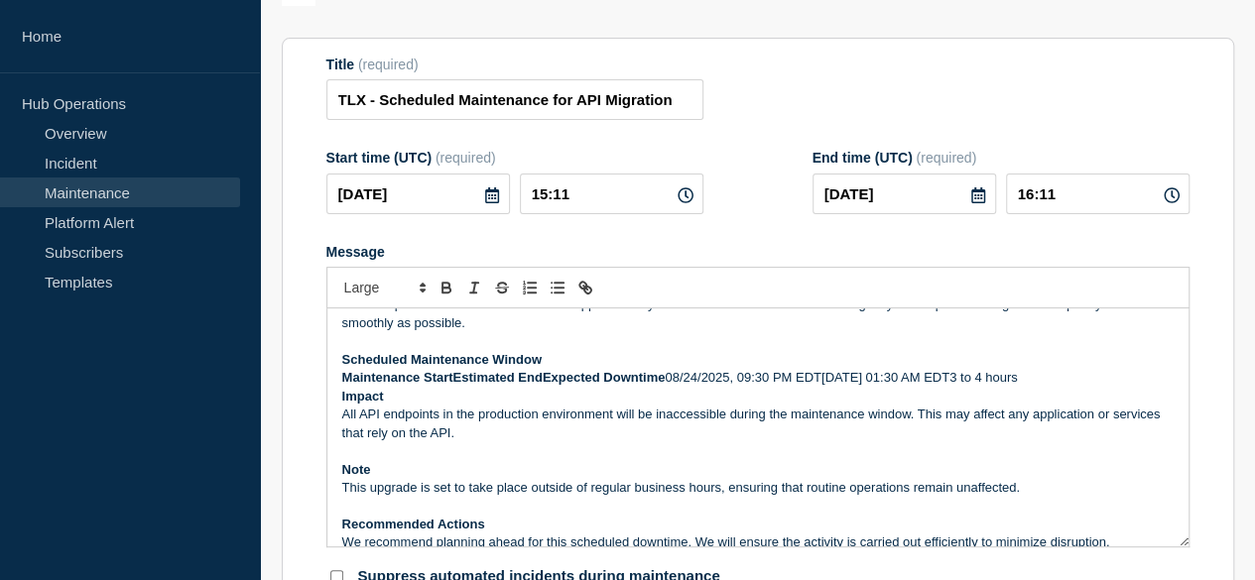
scroll to position [0, 0]
drag, startPoint x: 671, startPoint y: 380, endPoint x: 817, endPoint y: 379, distance: 145.8
click at [817, 379] on p "Maintenance StartEstimated EndExpected Downtime 08/24/2025, 09:30 PM EDT08/25/2…" at bounding box center [757, 378] width 831 height 18
copy p "08/24/2025, 09:30 PM EDT"
drag, startPoint x: 823, startPoint y: 383, endPoint x: 862, endPoint y: 386, distance: 38.8
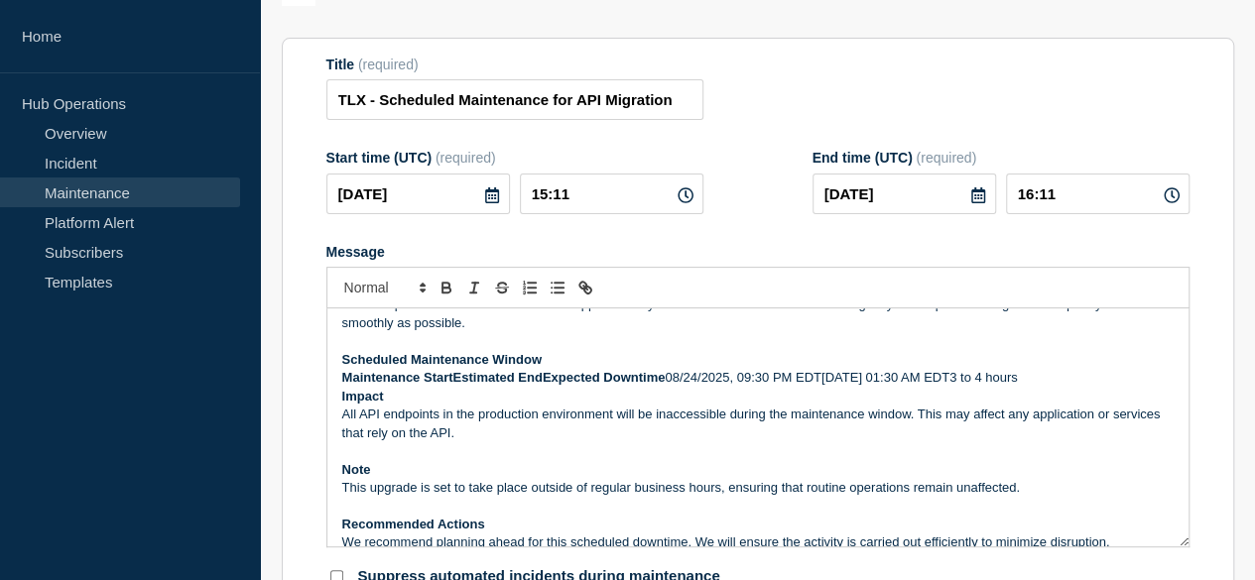
click at [862, 386] on p "Maintenance StartEstimated EndExpected Downtime 08/24/2025, 09:30 PM EDT08/25/2…" at bounding box center [757, 378] width 831 height 18
drag, startPoint x: 821, startPoint y: 380, endPoint x: 968, endPoint y: 382, distance: 146.8
click at [968, 382] on p "Maintenance StartEstimated EndExpected Downtime 08/24/2025, 09:30 PM EDT08/25/2…" at bounding box center [757, 378] width 831 height 18
copy p "08/25/2025 01:30 AM EDT"
drag, startPoint x: 345, startPoint y: 383, endPoint x: 1048, endPoint y: 374, distance: 703.2
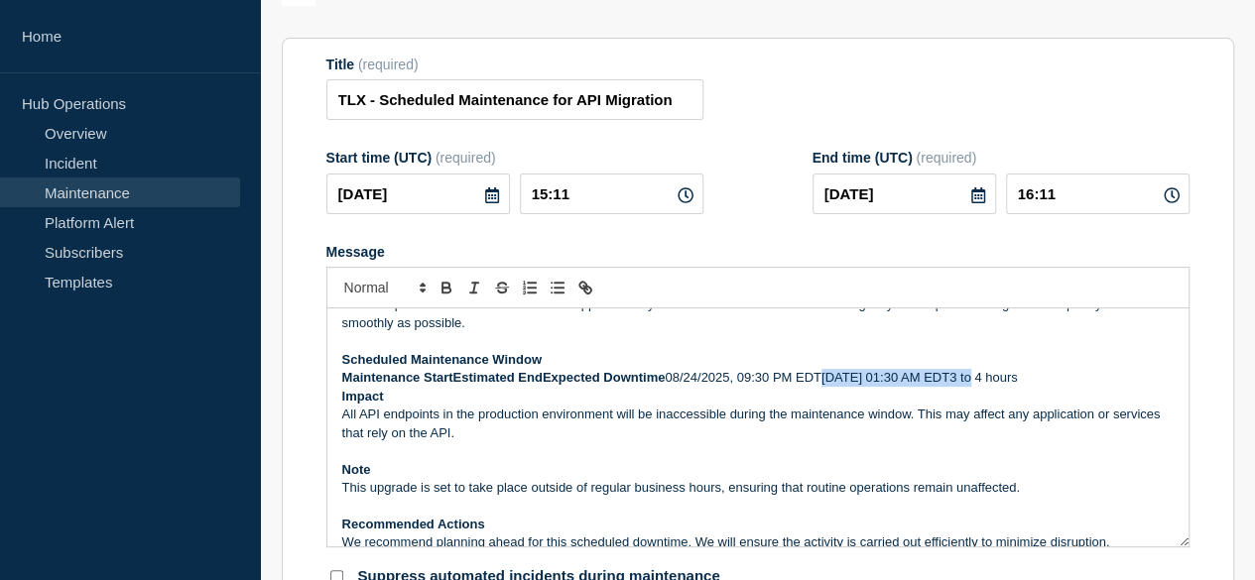
click at [1047, 374] on p "Maintenance StartEstimated EndExpected Downtime 08/24/2025, 09:30 PM EDT08/25/2…" at bounding box center [757, 378] width 831 height 18
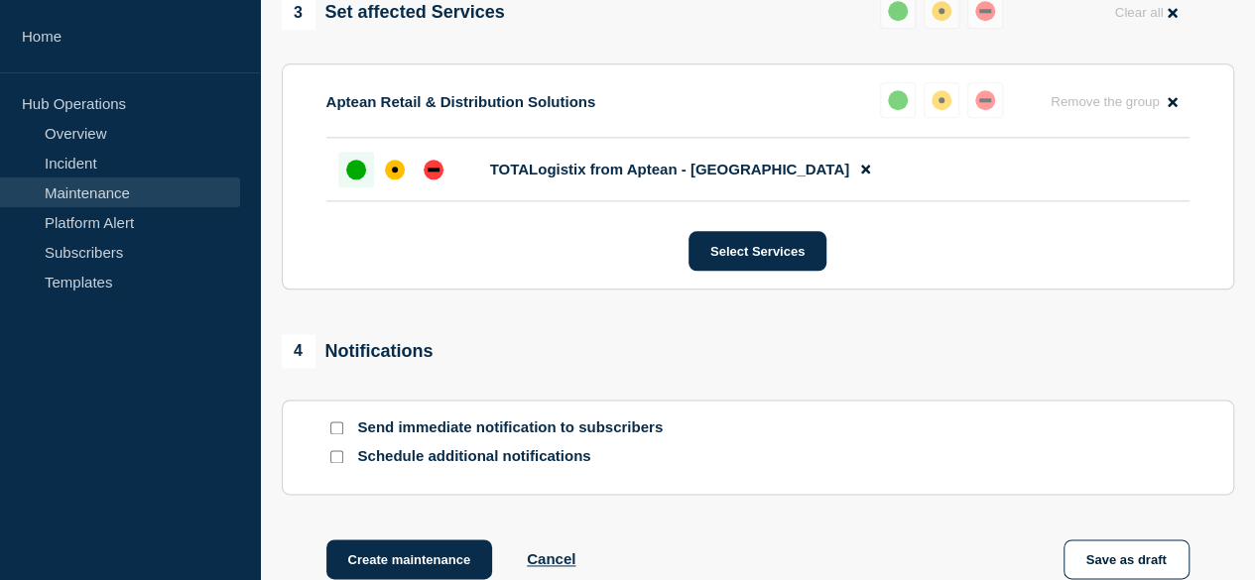
scroll to position [992, 0]
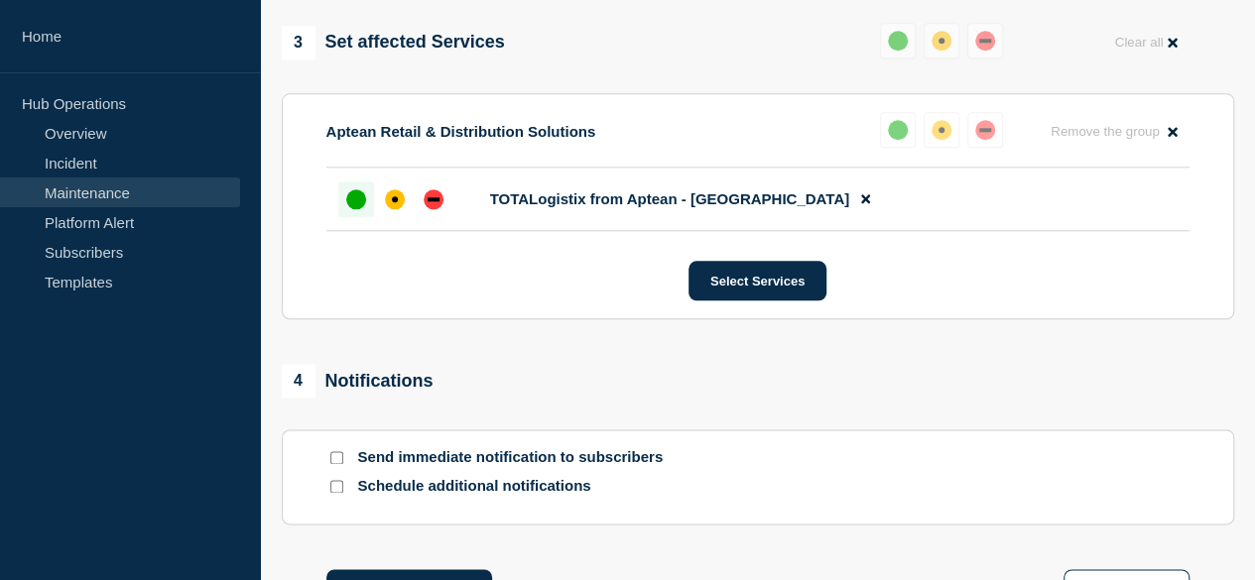
click at [337, 459] on input "Send immediate notification to subscribers" at bounding box center [336, 457] width 13 height 13
checkbox input "true"
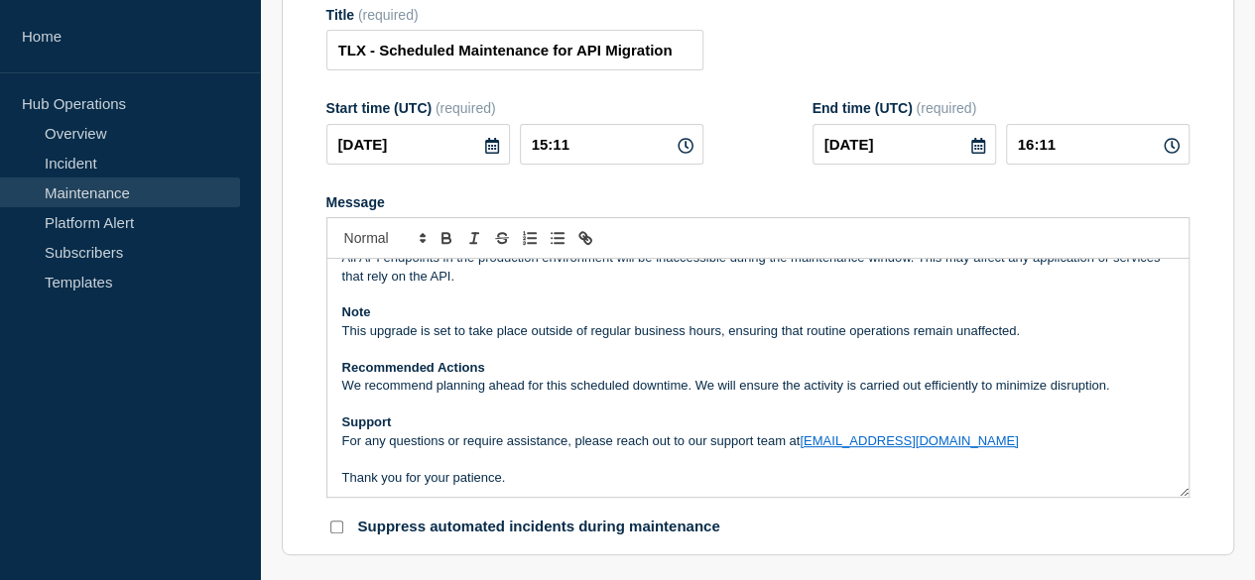
scroll to position [161, 0]
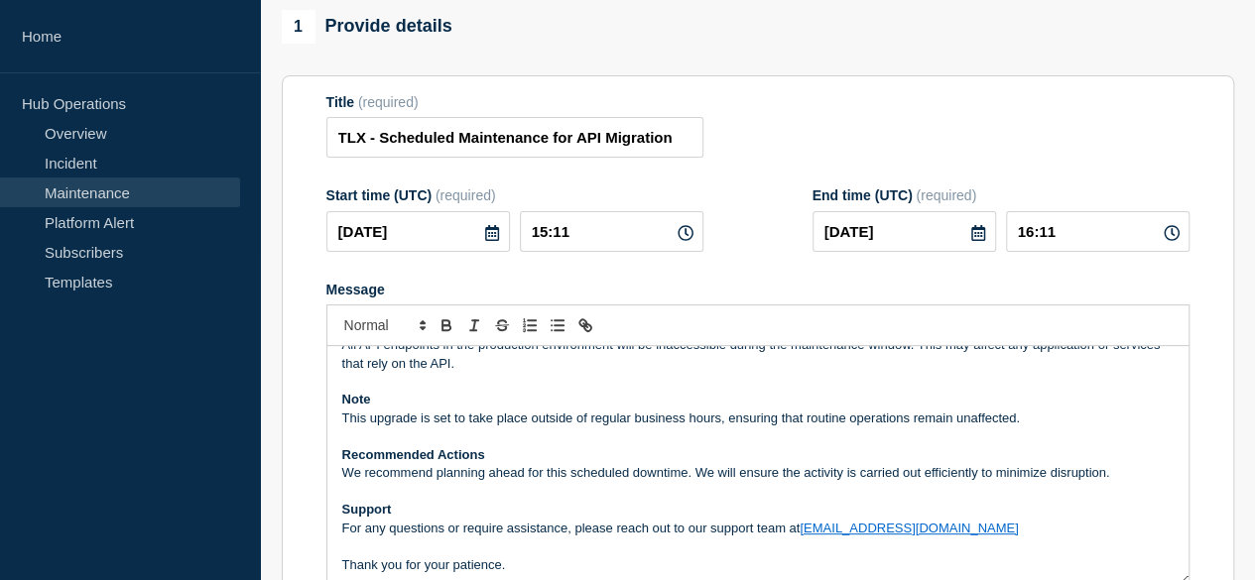
click at [487, 239] on icon at bounding box center [492, 233] width 14 height 16
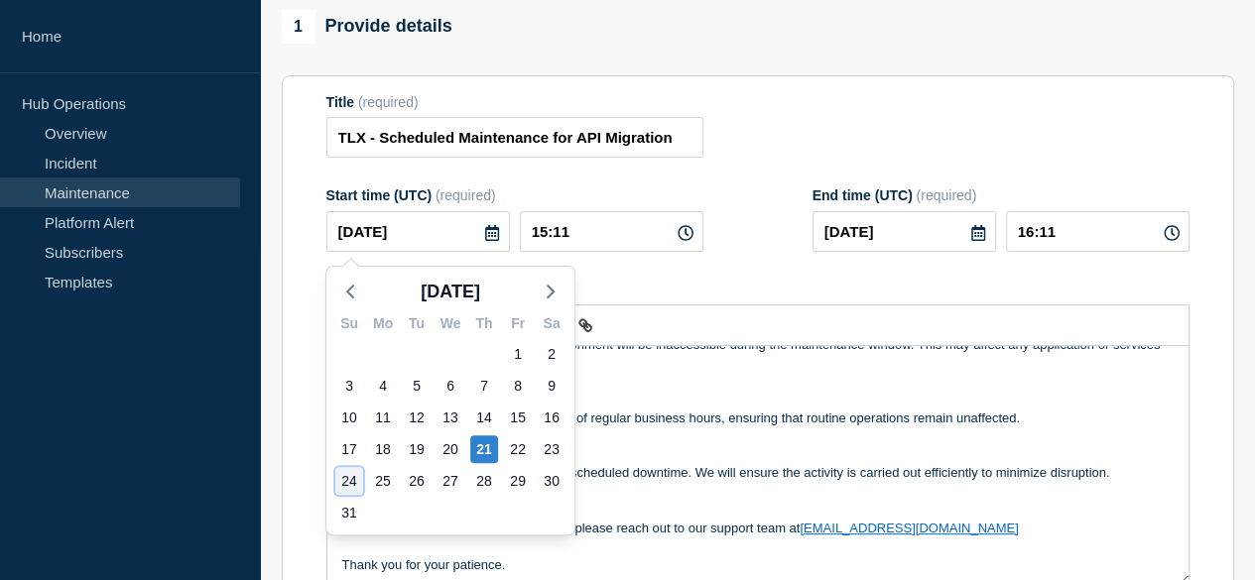
click at [351, 482] on div "24" at bounding box center [349, 481] width 28 height 28
type input "2025-08-24"
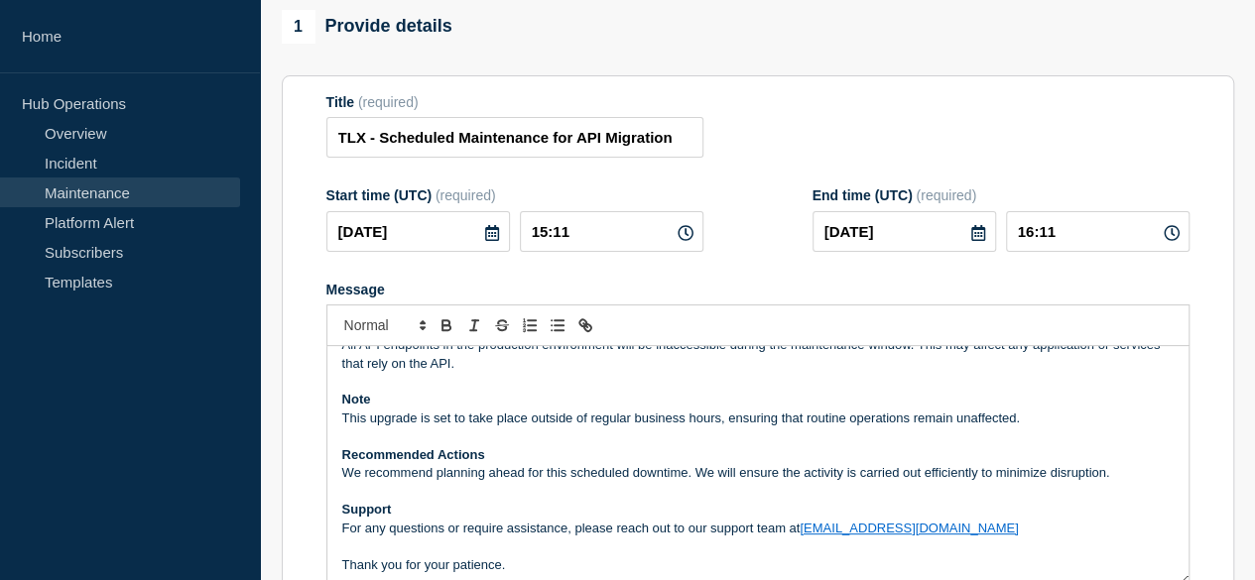
click at [971, 237] on icon at bounding box center [978, 233] width 14 height 16
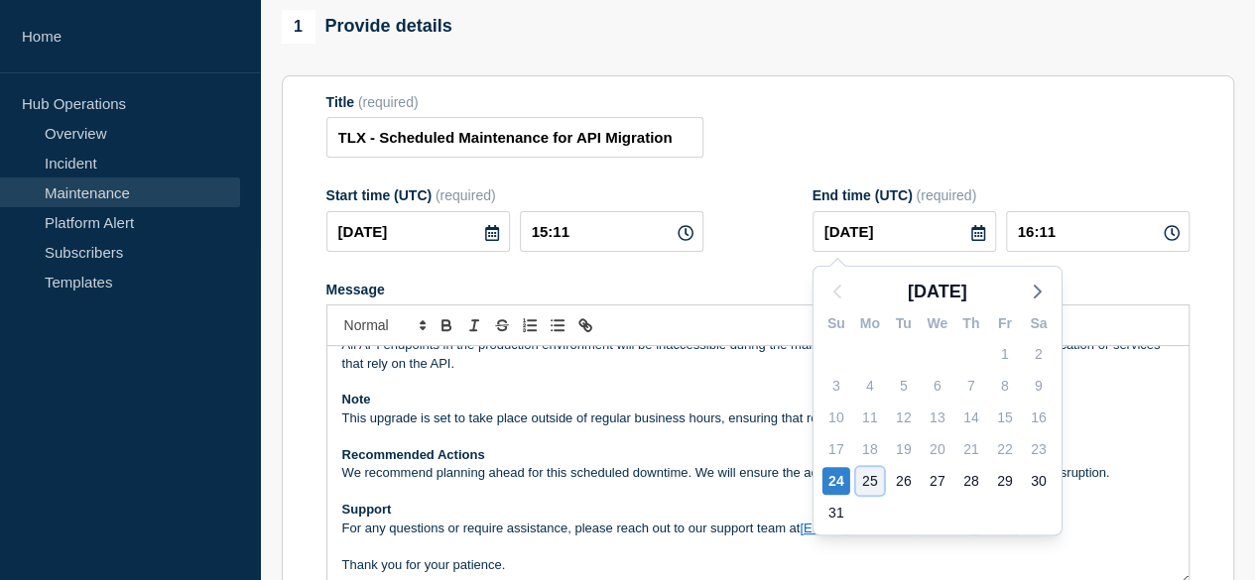
click at [869, 483] on div "25" at bounding box center [870, 481] width 28 height 28
type input "2025-08-25"
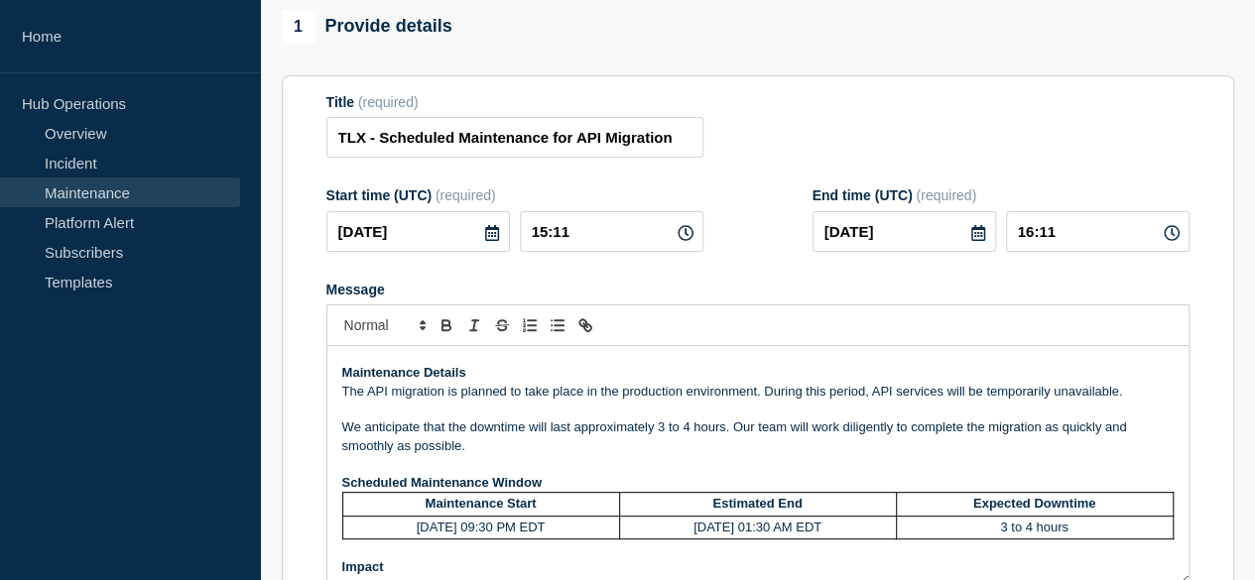
scroll to position [155, 0]
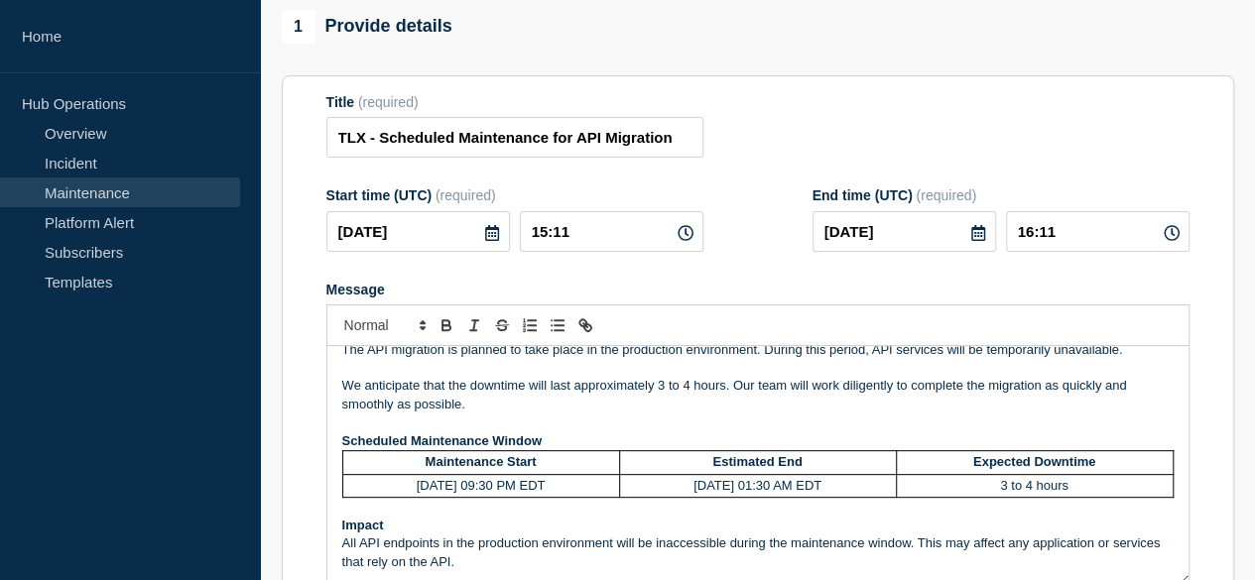
drag, startPoint x: 471, startPoint y: 488, endPoint x: 523, endPoint y: 489, distance: 51.6
click at [523, 489] on td "08/24/2025, 09:30 PM EDT" at bounding box center [480, 485] width 277 height 23
copy td "09:30 PM"
click at [485, 231] on icon at bounding box center [492, 233] width 14 height 16
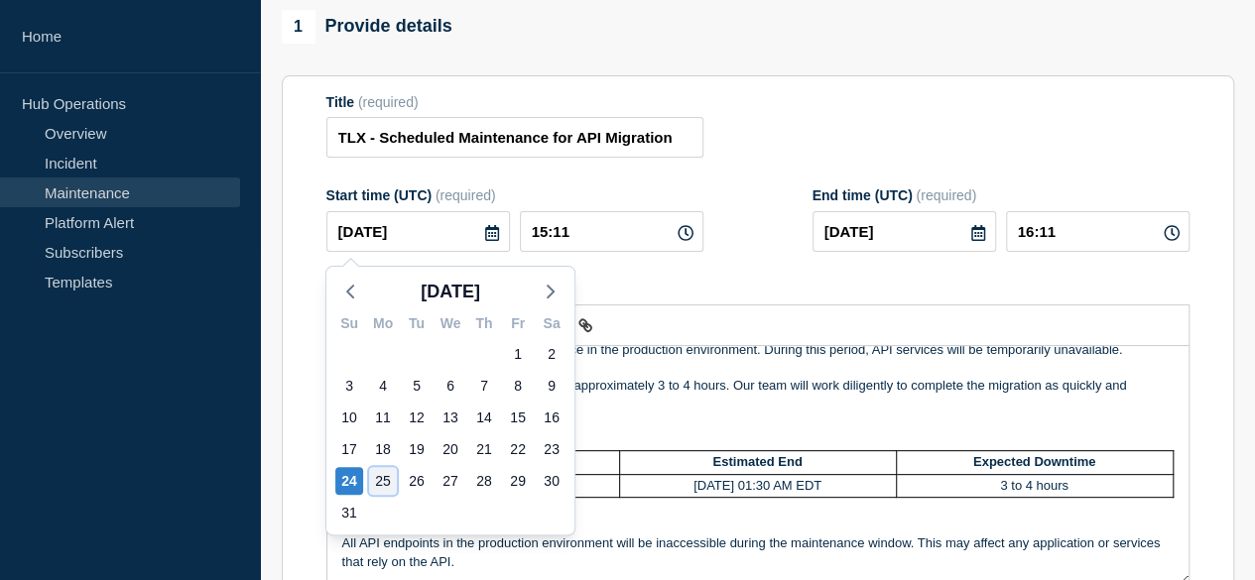
click at [384, 479] on div "25" at bounding box center [383, 481] width 28 height 28
type input "2025-08-25"
type input "2025-08-26"
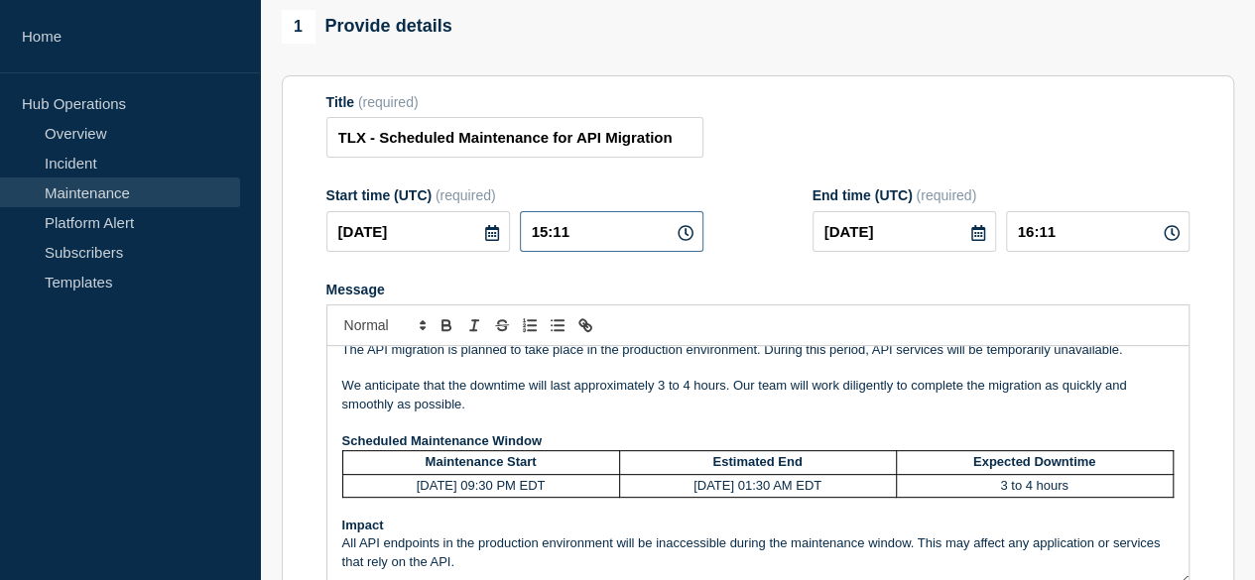
click at [555, 238] on input "15:11" at bounding box center [611, 231] width 183 height 41
click at [677, 239] on icon at bounding box center [685, 233] width 16 height 16
click at [555, 237] on input "15:11" at bounding box center [611, 231] width 183 height 41
type input "01:11"
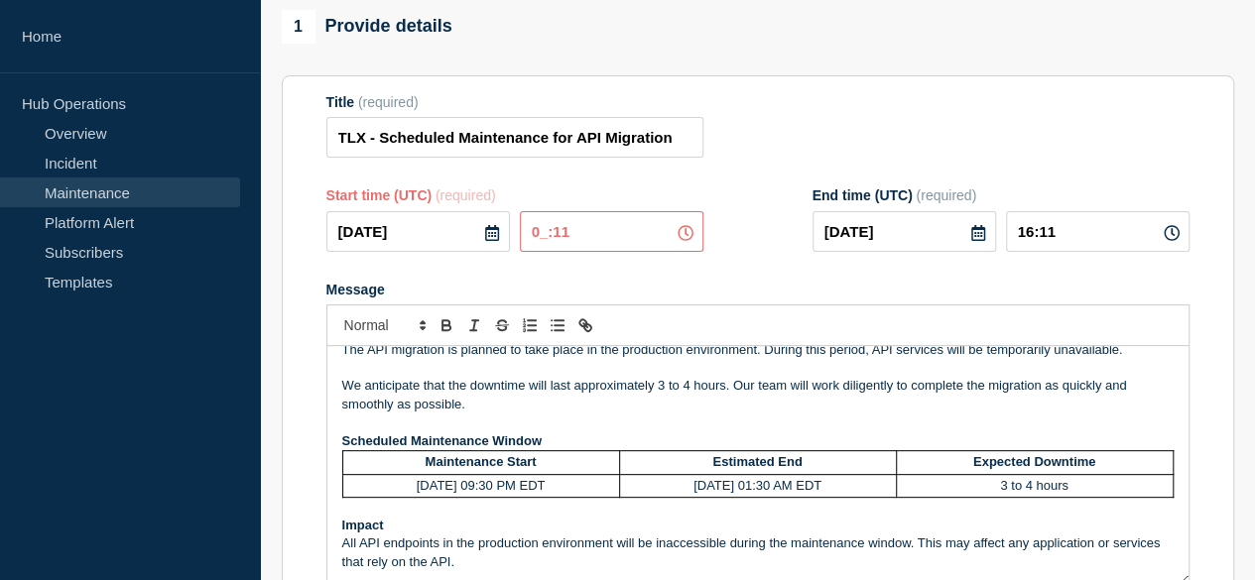
type input "02:11"
click at [577, 235] on input "01:11" at bounding box center [611, 231] width 183 height 41
type input "01:30"
type input "02:30"
click at [970, 241] on icon at bounding box center [978, 233] width 16 height 16
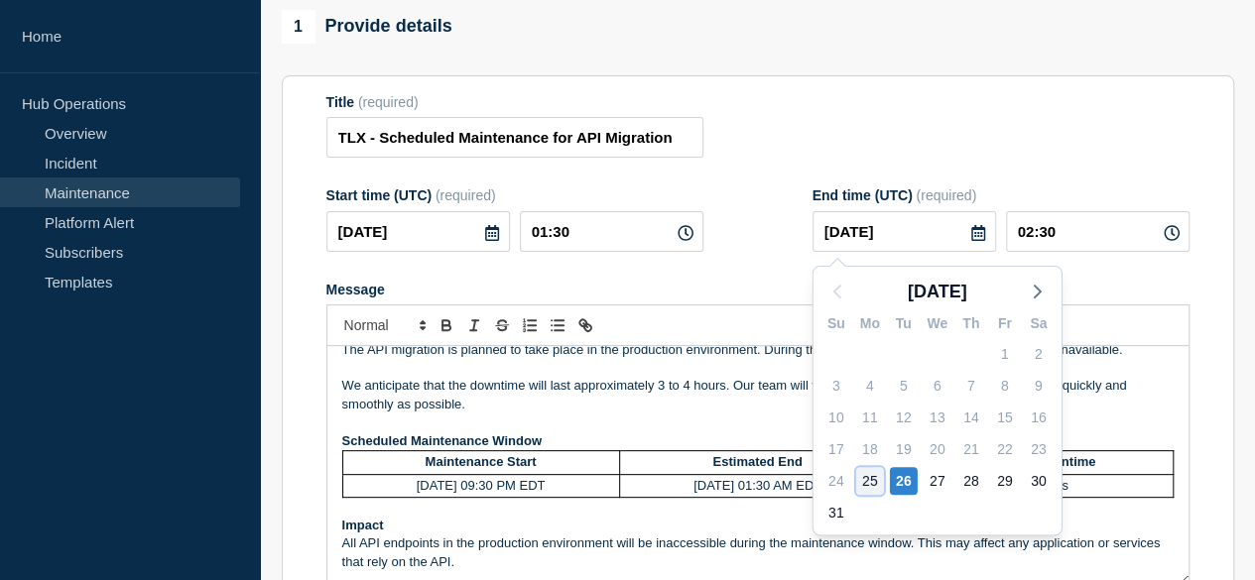
click at [873, 479] on div "25" at bounding box center [870, 481] width 28 height 28
type input "2025-08-25"
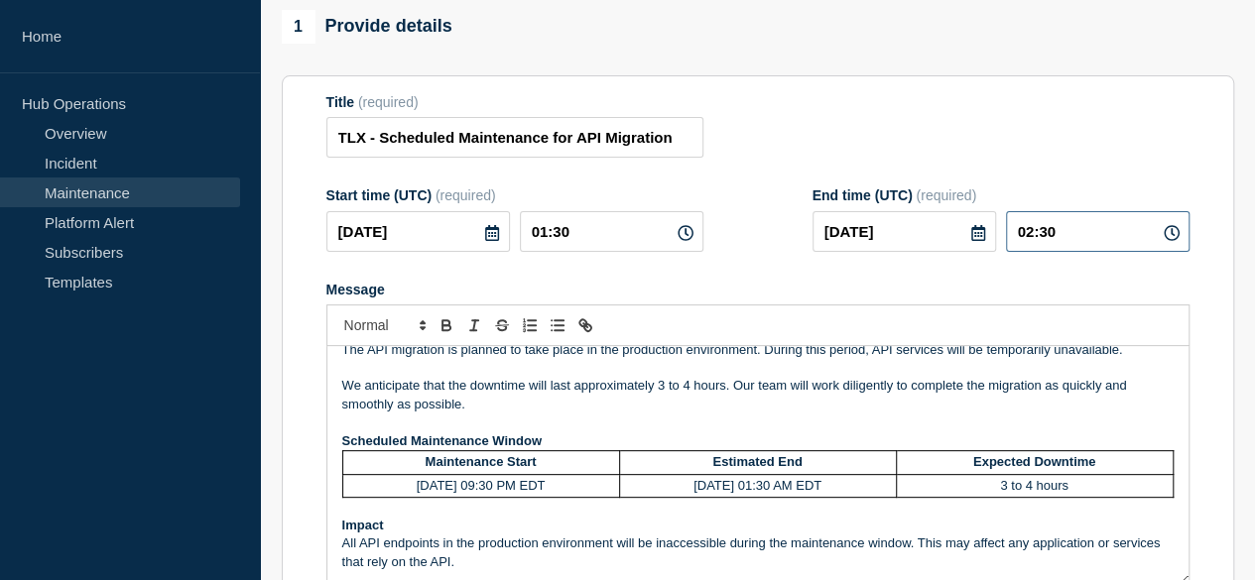
click at [1041, 238] on input "02:30" at bounding box center [1097, 231] width 183 height 41
type input "05:30"
click at [1075, 240] on input "05:30" at bounding box center [1097, 231] width 183 height 41
click at [428, 483] on td "08/24/2025, 09:30 PM EDT" at bounding box center [480, 485] width 277 height 23
click at [706, 489] on td "08/25/2025 01:30 AM EDT" at bounding box center [757, 485] width 277 height 23
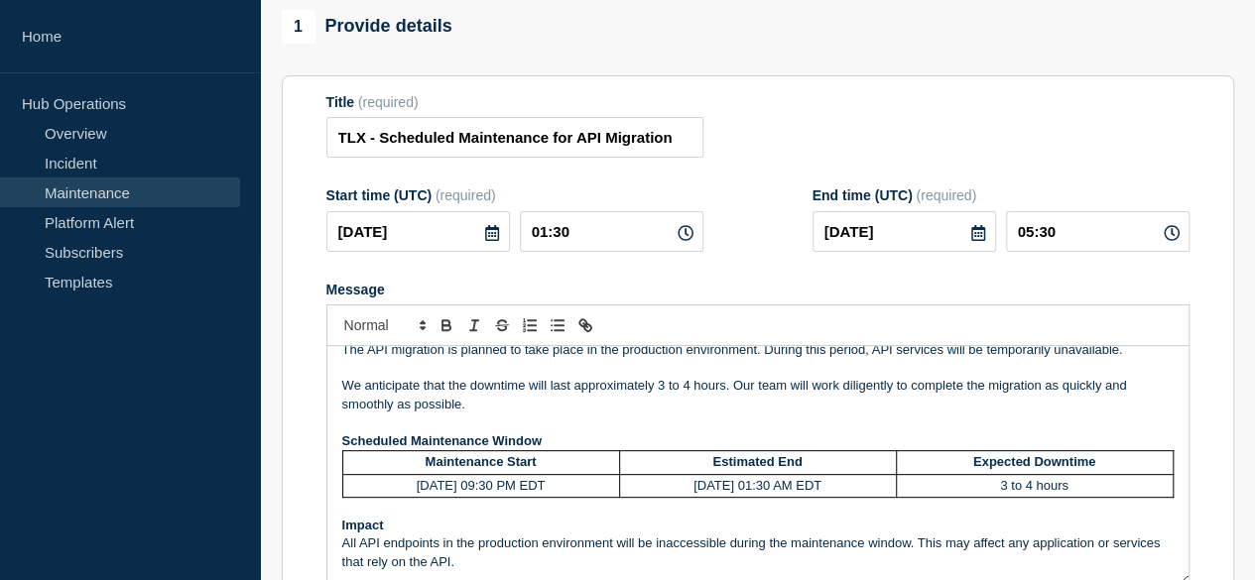
click at [485, 237] on icon at bounding box center [492, 233] width 14 height 16
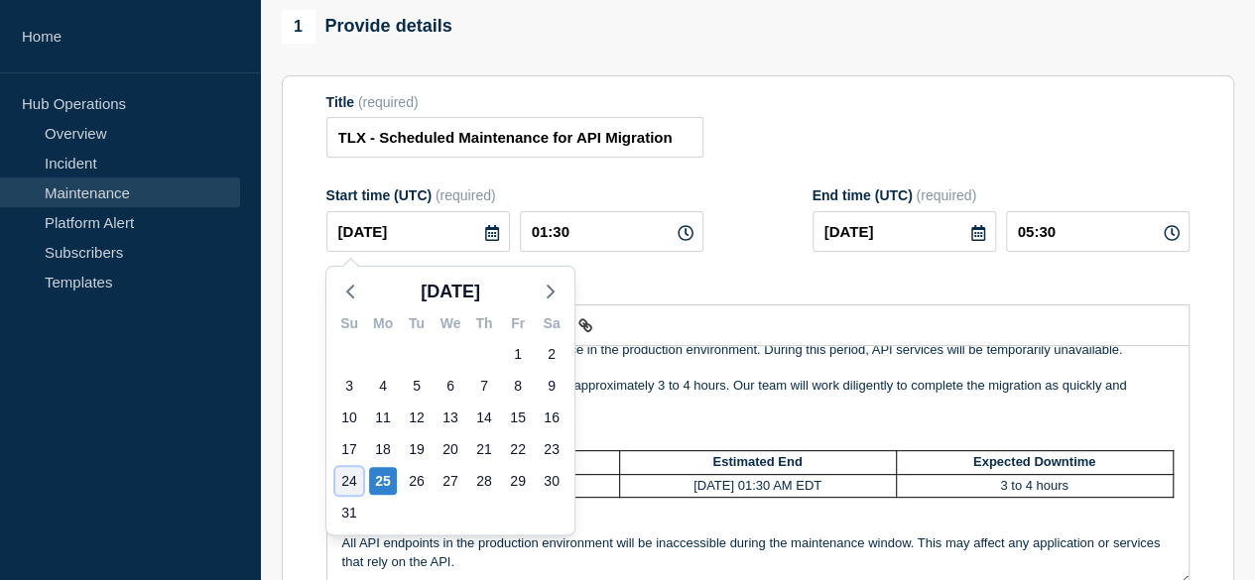
click at [347, 481] on div "24" at bounding box center [349, 481] width 28 height 28
type input "2025-08-24"
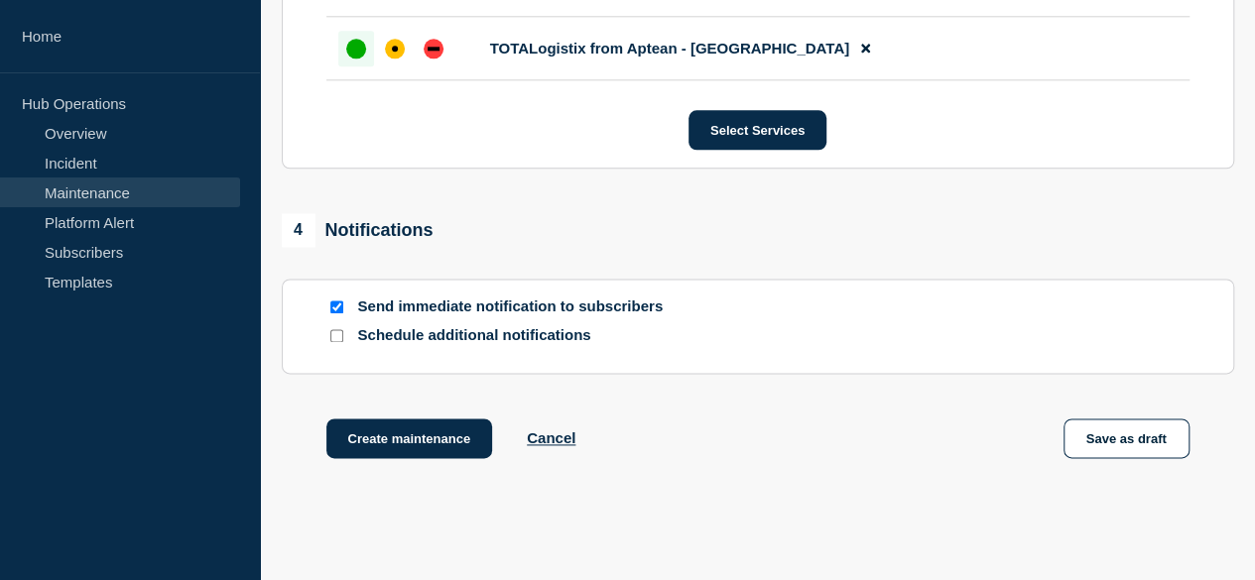
scroll to position [1252, 0]
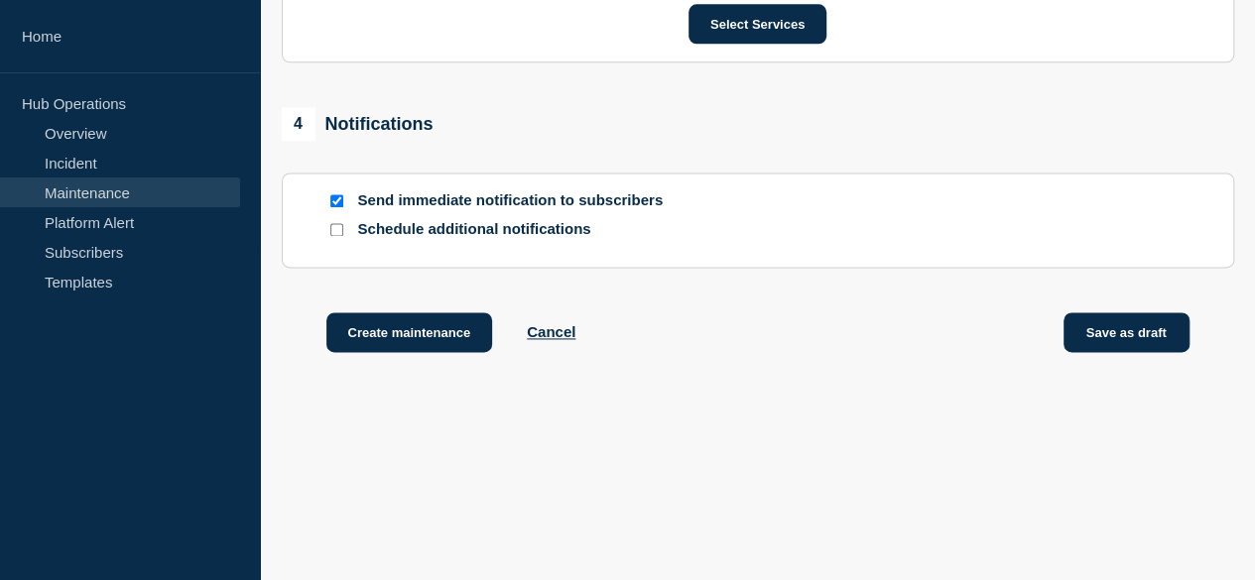
click at [1121, 334] on button "Save as draft" at bounding box center [1126, 332] width 126 height 40
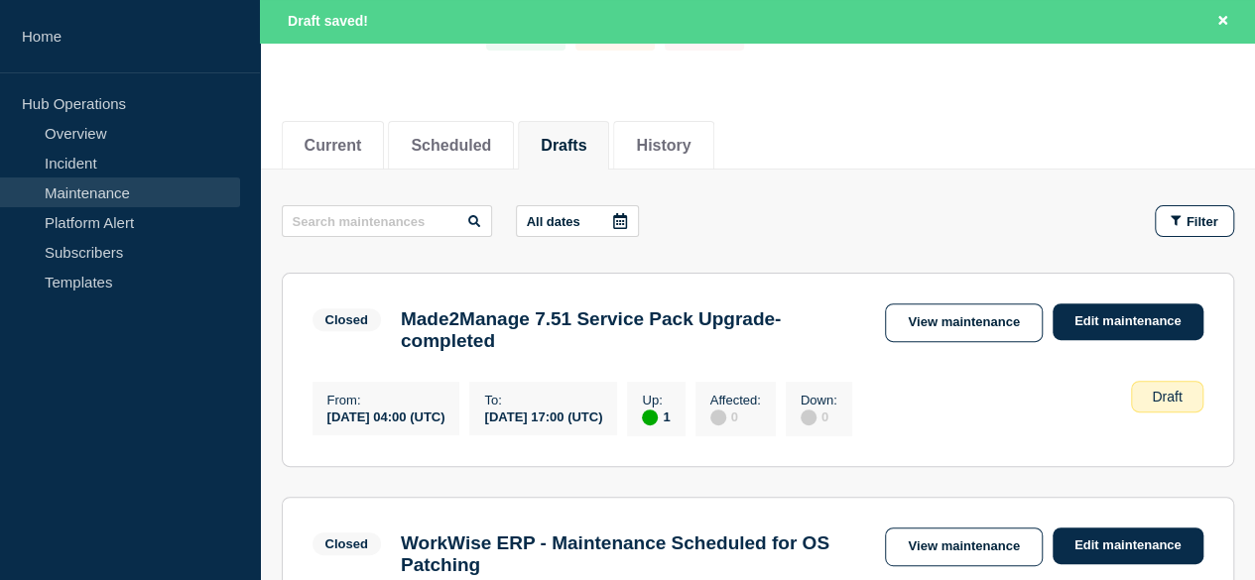
scroll to position [198, 0]
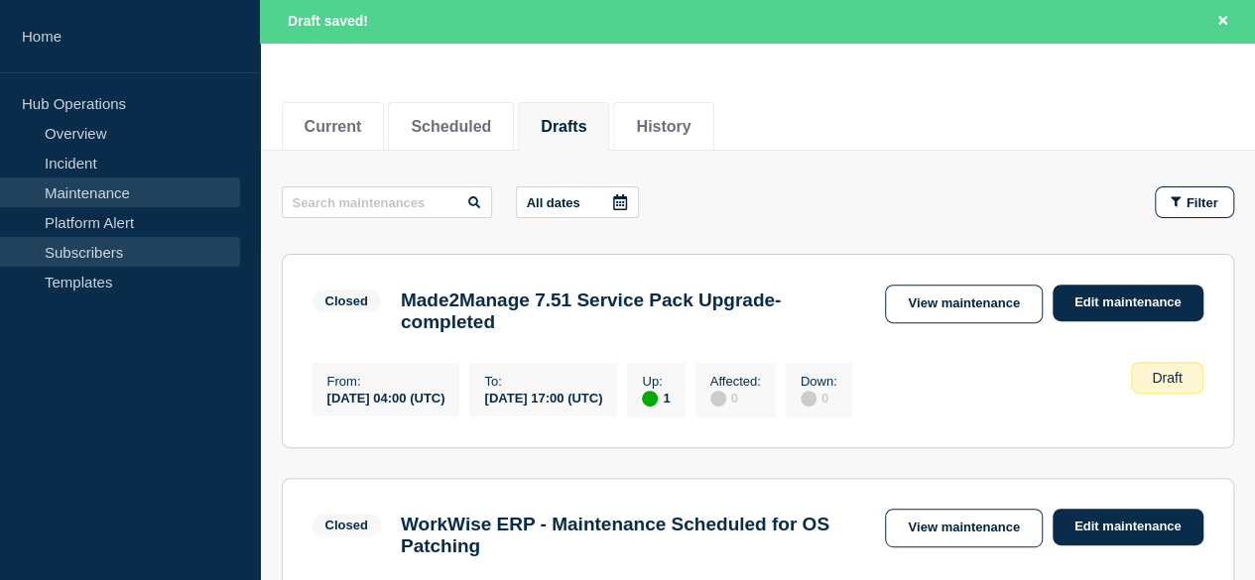
click at [111, 245] on link "Subscribers" at bounding box center [120, 252] width 240 height 30
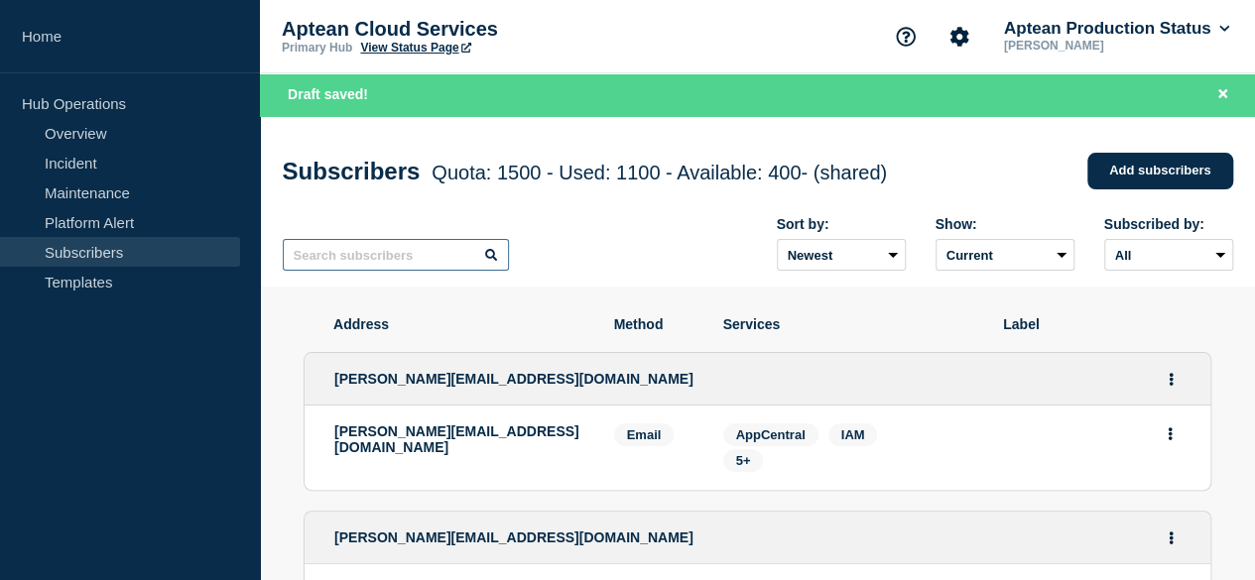
click at [442, 261] on input "text" at bounding box center [396, 255] width 226 height 32
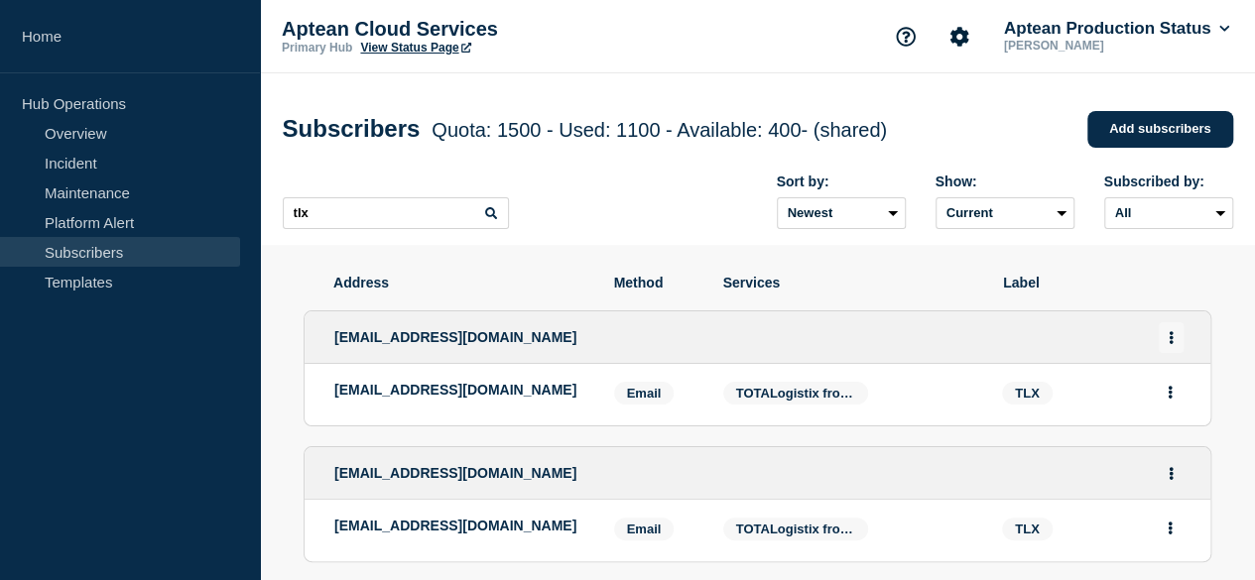
click at [1173, 340] on icon "Actions" at bounding box center [1170, 337] width 5 height 13
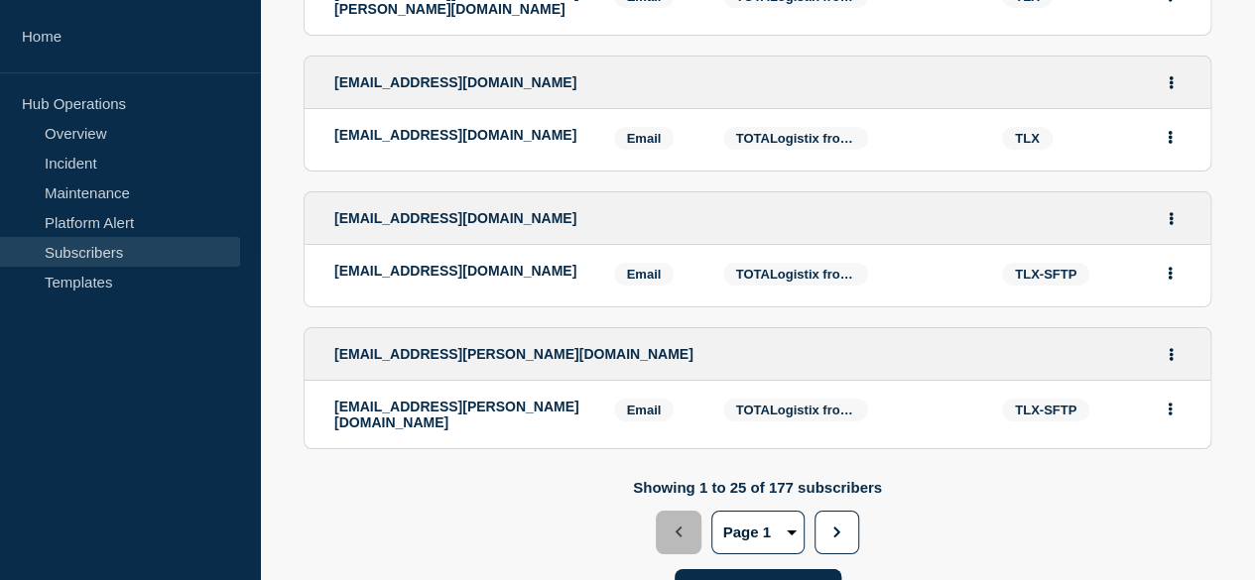
scroll to position [3384, 0]
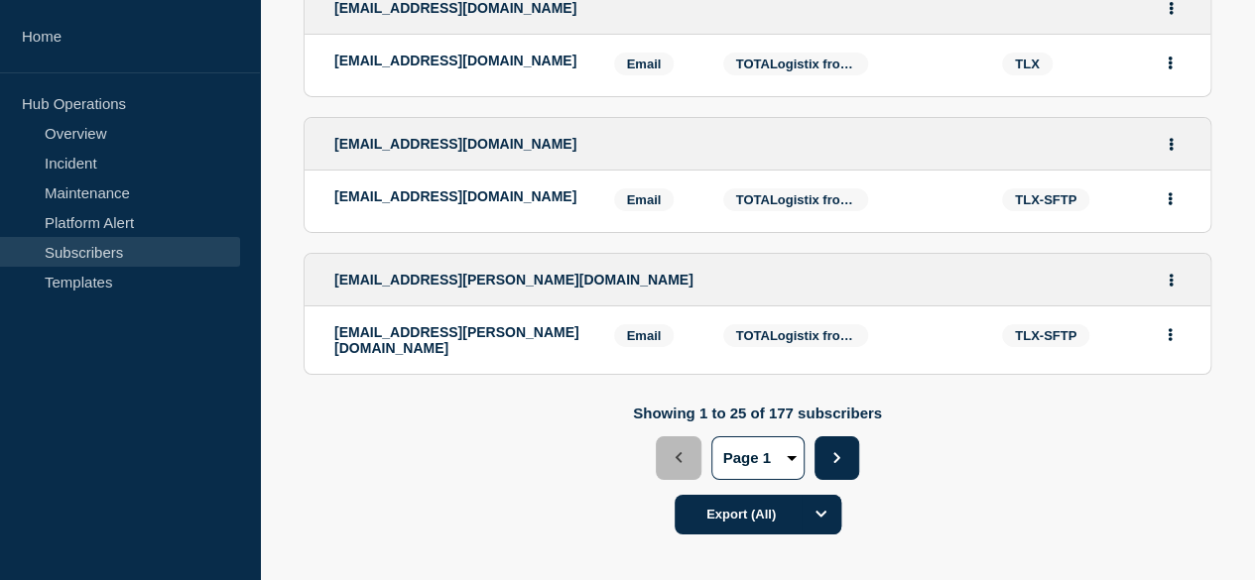
click at [859, 436] on button "Next" at bounding box center [836, 458] width 45 height 44
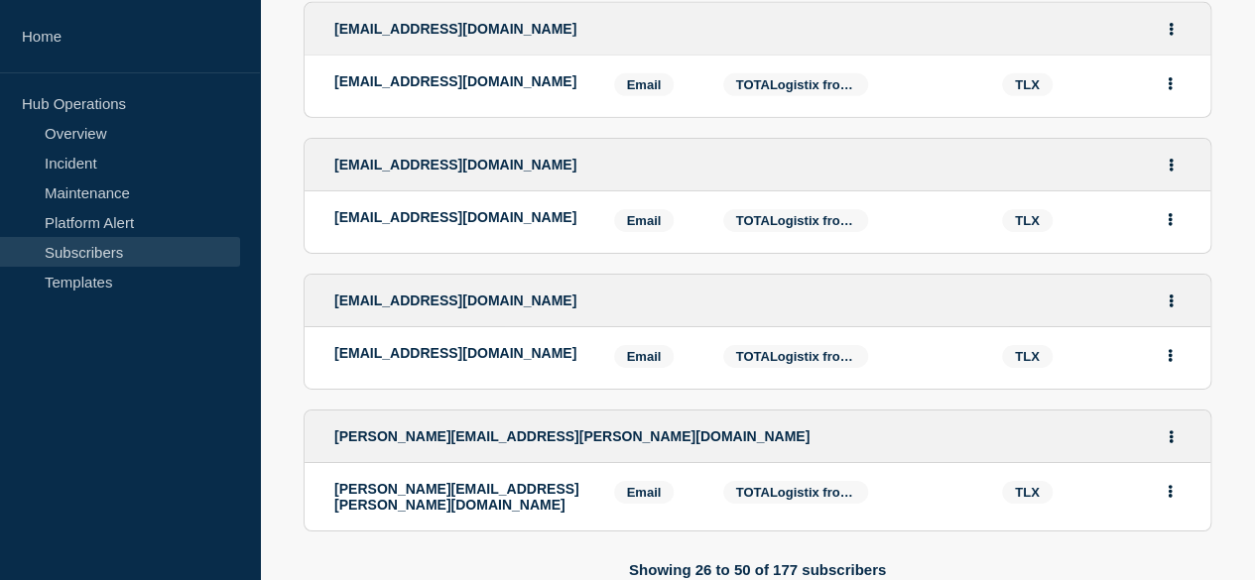
scroll to position [3273, 0]
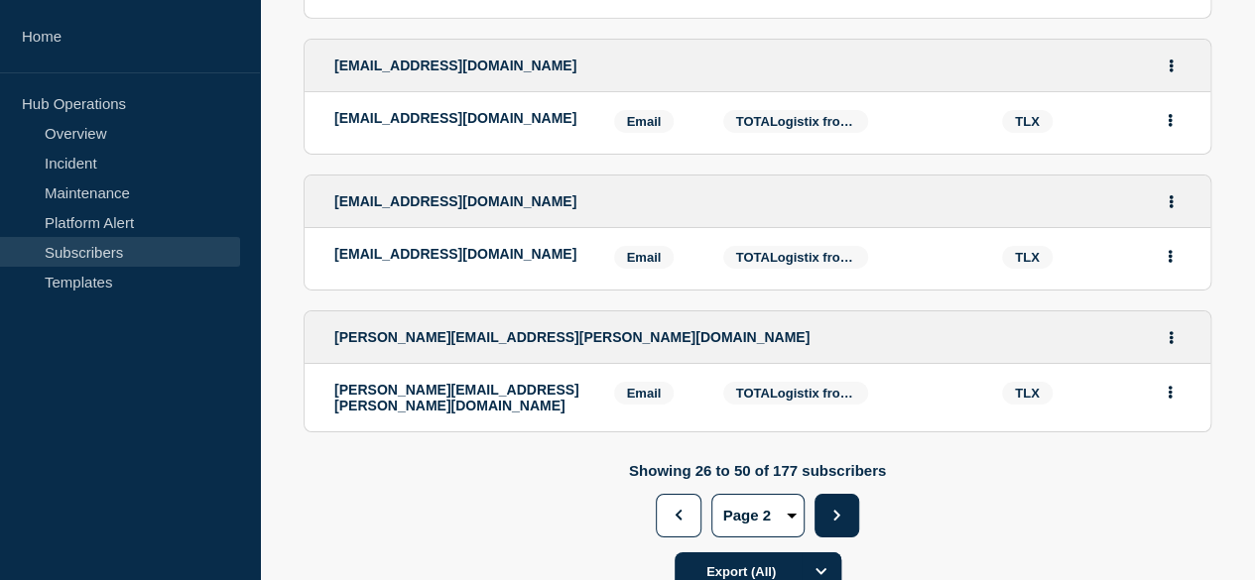
click at [859, 494] on button "Next" at bounding box center [836, 516] width 45 height 44
click at [886, 479] on p "Showing 26 to 50 of 177 subscribers" at bounding box center [757, 470] width 257 height 17
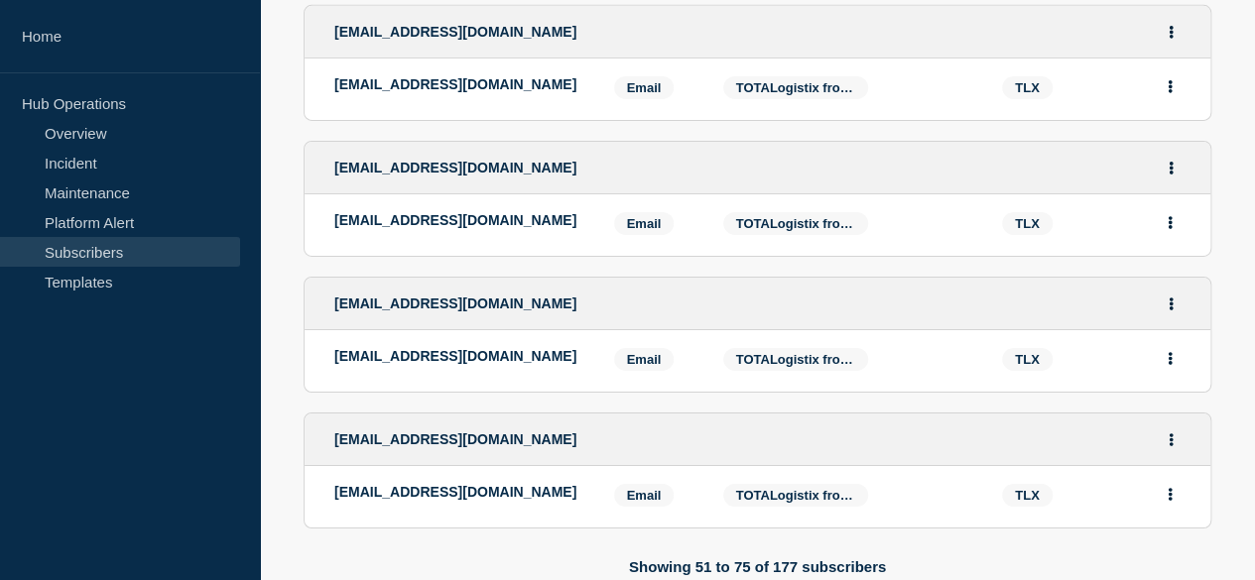
click at [0, 0] on span "Next" at bounding box center [0, 0] width 0 height 0
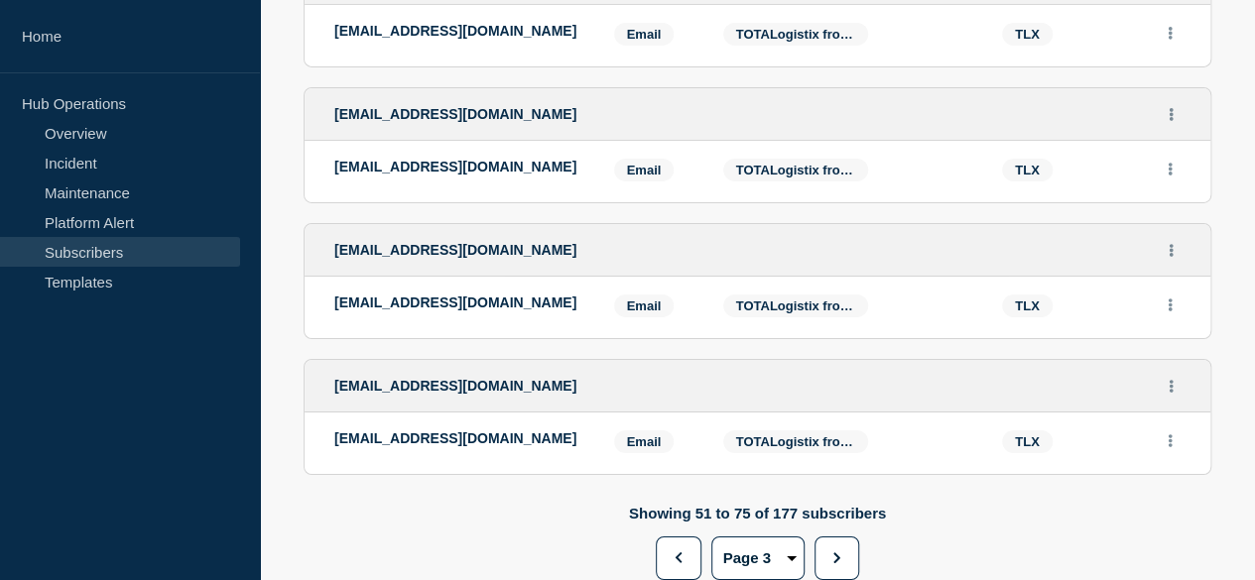
scroll to position [3372, 0]
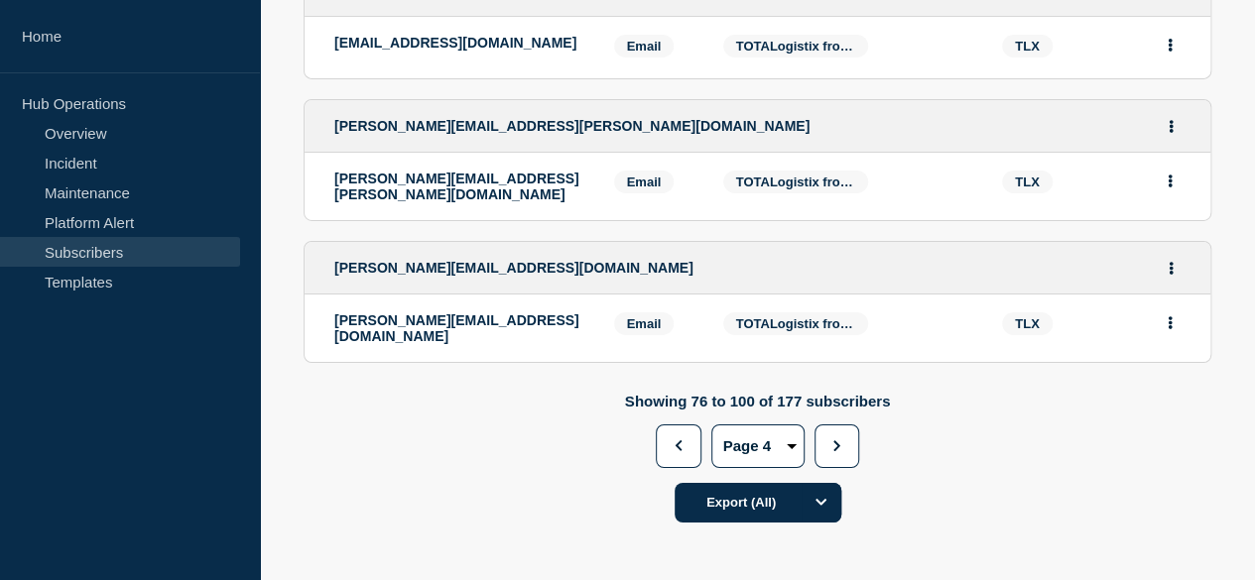
click at [0, 0] on span "Next" at bounding box center [0, 0] width 0 height 0
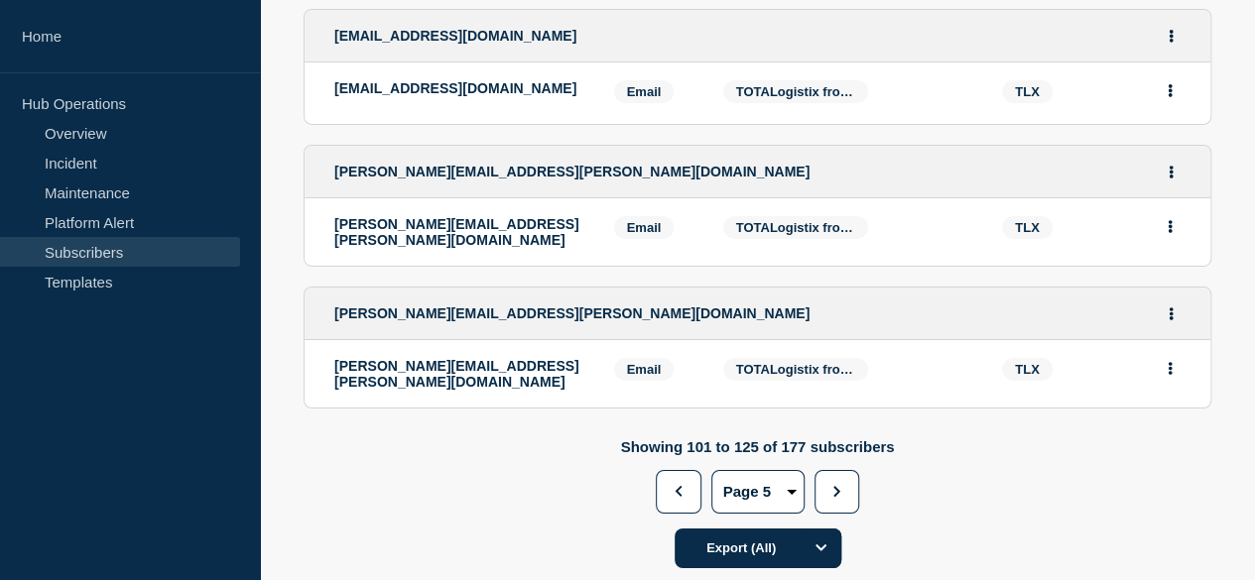
scroll to position [3273, 0]
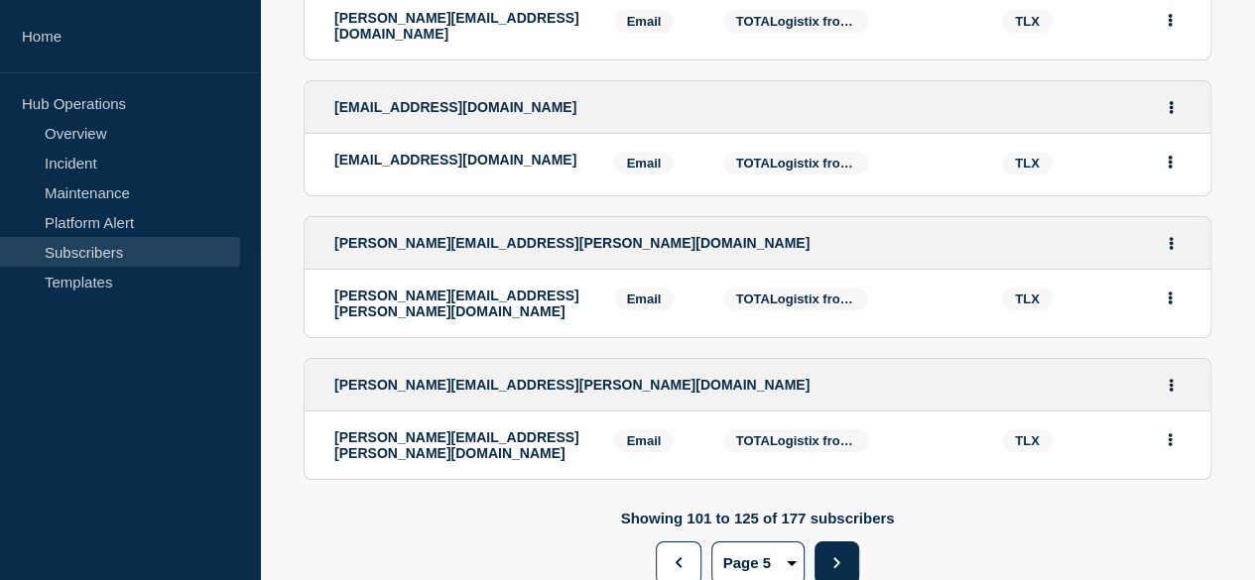
click at [859, 542] on button "Next" at bounding box center [836, 564] width 45 height 44
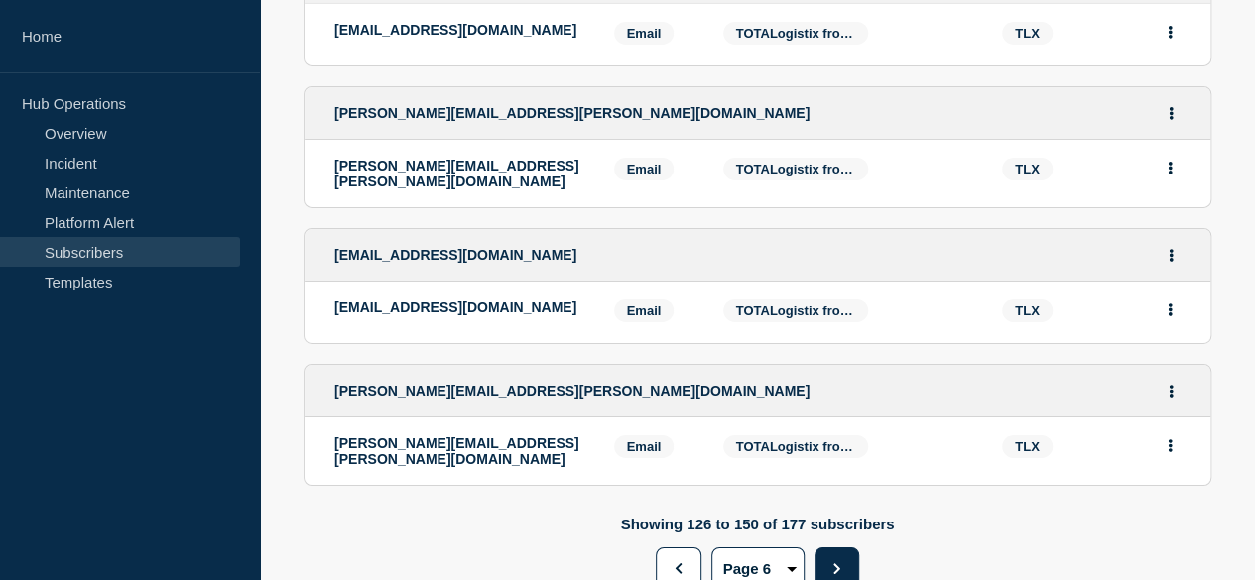
click at [859, 547] on button "Next" at bounding box center [836, 569] width 45 height 44
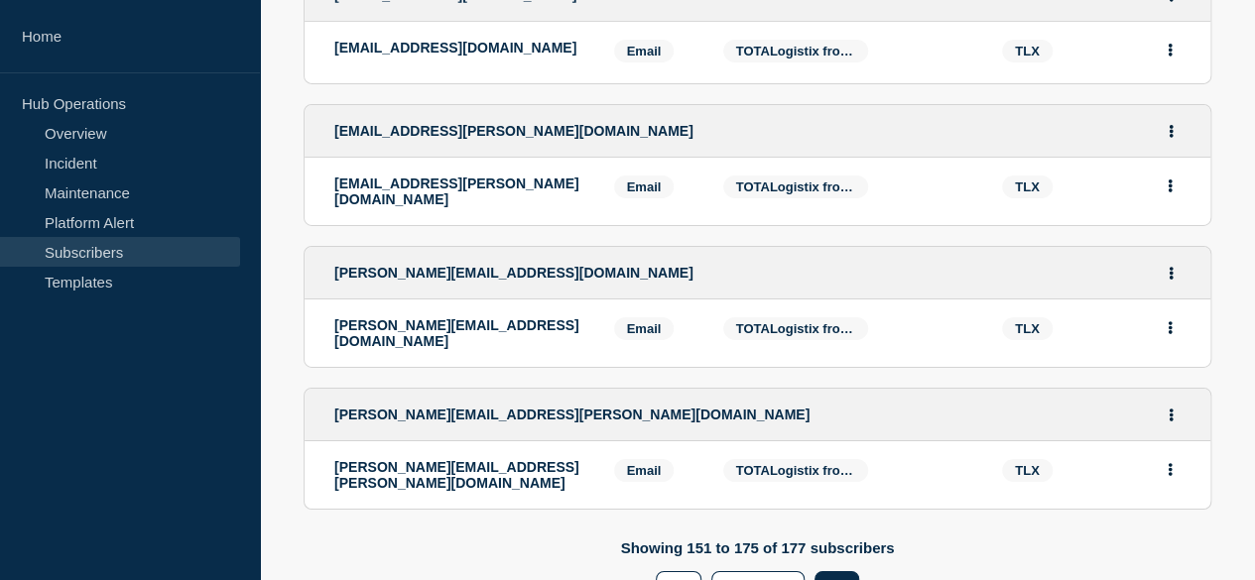
click at [0, 0] on span "Next" at bounding box center [0, 0] width 0 height 0
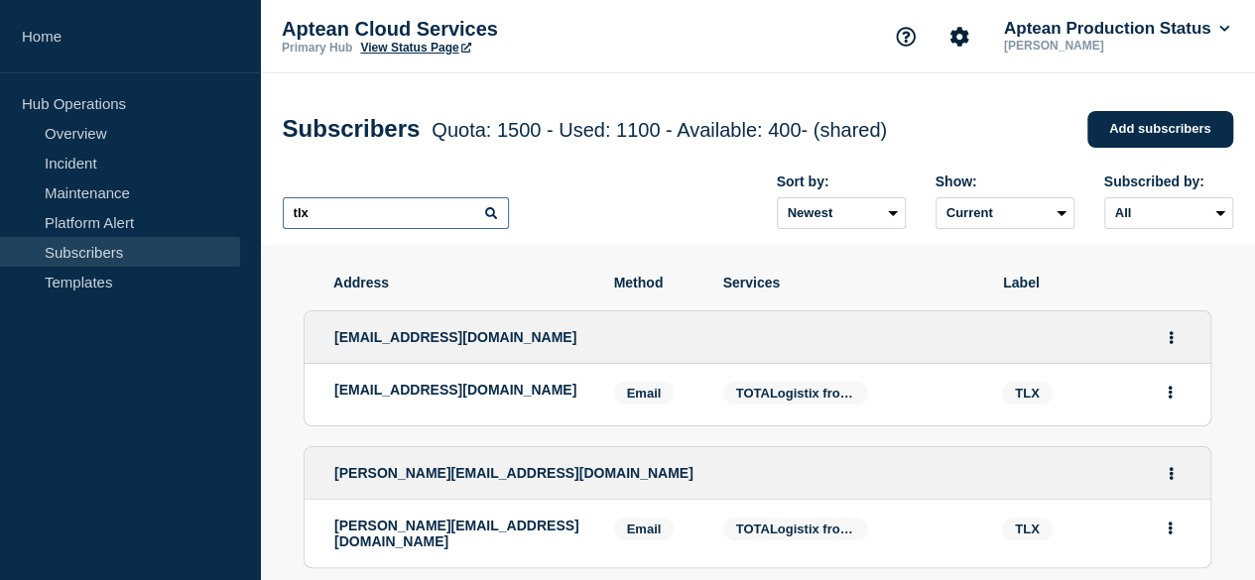
click at [353, 208] on input "tlx" at bounding box center [396, 213] width 226 height 32
type input "tlx-"
drag, startPoint x: 355, startPoint y: 225, endPoint x: 281, endPoint y: 225, distance: 74.4
click at [281, 225] on div "Subscribers Quota: 1500 - Used: 1100 - Available: 400 - (shared) Quota Used Ava…" at bounding box center [757, 159] width 995 height 172
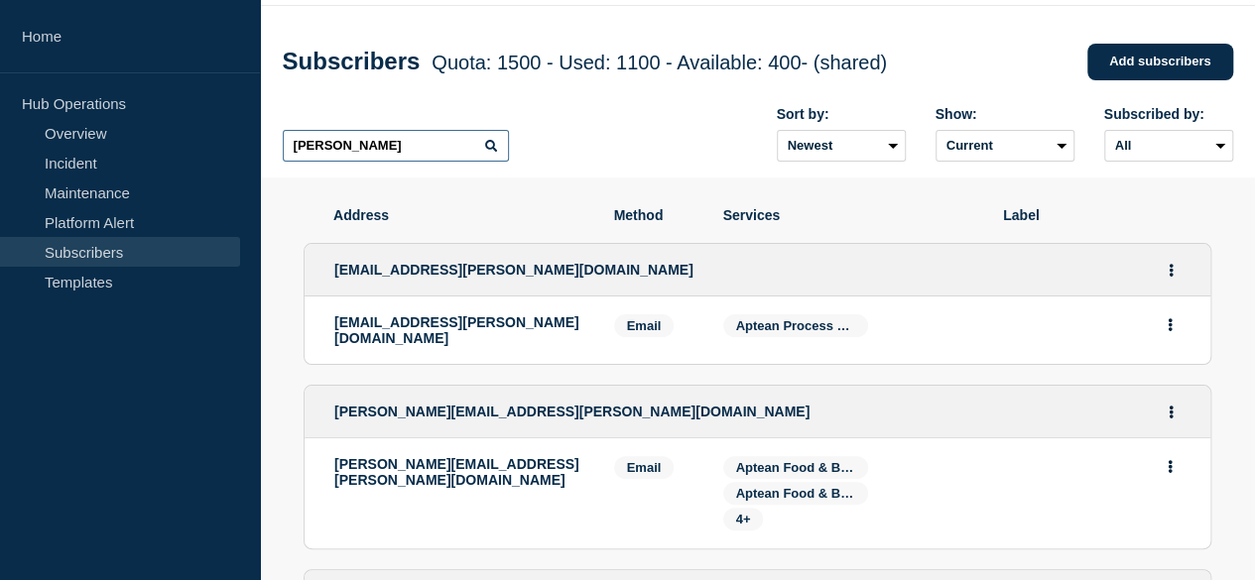
scroll to position [99, 0]
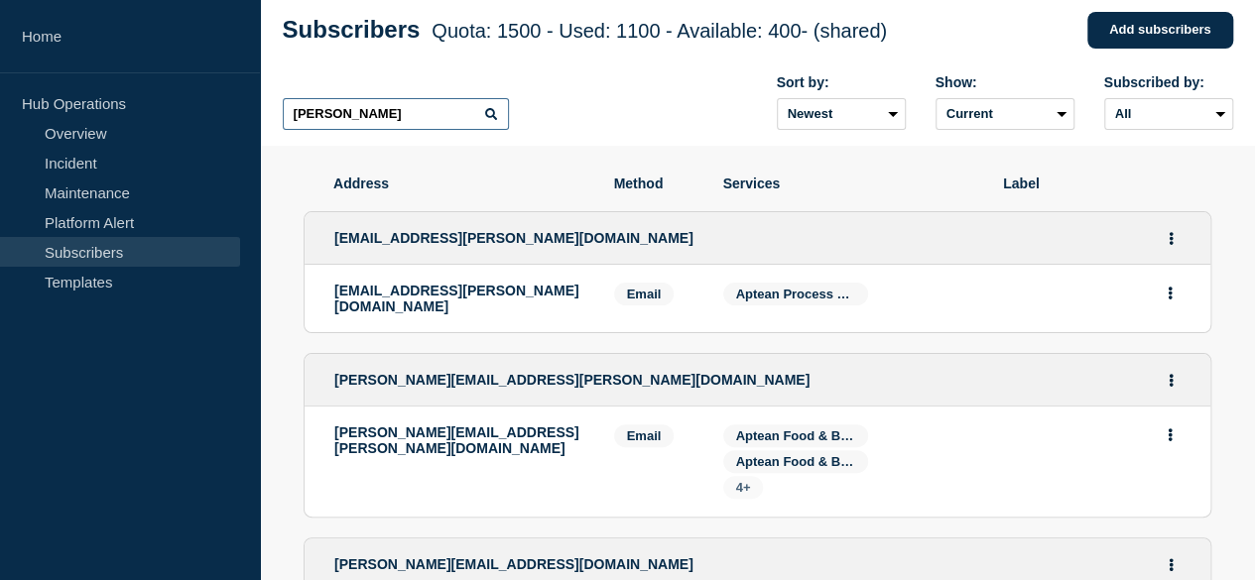
type input "jake"
click at [743, 489] on span "4+" at bounding box center [743, 487] width 15 height 15
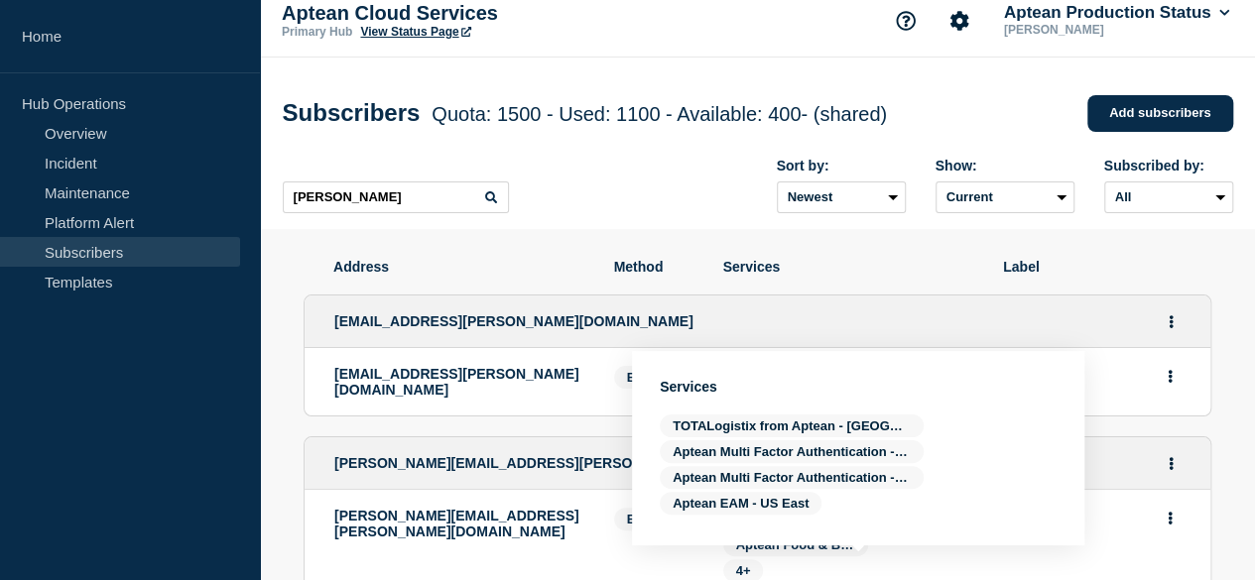
scroll to position [0, 0]
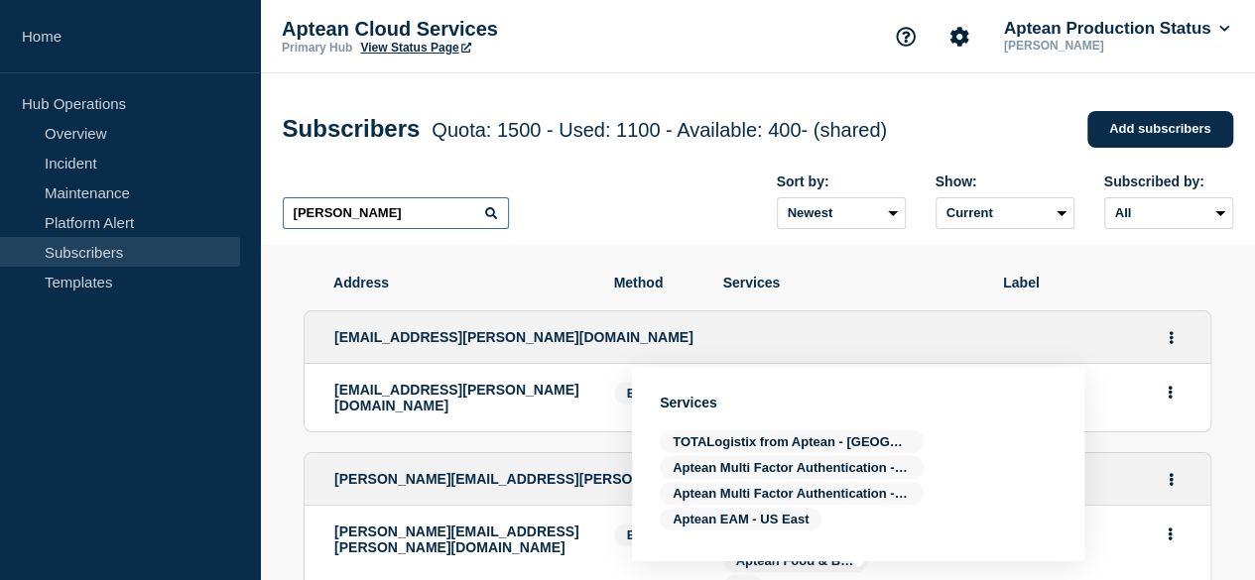
click at [351, 217] on input "jake" at bounding box center [396, 213] width 226 height 32
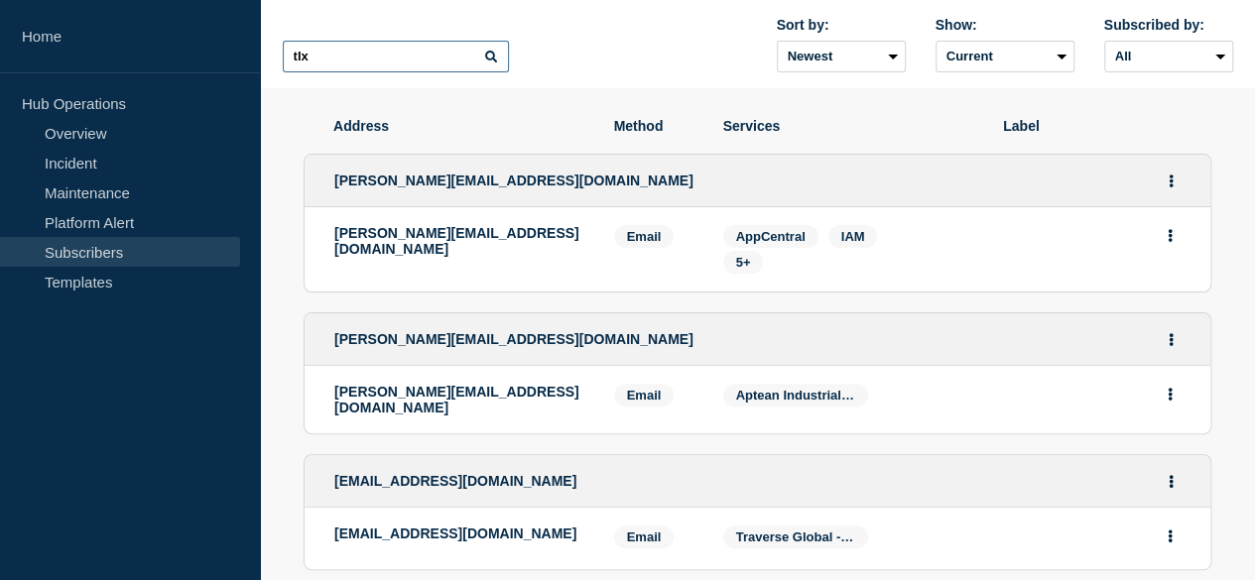
scroll to position [198, 0]
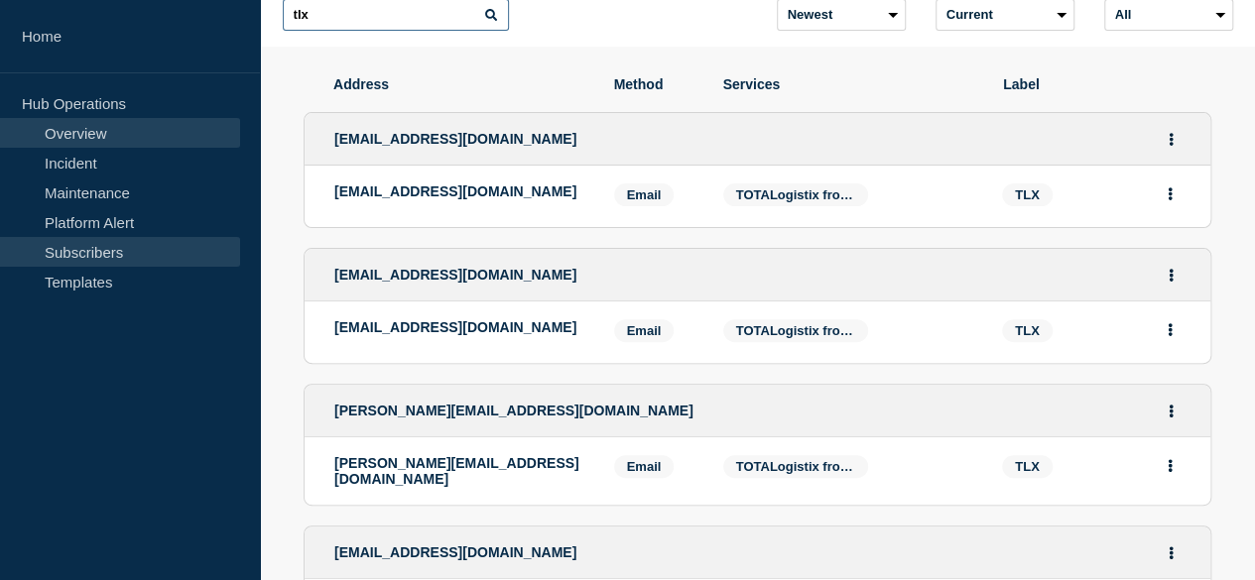
type input "tlx"
click at [103, 138] on link "Overview" at bounding box center [120, 133] width 240 height 30
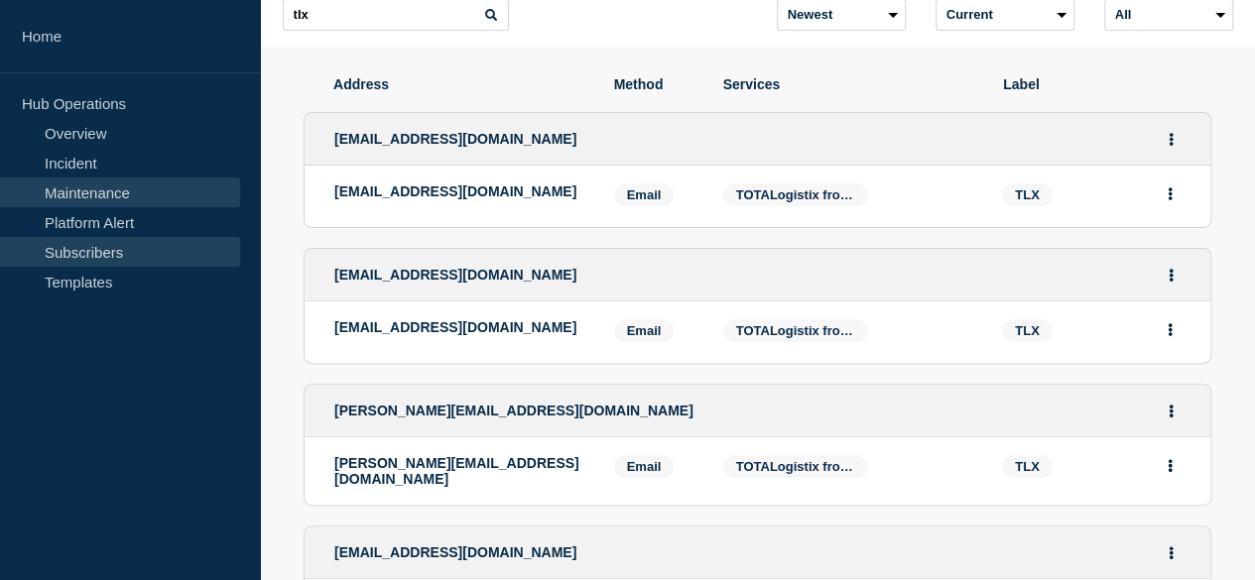
scroll to position [8, 0]
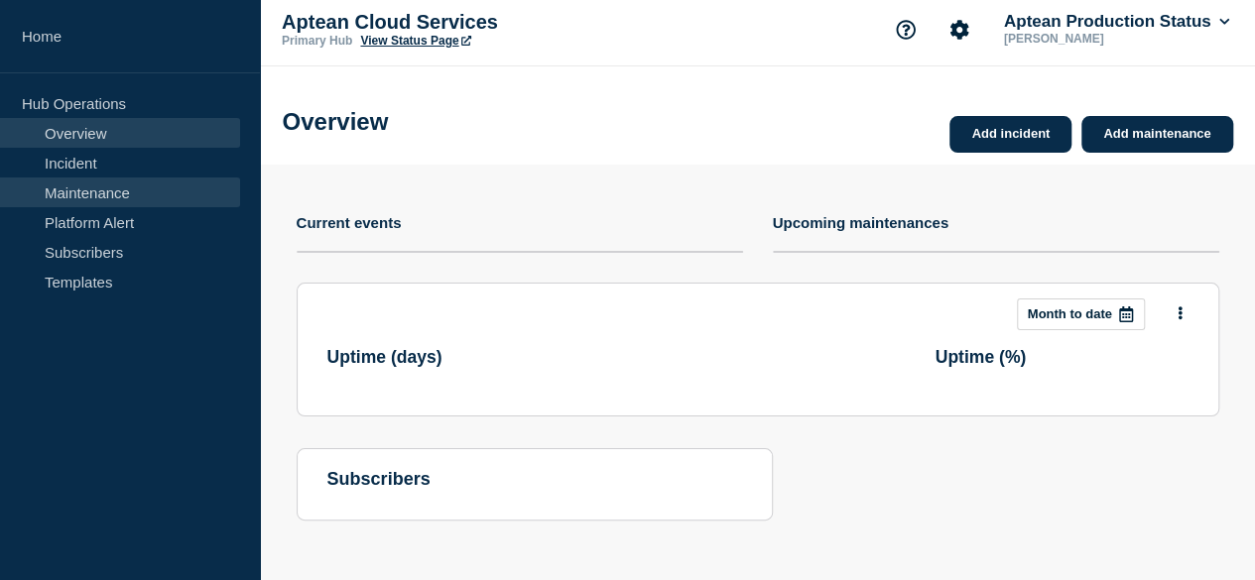
click at [123, 191] on link "Maintenance" at bounding box center [120, 193] width 240 height 30
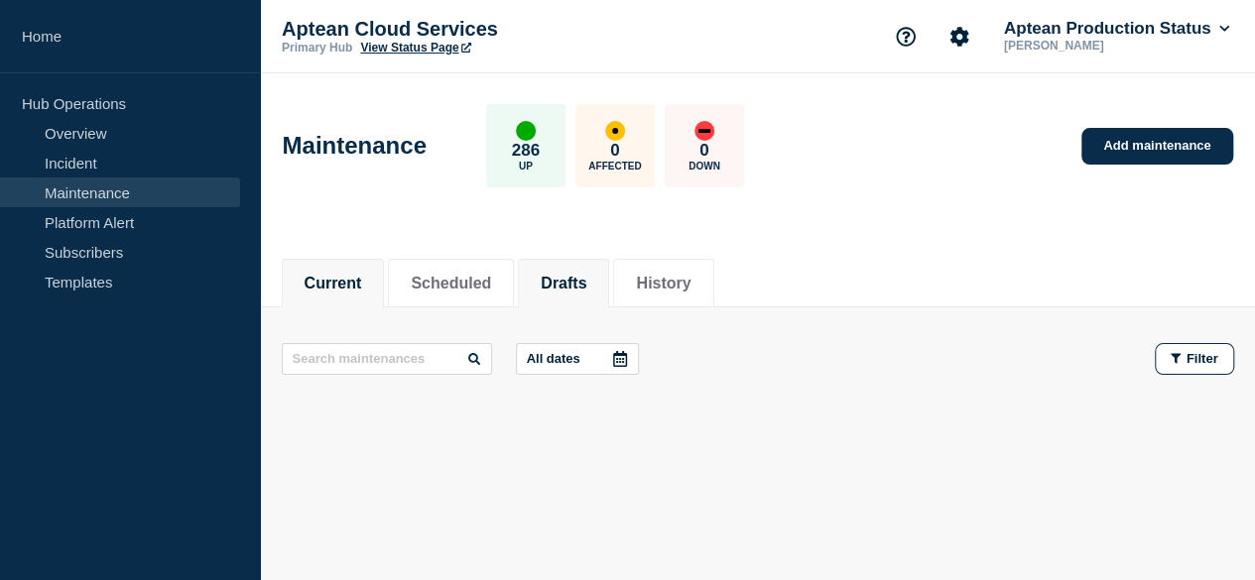
click at [586, 275] on button "Drafts" at bounding box center [564, 284] width 46 height 18
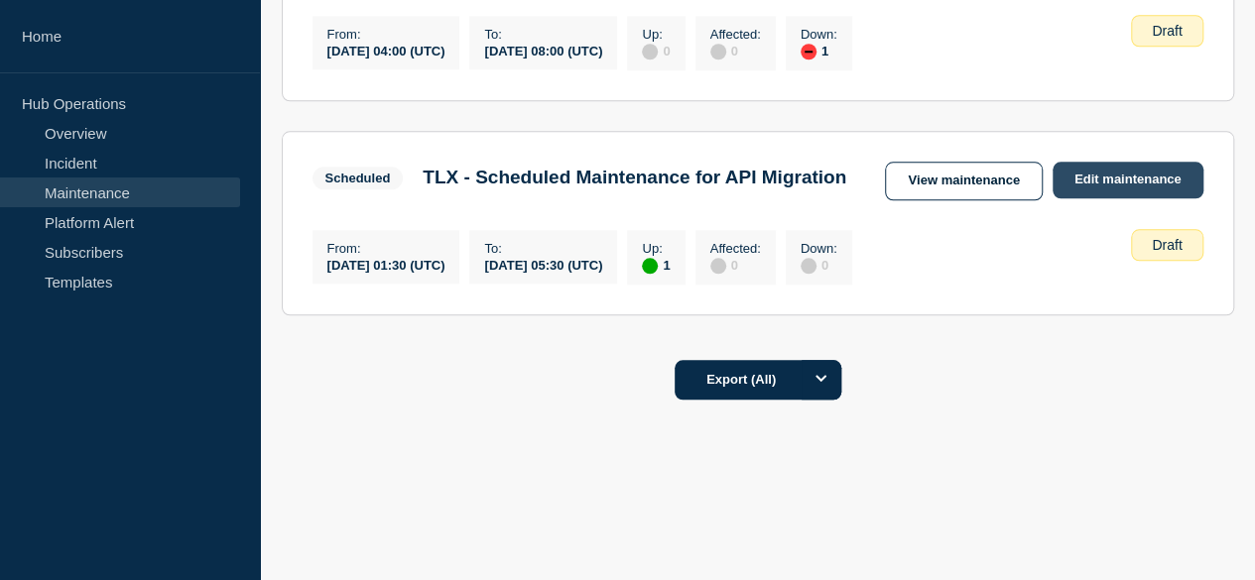
scroll to position [1004, 0]
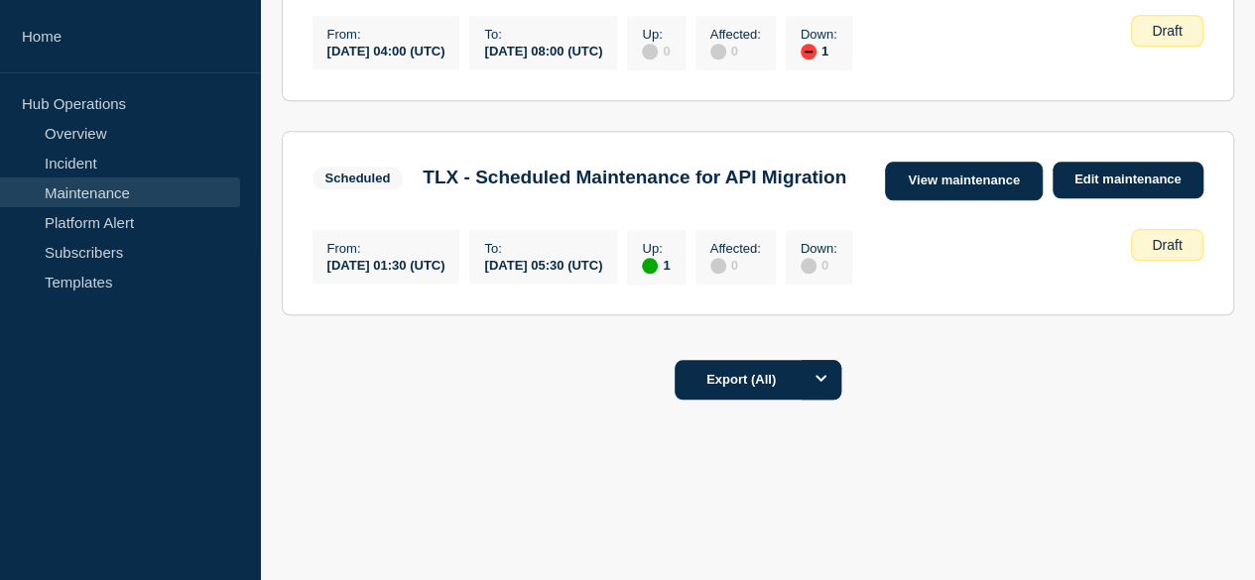
click at [999, 162] on link "View maintenance" at bounding box center [963, 181] width 157 height 39
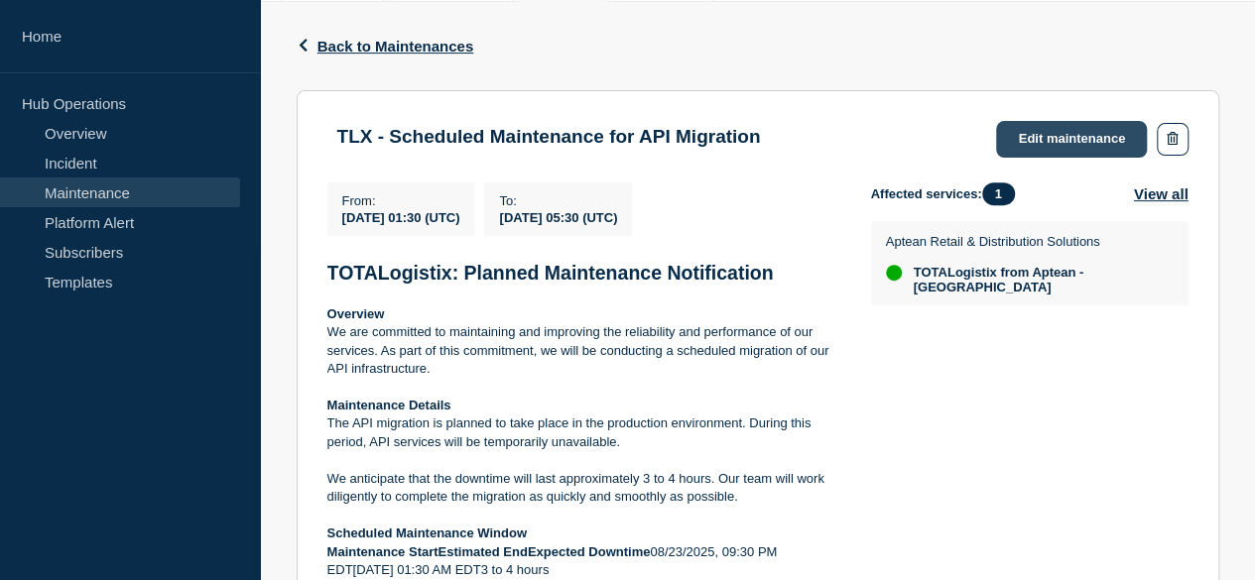
scroll to position [210, 0]
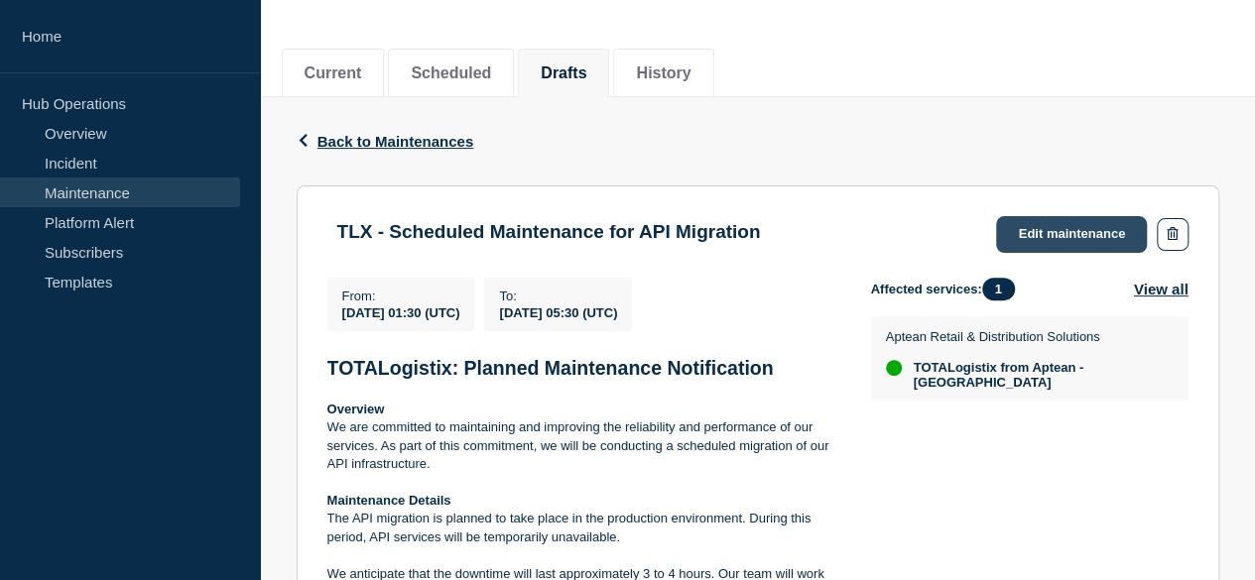
click at [1066, 226] on link "Edit maintenance" at bounding box center [1071, 234] width 151 height 37
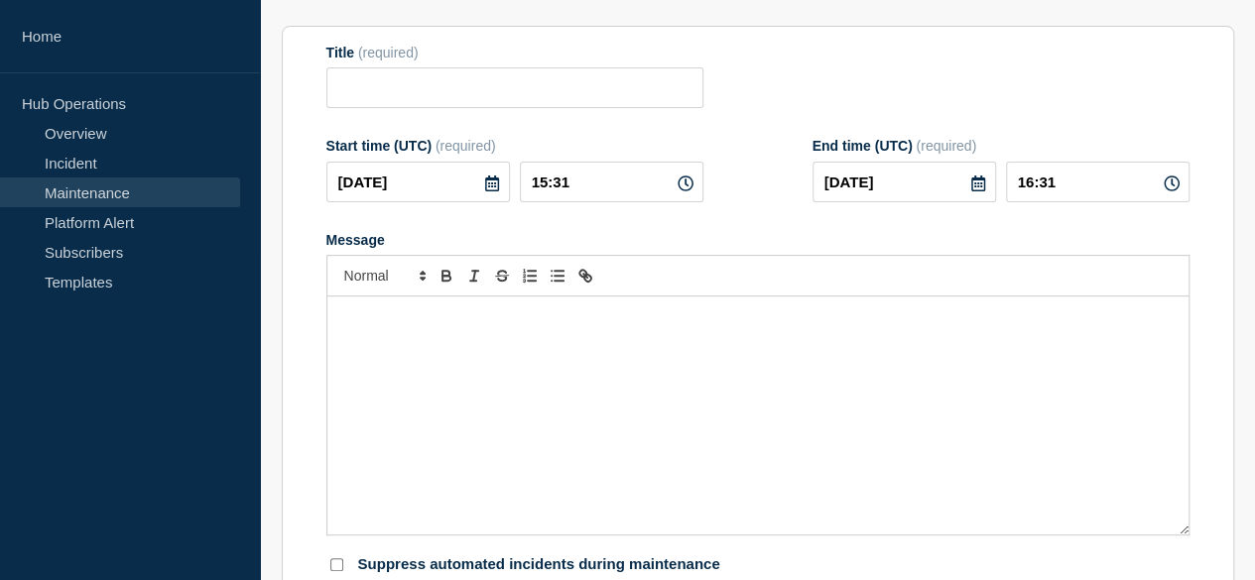
type input "TLX - Scheduled Maintenance for API Migration"
type input "2025-08-24"
type input "01:30"
type input "2025-08-24"
type input "05:30"
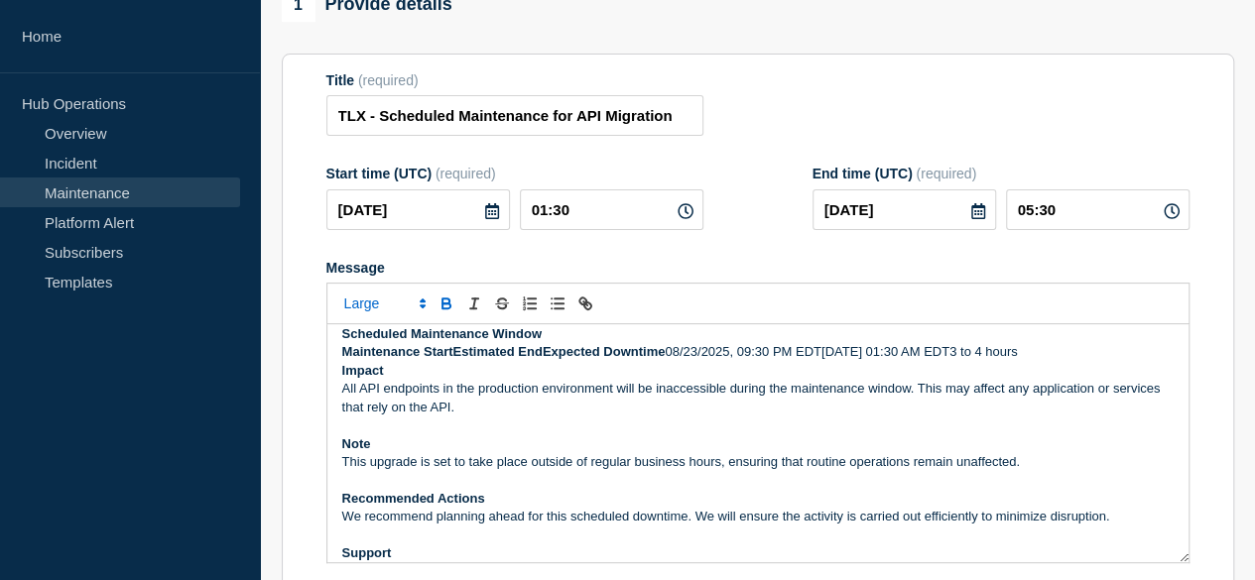
scroll to position [198, 0]
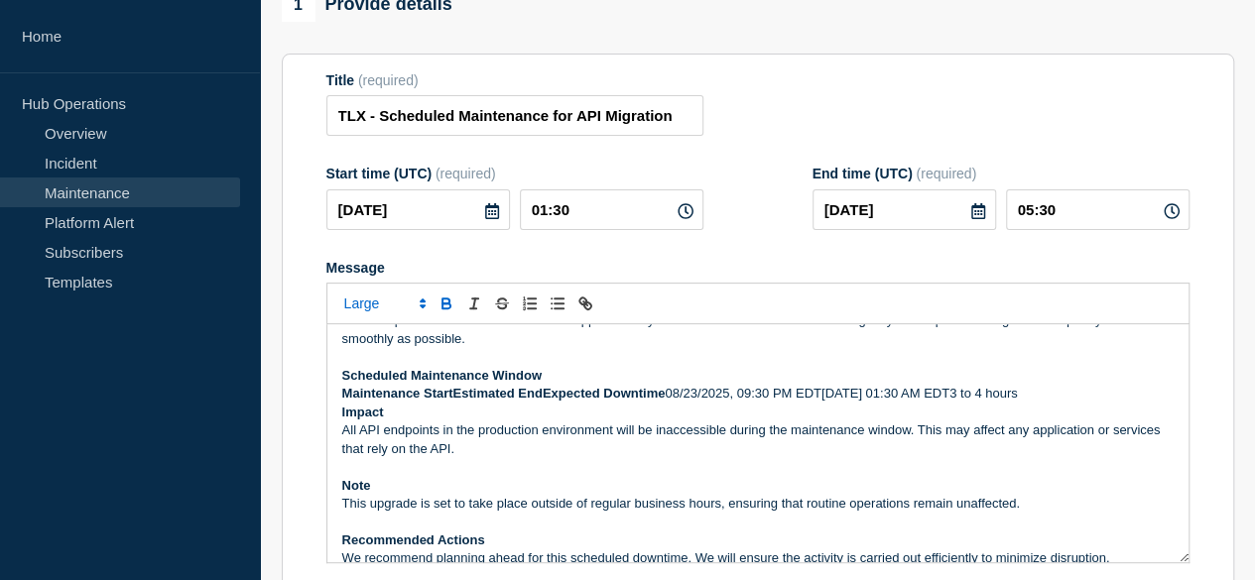
click at [454, 401] on strong "Maintenance StartEstimated EndExpected Downtime" at bounding box center [503, 393] width 323 height 15
click at [632, 401] on strong "Maintenance Start and End Time Estimated EndExpected Downtime" at bounding box center [549, 393] width 415 height 15
click at [484, 401] on strong "Maintenance Start and End Time Expected Downtime" at bounding box center [504, 393] width 325 height 15
click at [609, 401] on strong "Maintenance Start and Estimated End Time Expected Downtime" at bounding box center [537, 393] width 390 height 15
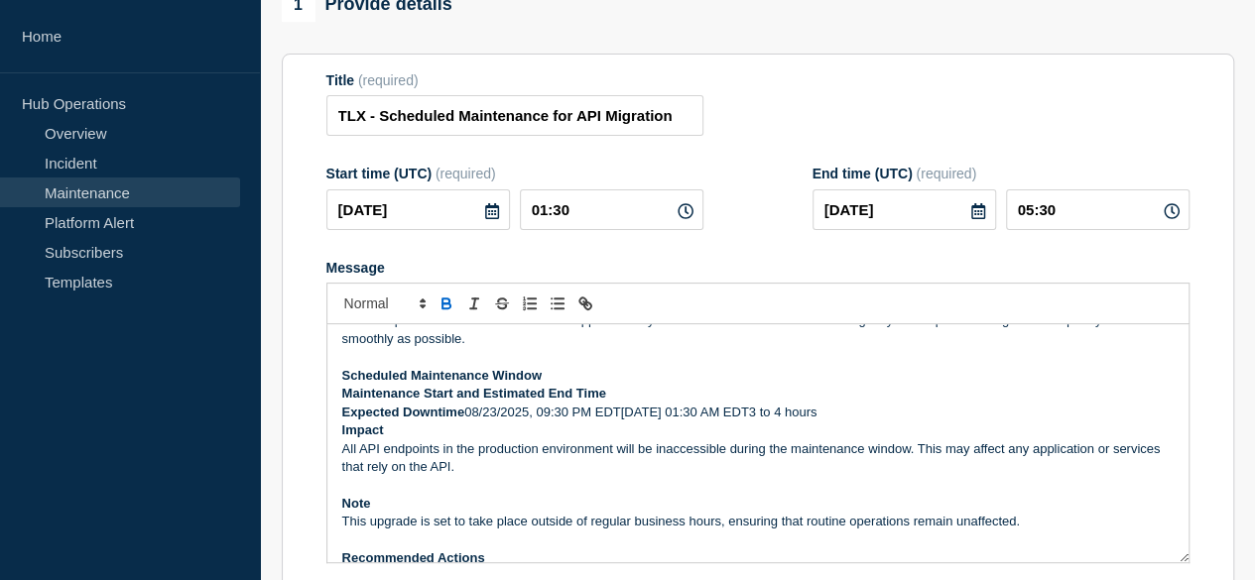
click at [620, 403] on p "Maintenance Start and Estimated End Time" at bounding box center [757, 394] width 831 height 18
drag, startPoint x: 466, startPoint y: 422, endPoint x: 768, endPoint y: 422, distance: 301.5
click at [768, 422] on p "Expected Downtime 08/23/2025, 09:30 PM EDT08/24/2025 01:30 AM EDT3 to 4 hours" at bounding box center [757, 413] width 831 height 18
click at [615, 400] on p "Maintenance Start and Estimated End Time:" at bounding box center [757, 394] width 831 height 18
click at [466, 418] on p "Expected Downtime 3 to 4 hours" at bounding box center [757, 413] width 831 height 18
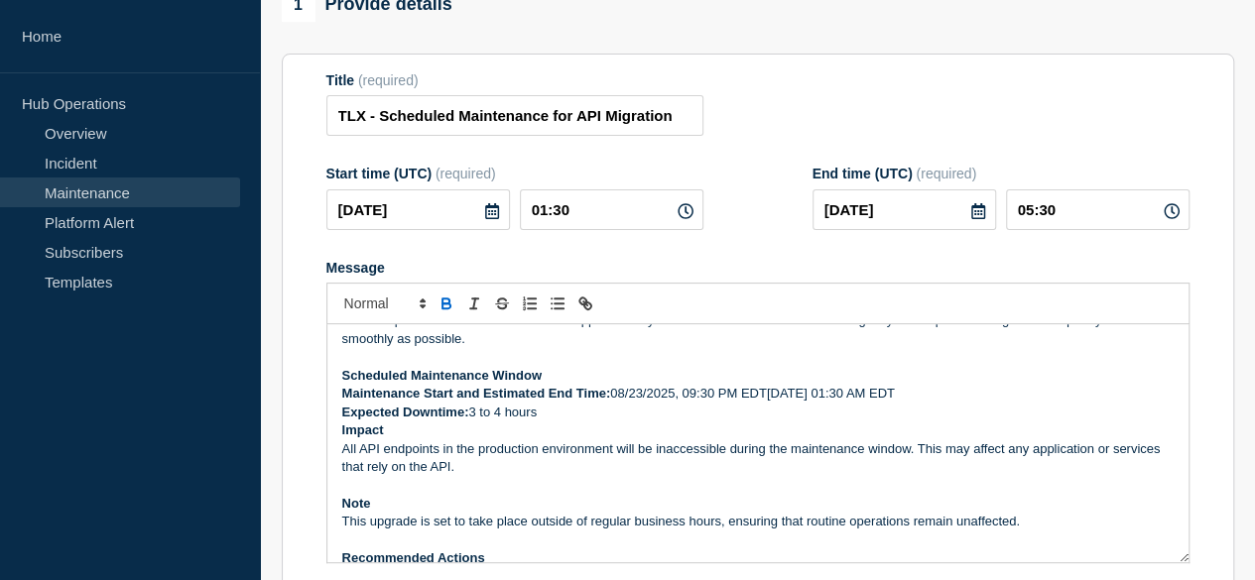
click at [550, 418] on p "Expected Downtime: 3 to 4 hours" at bounding box center [757, 413] width 831 height 18
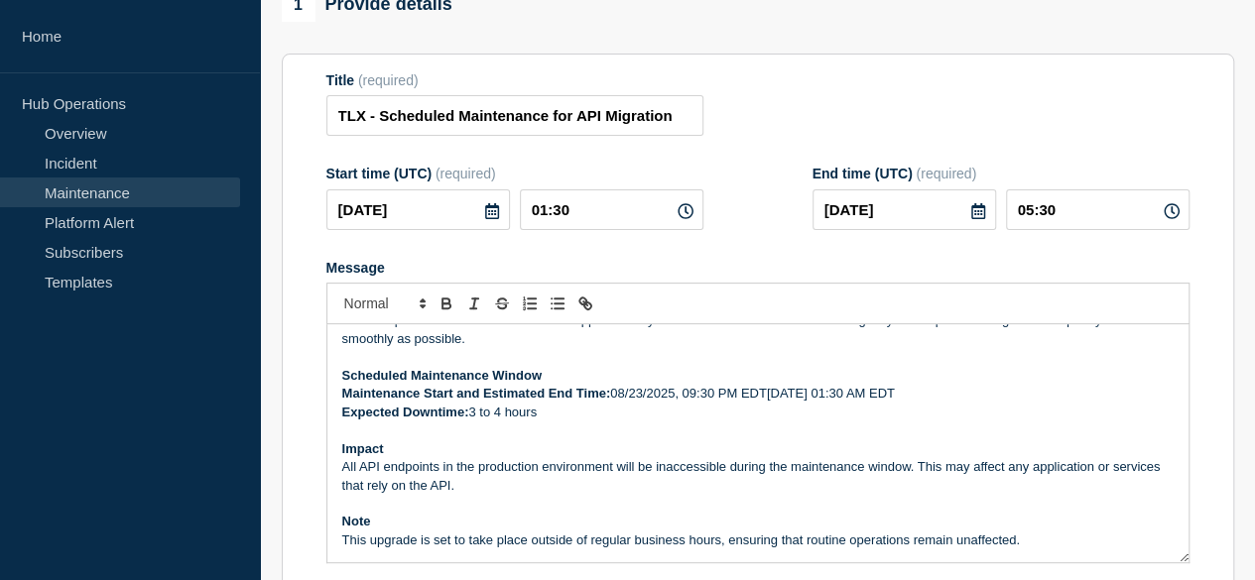
click at [558, 422] on p "Expected Downtime: 3 to 4 hours" at bounding box center [757, 413] width 831 height 18
drag, startPoint x: 767, startPoint y: 410, endPoint x: 774, endPoint y: 420, distance: 12.1
click at [768, 403] on p "Maintenance Start and Estimated End Time: 08/23/2025, 09:30 PM EDT08/24/2025 01…" at bounding box center [757, 394] width 831 height 18
click at [837, 403] on p "Maintenance Start and Estimated End Time: 08/23/2025, 09:30 PM EDT 08/24/2025 0…" at bounding box center [757, 394] width 831 height 18
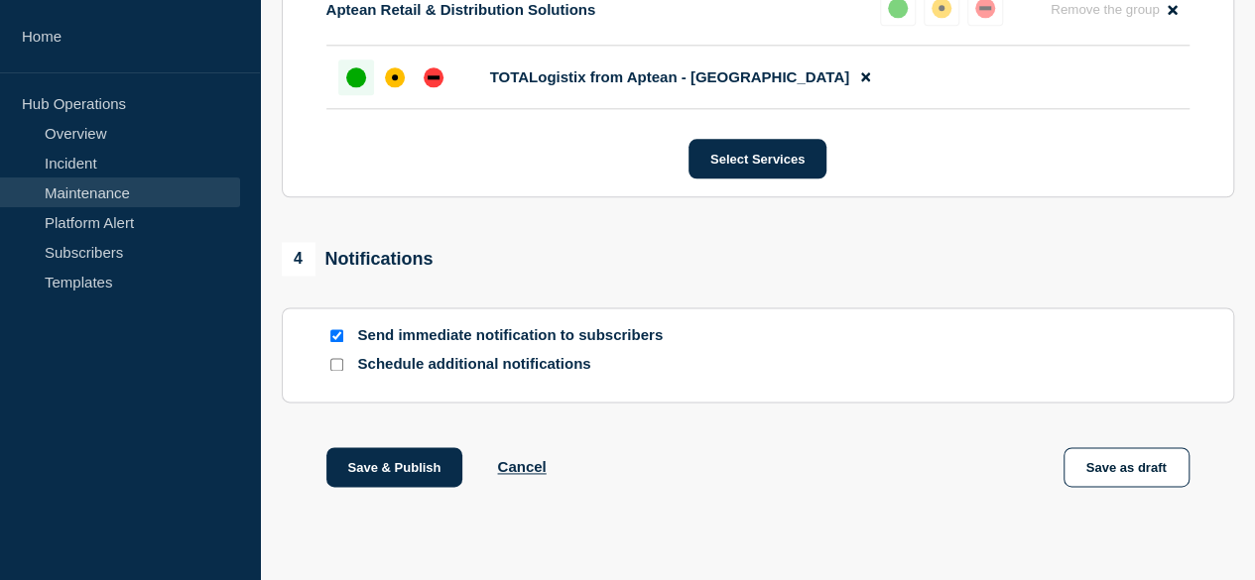
scroll to position [1186, 0]
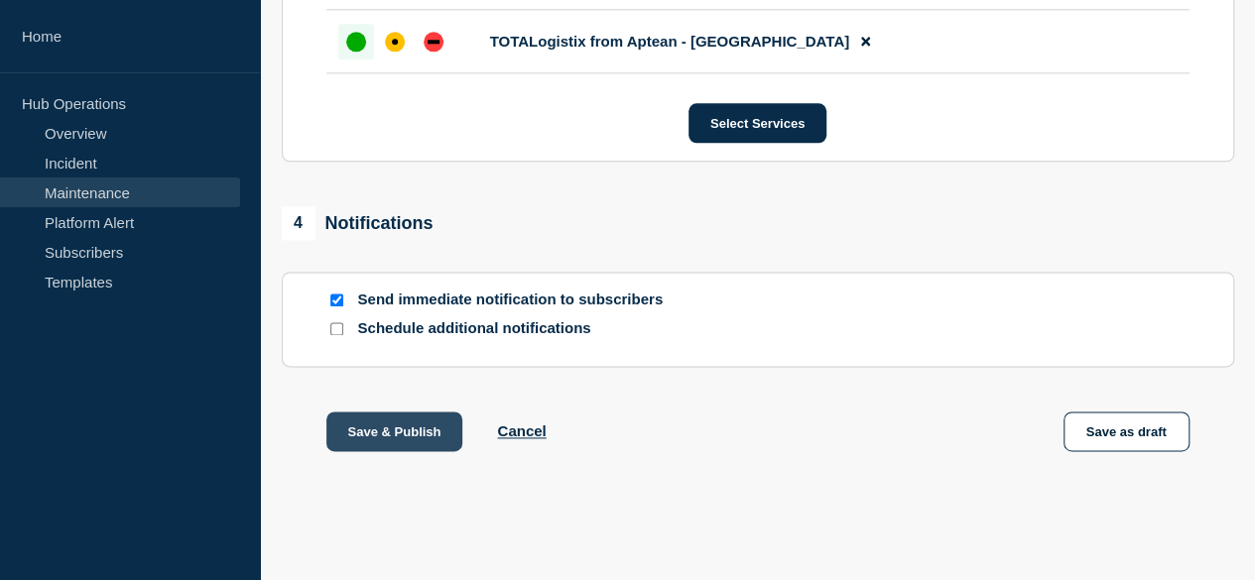
click at [398, 439] on button "Save & Publish" at bounding box center [394, 432] width 137 height 40
